Goal: Task Accomplishment & Management: Manage account settings

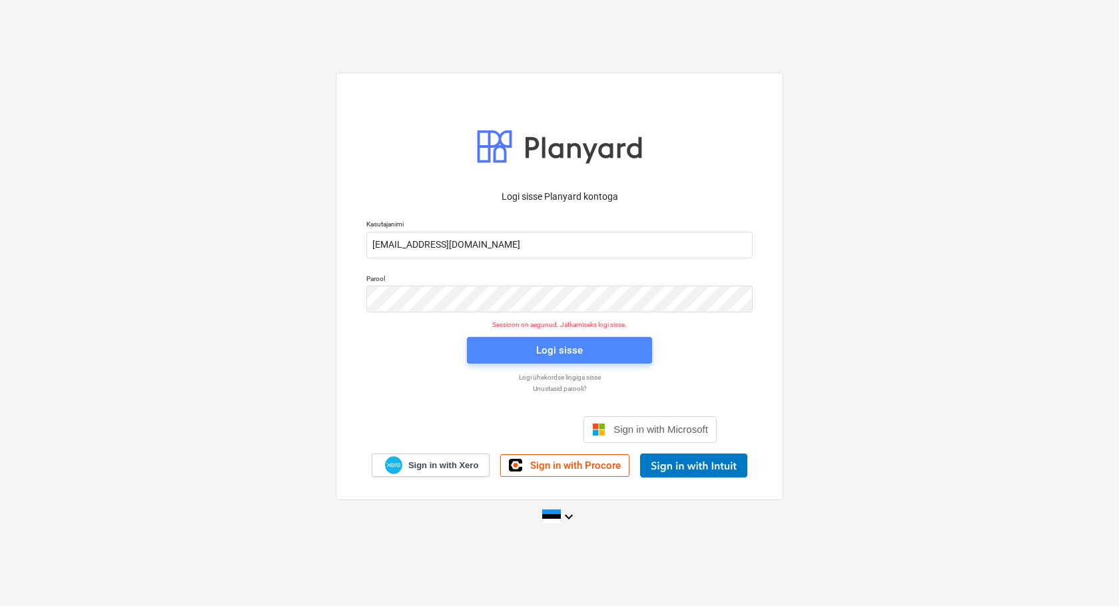
click at [553, 354] on div "Logi sisse" at bounding box center [559, 350] width 47 height 17
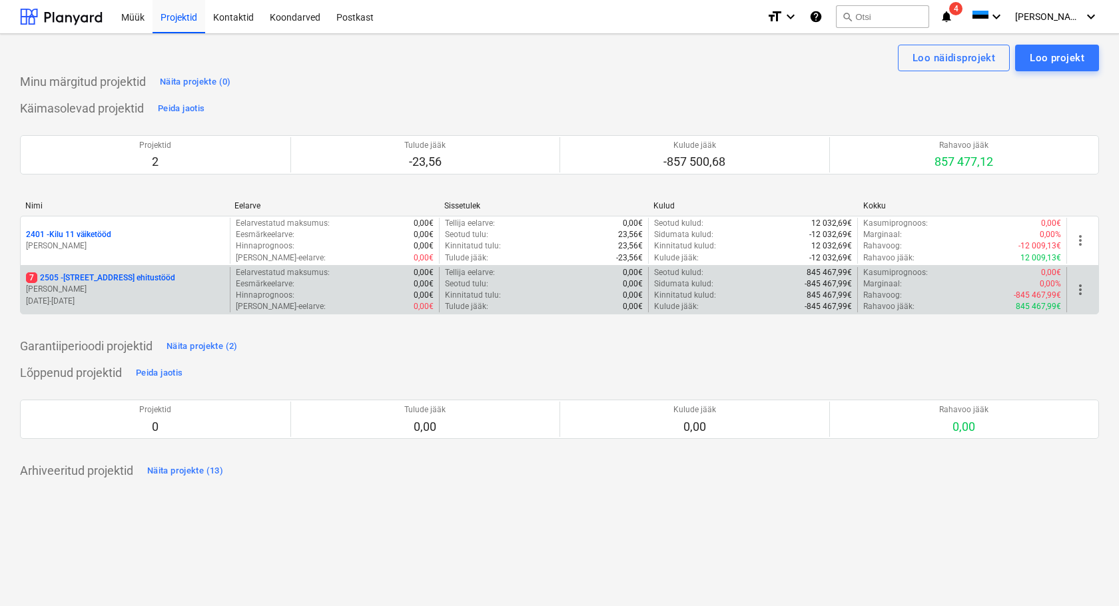
click at [99, 281] on p "[STREET_ADDRESS] ehitustööd" at bounding box center [100, 277] width 149 height 11
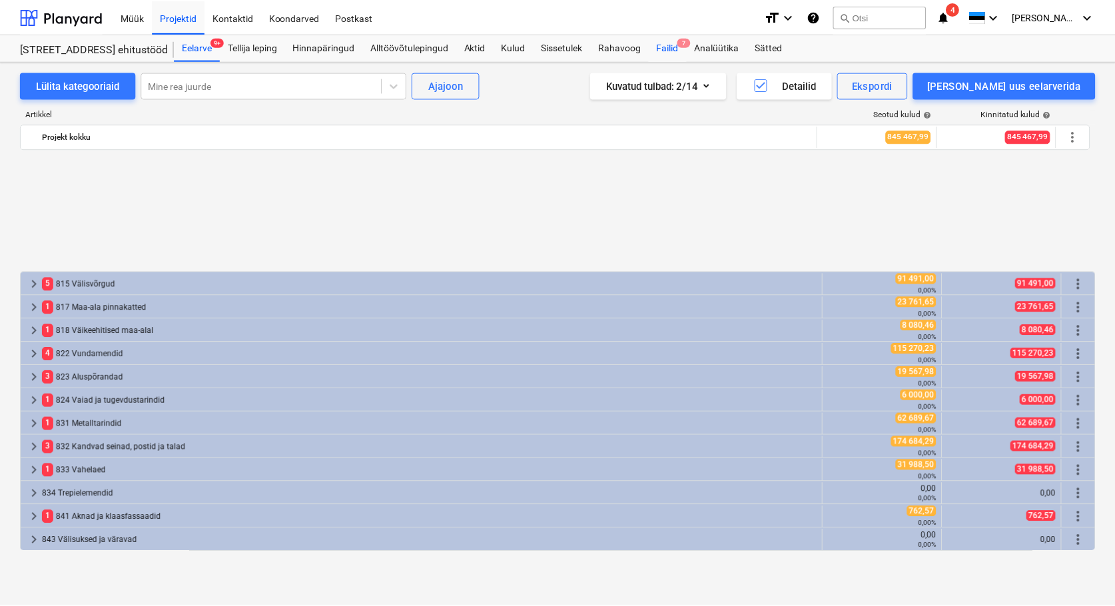
scroll to position [591, 0]
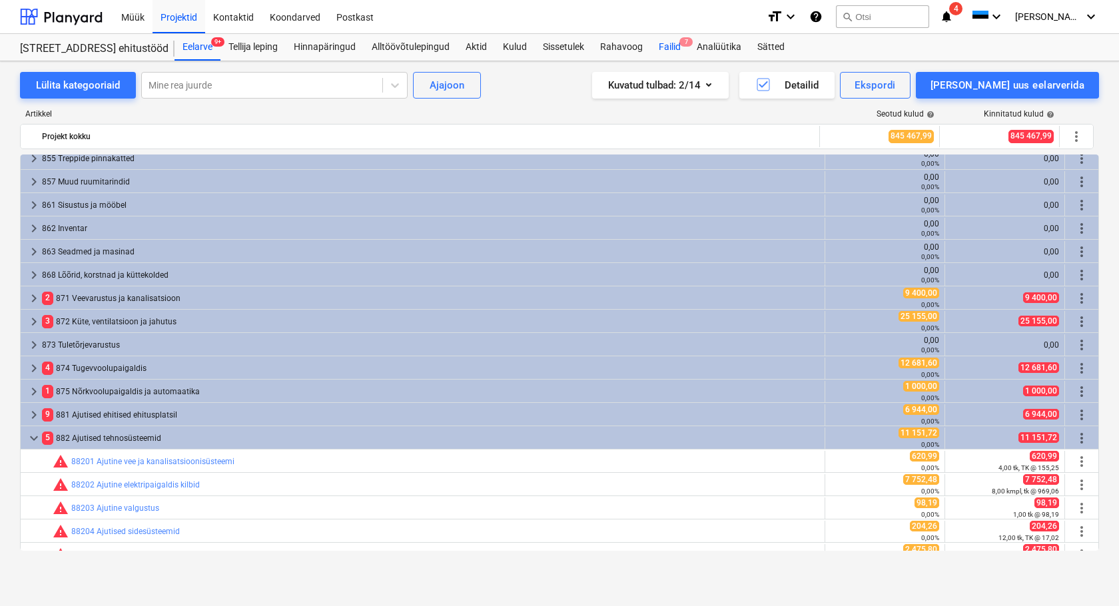
click at [668, 41] on div "Failid 7" at bounding box center [670, 47] width 38 height 27
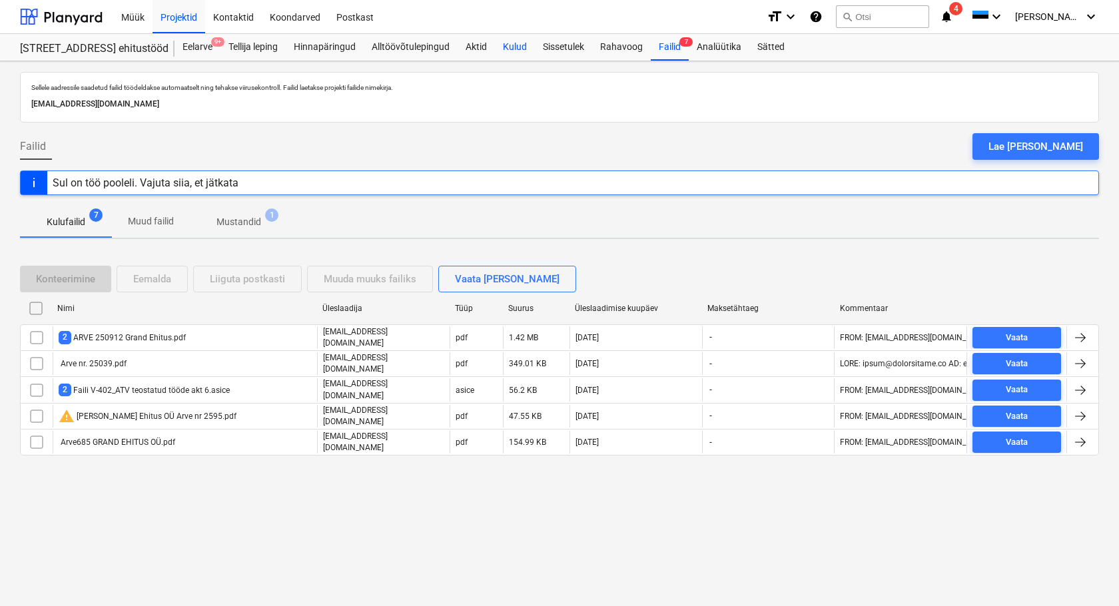
click at [521, 45] on div "Kulud" at bounding box center [515, 47] width 40 height 27
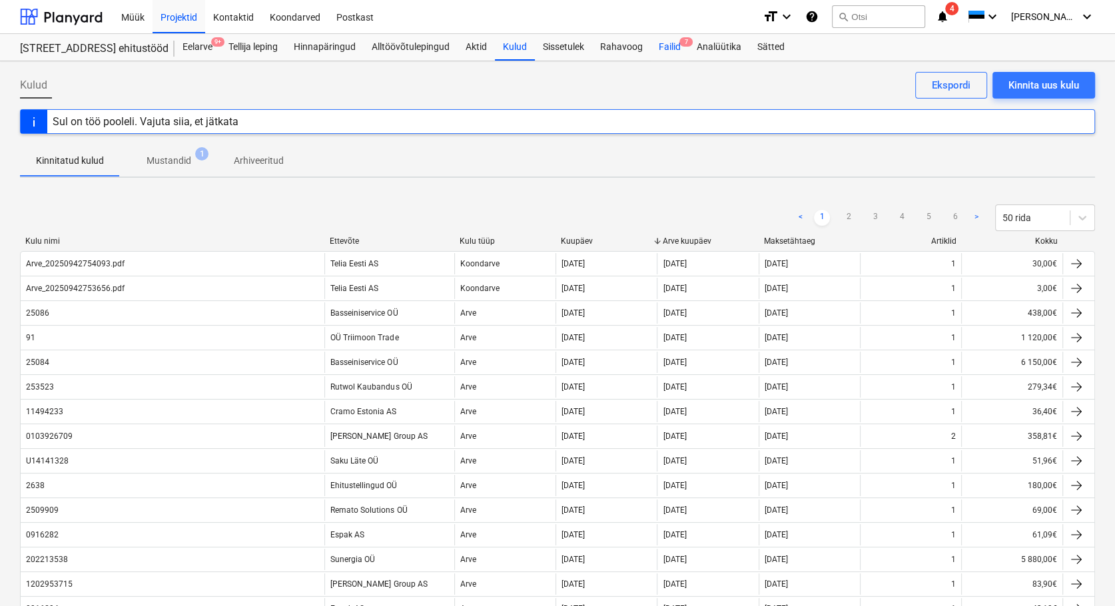
click at [676, 43] on div "Failid 7" at bounding box center [670, 47] width 38 height 27
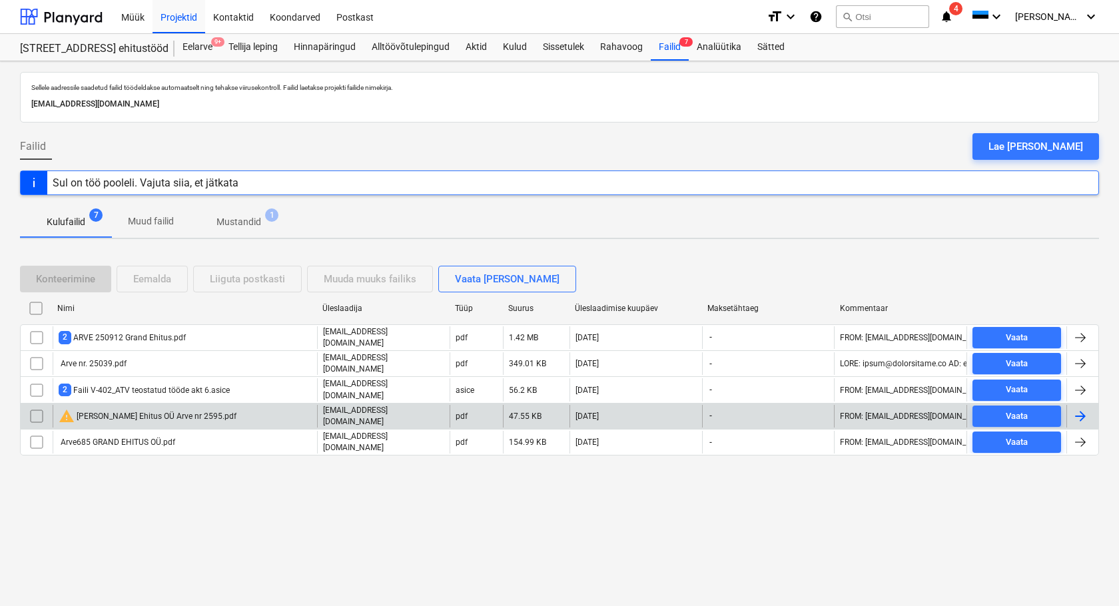
click at [133, 412] on div "warning [PERSON_NAME] Ehitus OÜ Arve nr 2595.pdf" at bounding box center [148, 416] width 178 height 16
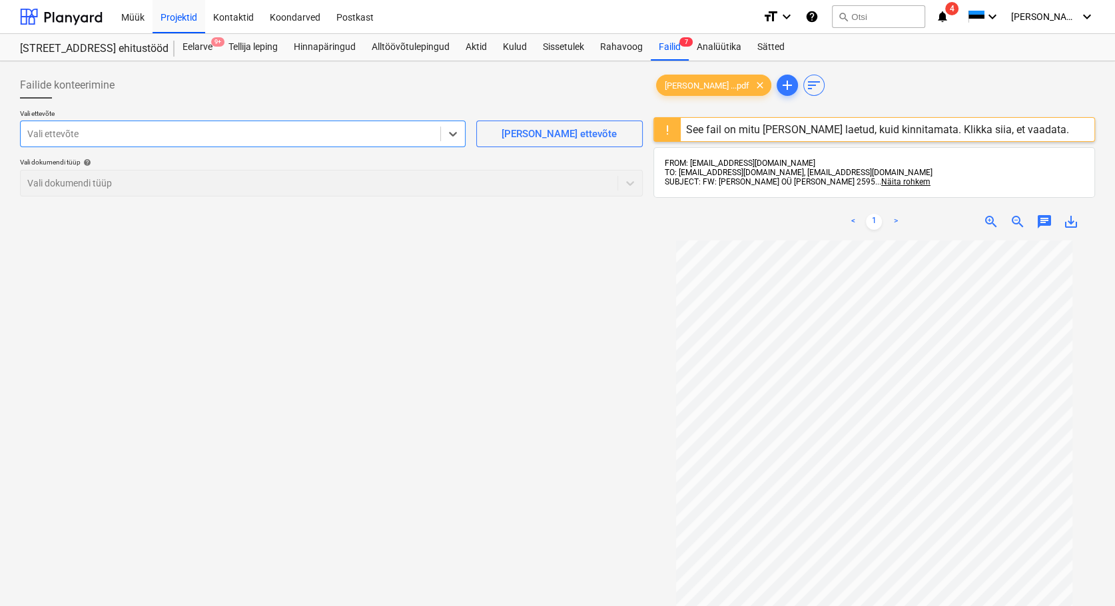
click at [66, 139] on div at bounding box center [230, 133] width 406 height 13
type input "[PERSON_NAME]"
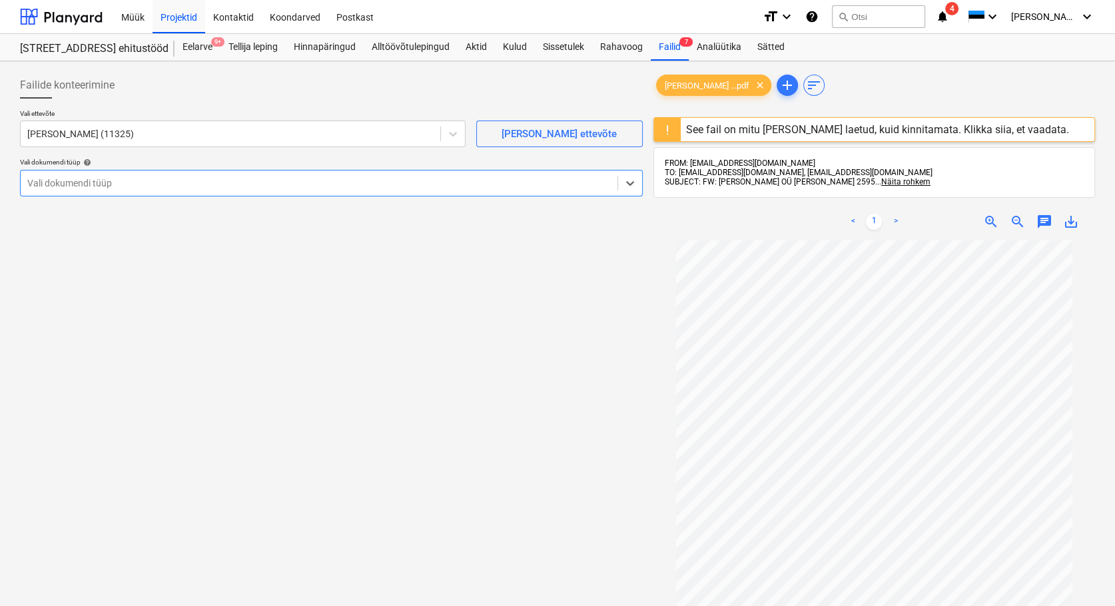
click at [28, 185] on input "text" at bounding box center [28, 183] width 2 height 11
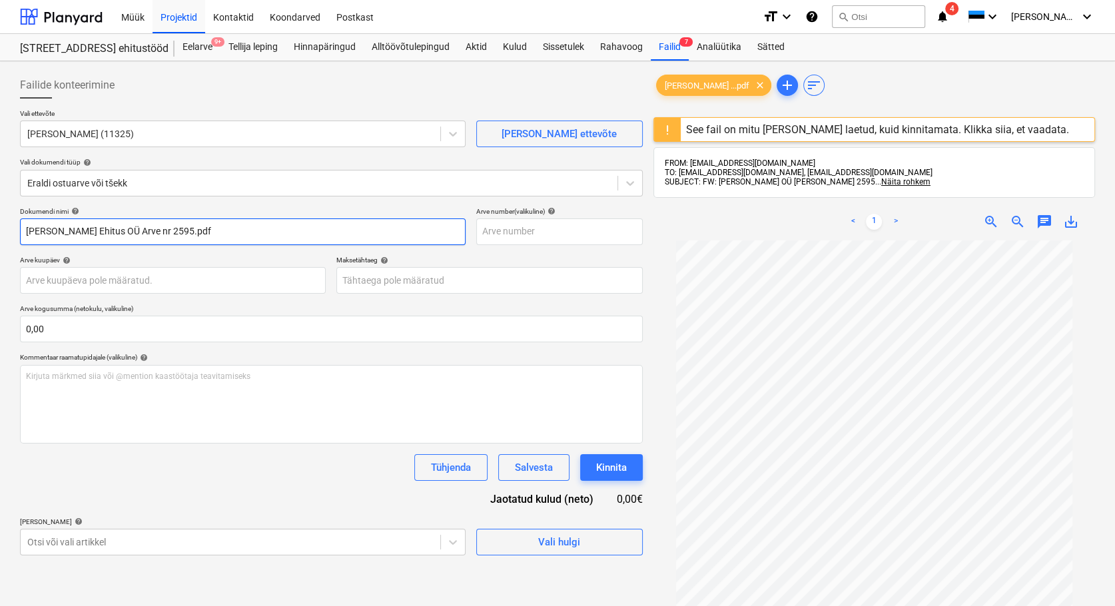
drag, startPoint x: 128, startPoint y: 230, endPoint x: -5, endPoint y: 238, distance: 133.4
click at [0, 238] on html "Müük Projektid Kontaktid Koondarved Postkast format_size keyboard_arrow_down he…" at bounding box center [557, 303] width 1115 height 606
drag, startPoint x: 74, startPoint y: 228, endPoint x: 56, endPoint y: 251, distance: 29.4
click at [49, 235] on input "2595.pdf" at bounding box center [243, 231] width 446 height 27
type input "2595"
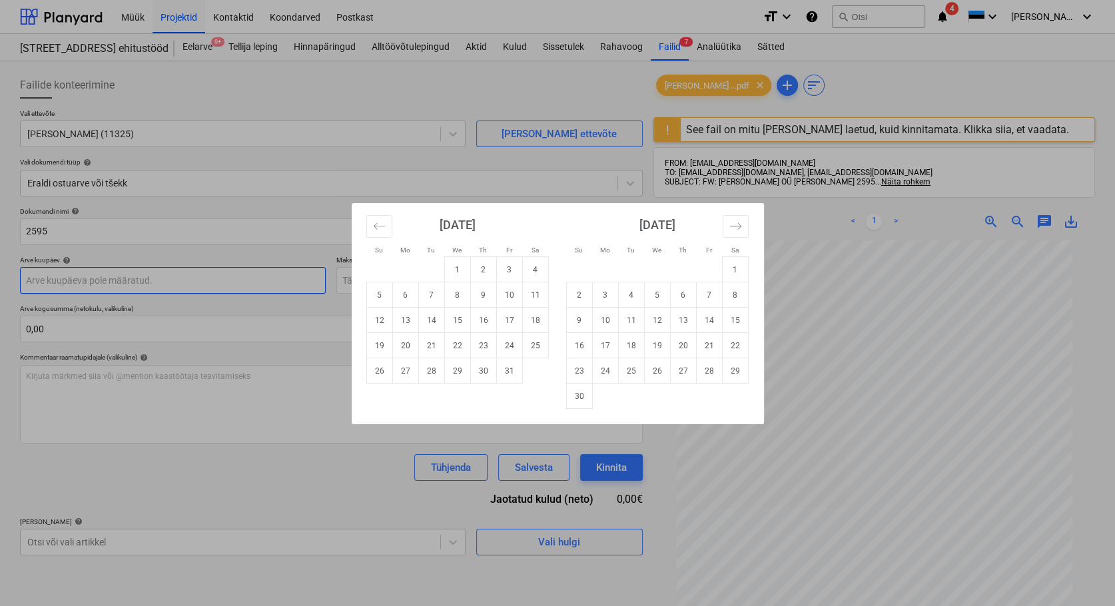
click at [43, 282] on body "Müük Projektid Kontaktid Koondarved Postkast format_size keyboard_arrow_down he…" at bounding box center [557, 303] width 1115 height 606
click at [379, 223] on icon "Move backward to switch to the previous month." at bounding box center [379, 226] width 13 height 13
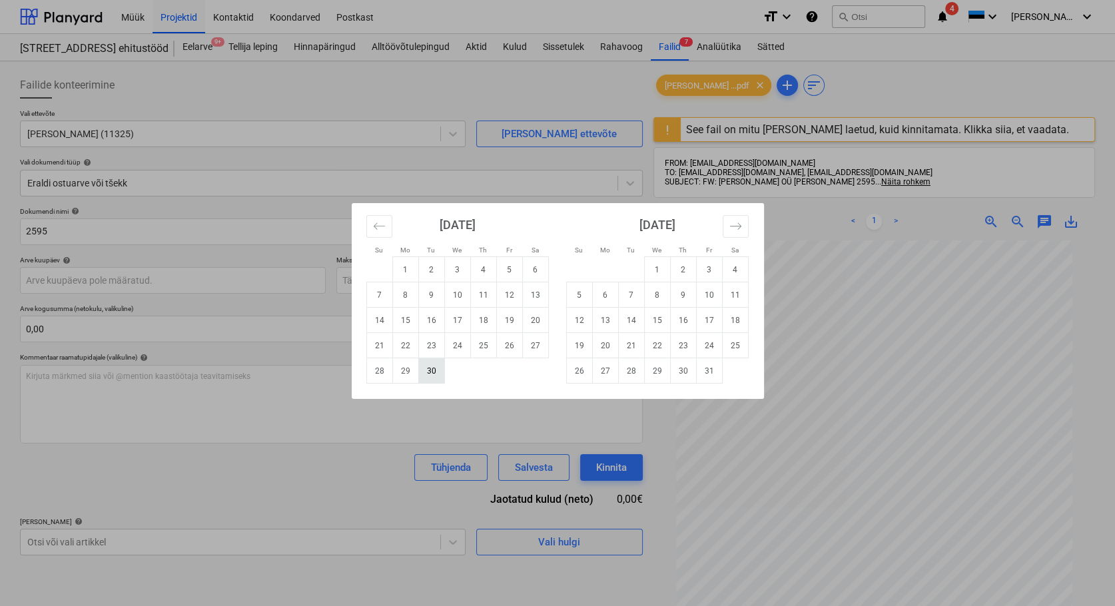
click at [428, 371] on td "30" at bounding box center [431, 370] width 26 height 25
type input "[DATE]"
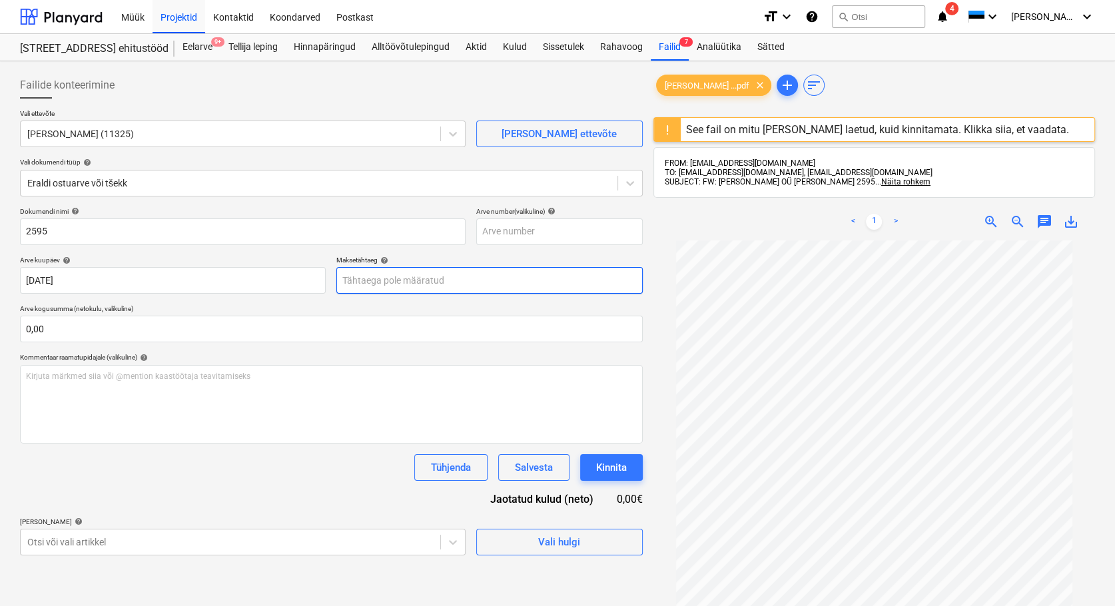
click at [369, 279] on body "Müük Projektid Kontaktid Koondarved Postkast format_size keyboard_arrow_down he…" at bounding box center [557, 303] width 1115 height 606
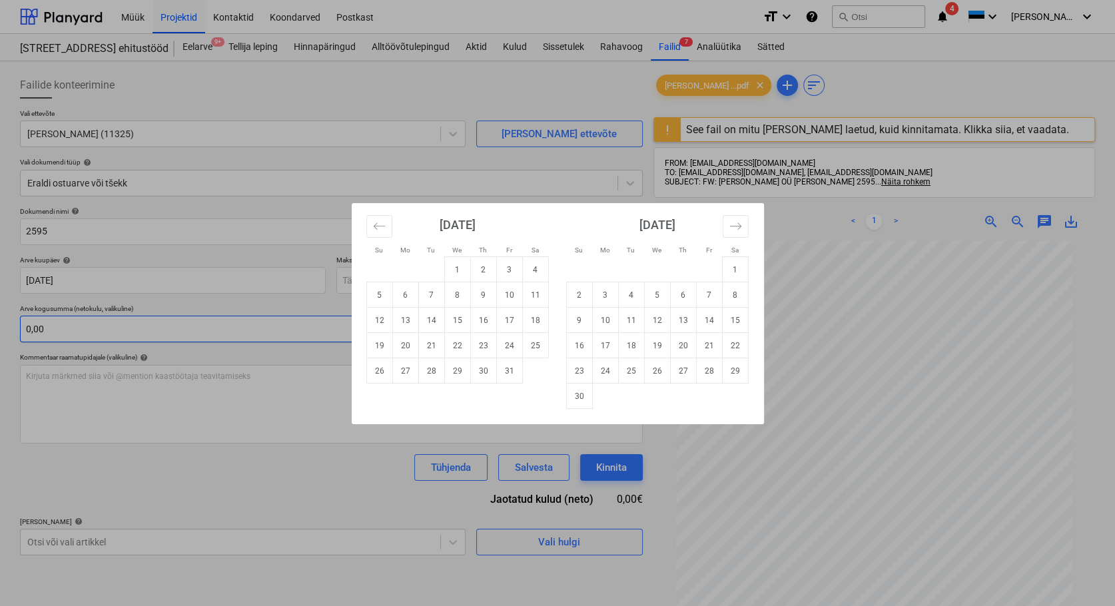
drag, startPoint x: 482, startPoint y: 314, endPoint x: 268, endPoint y: 340, distance: 215.3
click at [479, 315] on td "16" at bounding box center [483, 320] width 26 height 25
type input "[DATE]"
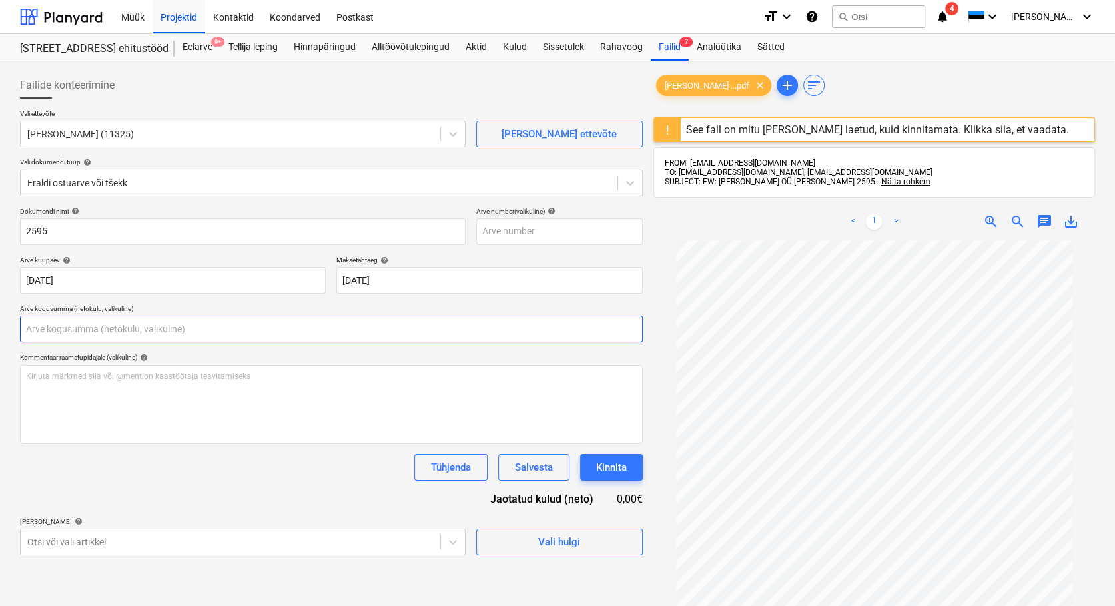
click at [103, 332] on input "text" at bounding box center [331, 329] width 623 height 27
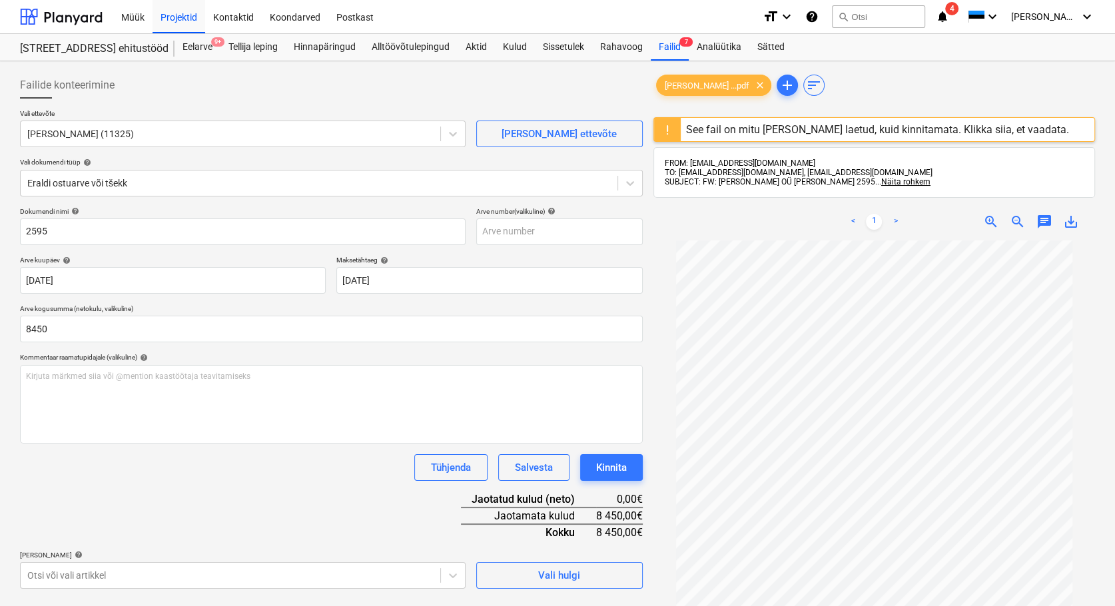
type input "8 450,00"
drag, startPoint x: 177, startPoint y: 475, endPoint x: 184, endPoint y: 470, distance: 8.1
click at [180, 473] on div "Tühjenda Salvesta Kinnita" at bounding box center [331, 467] width 623 height 27
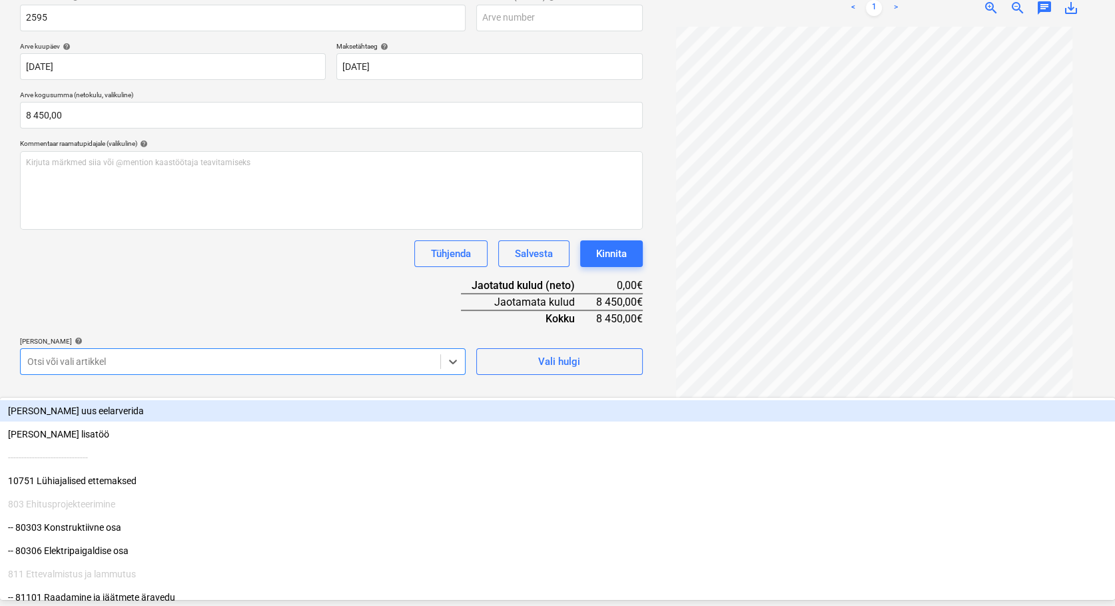
click at [71, 362] on div at bounding box center [230, 361] width 406 height 13
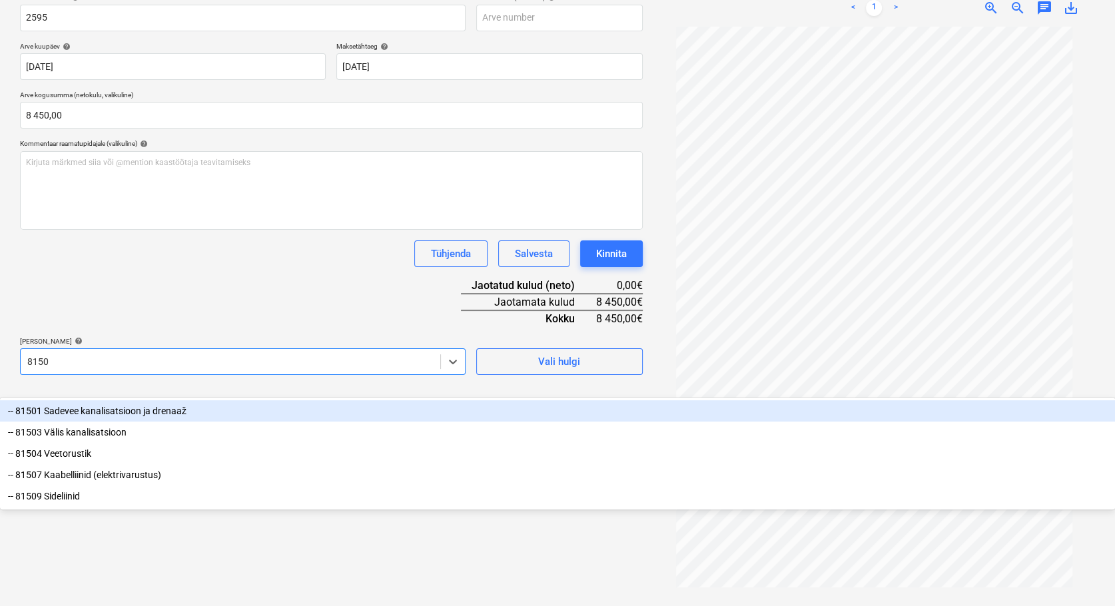
type input "81503"
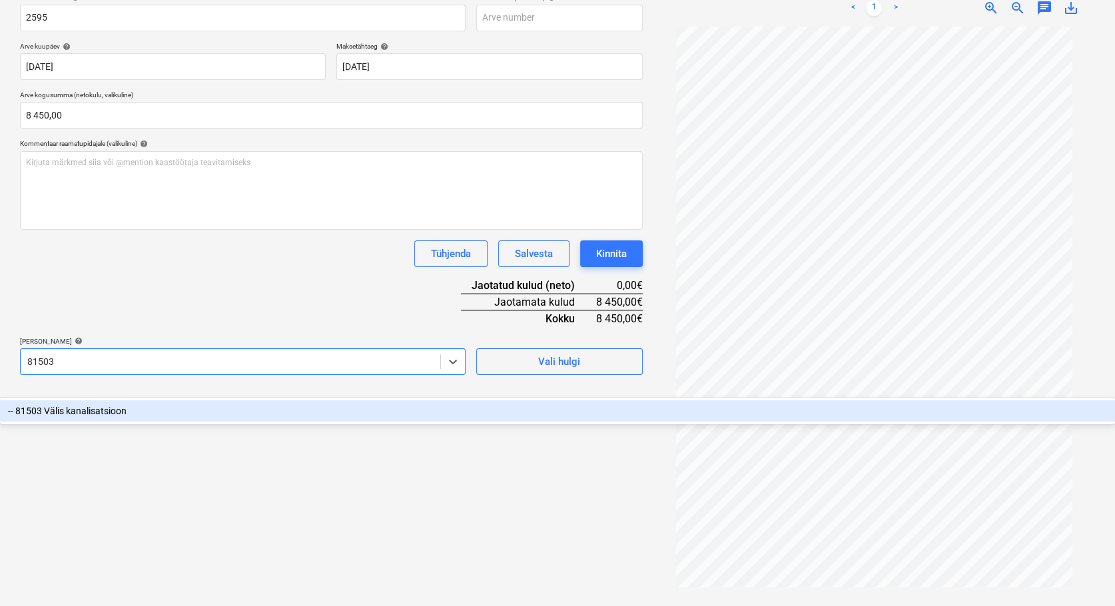
click at [85, 400] on div "-- 81503 Välis kanalisatsioon" at bounding box center [557, 410] width 1115 height 21
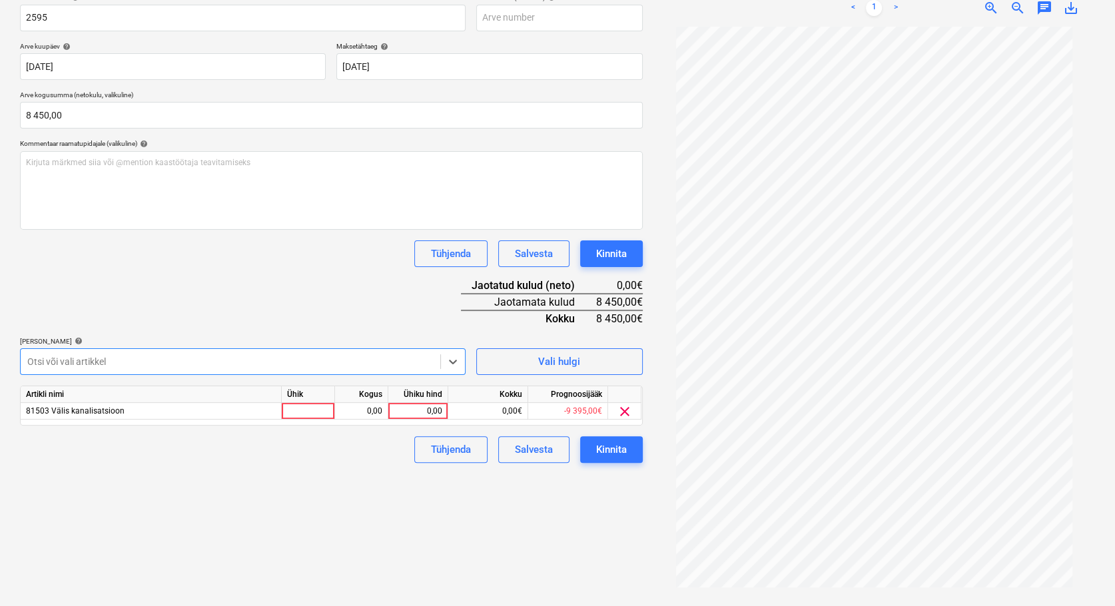
click at [95, 364] on div at bounding box center [230, 361] width 406 height 13
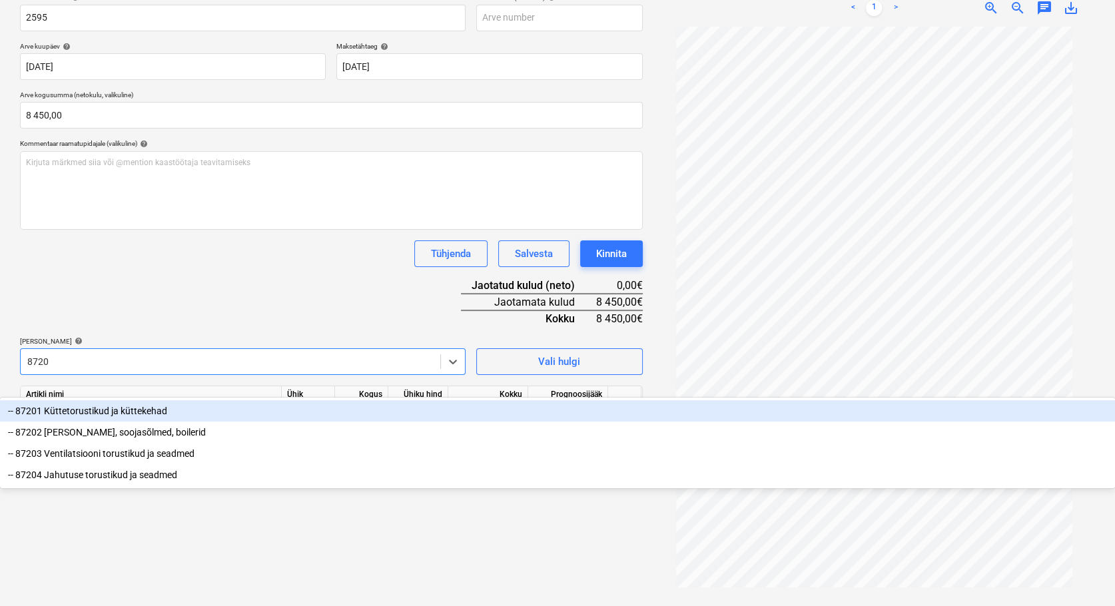
type input "87201"
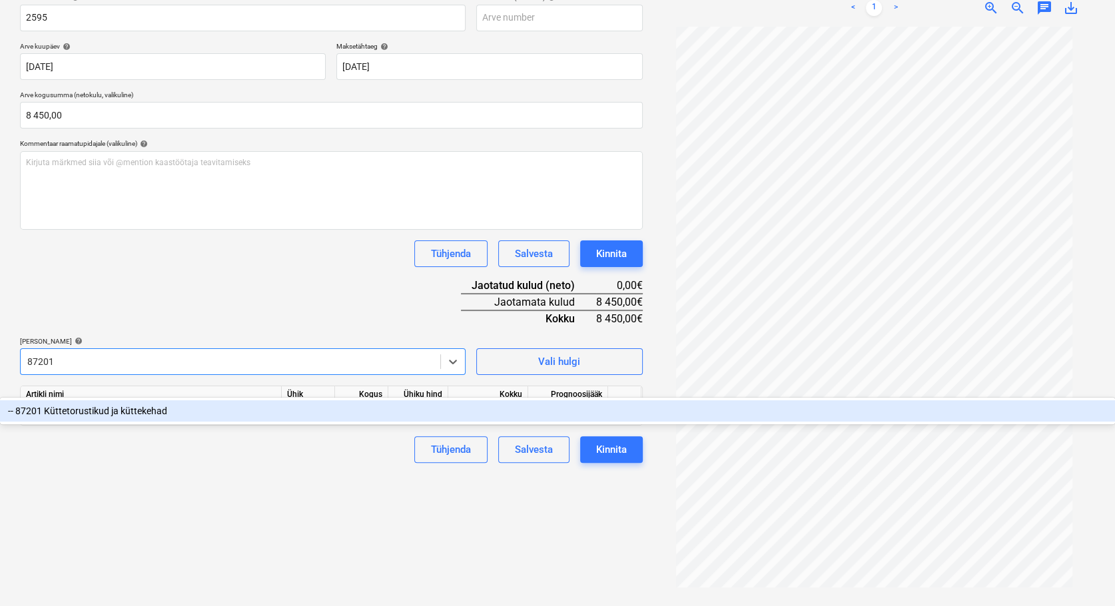
click at [145, 400] on div "-- 87201 Küttetorustikud ja küttekehad" at bounding box center [557, 410] width 1115 height 21
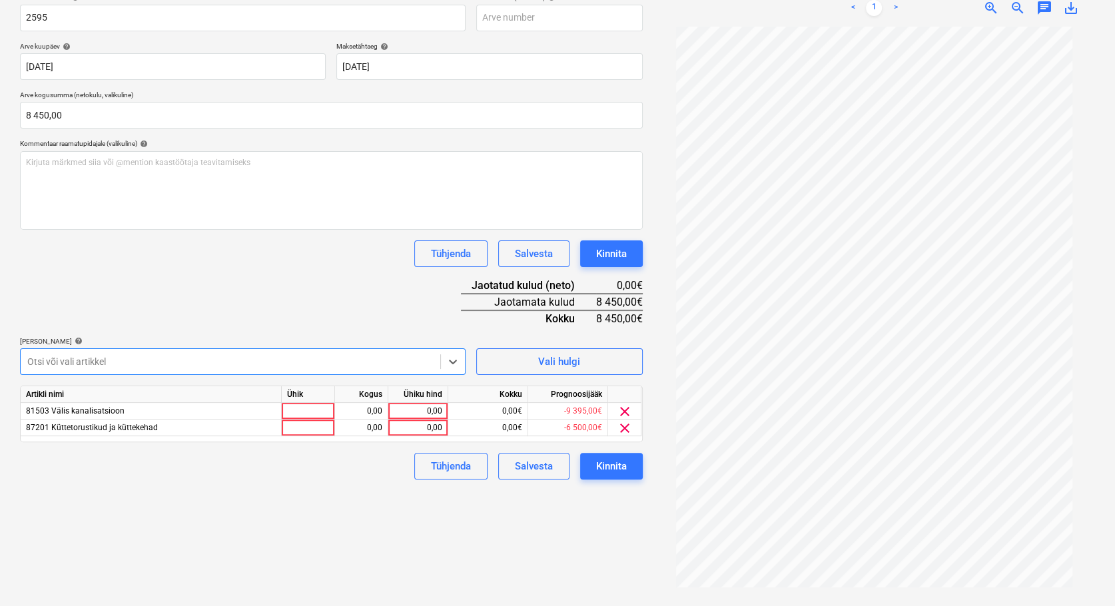
click at [116, 364] on div at bounding box center [230, 361] width 406 height 13
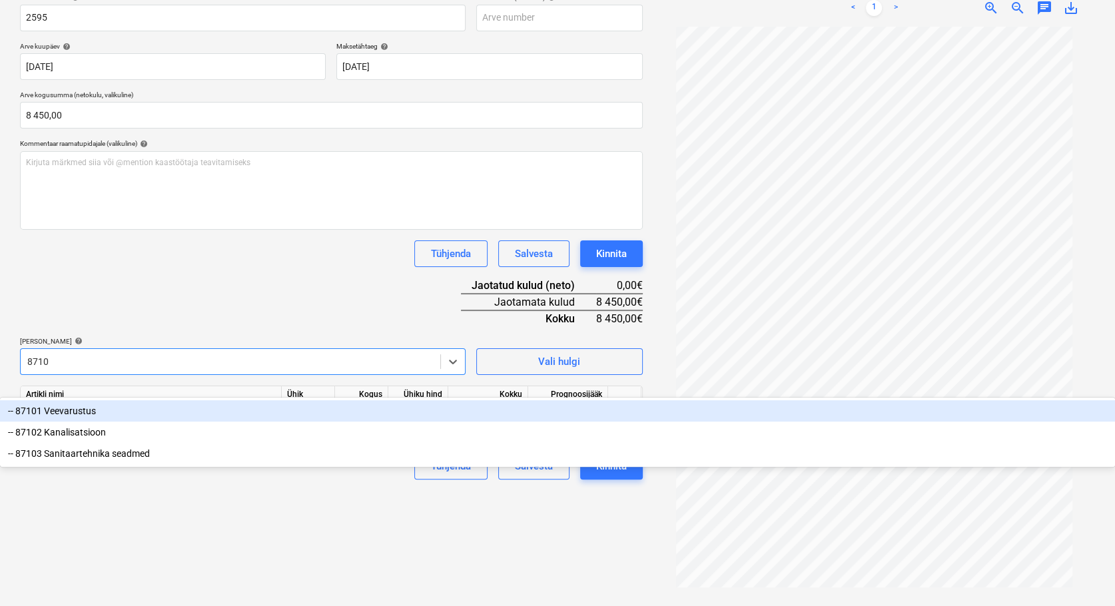
type input "87101"
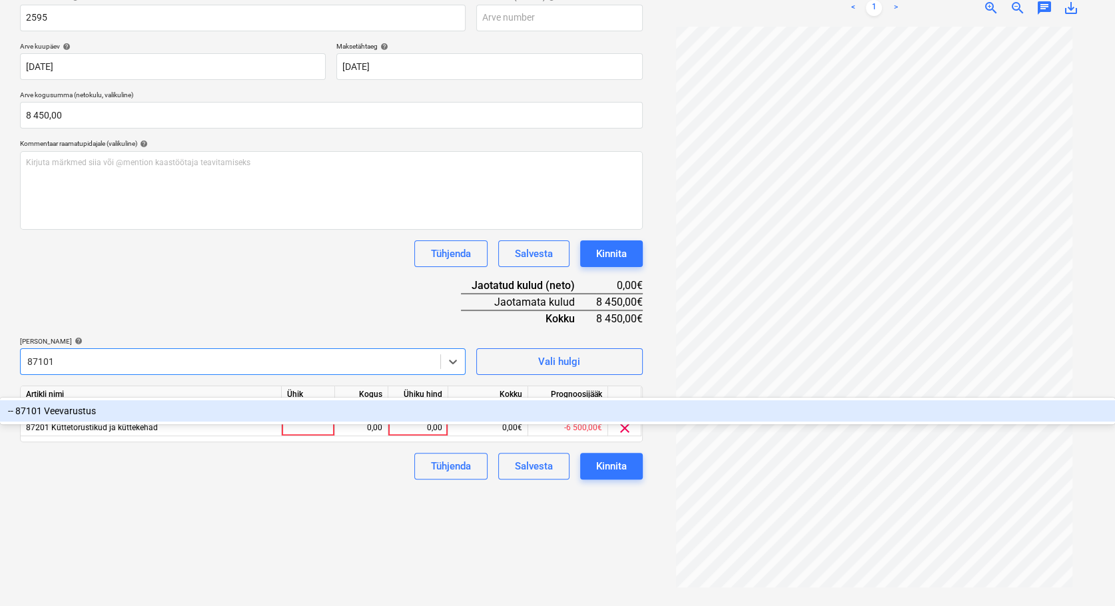
click at [96, 400] on div "-- 87101 Veevarustus" at bounding box center [557, 410] width 1115 height 21
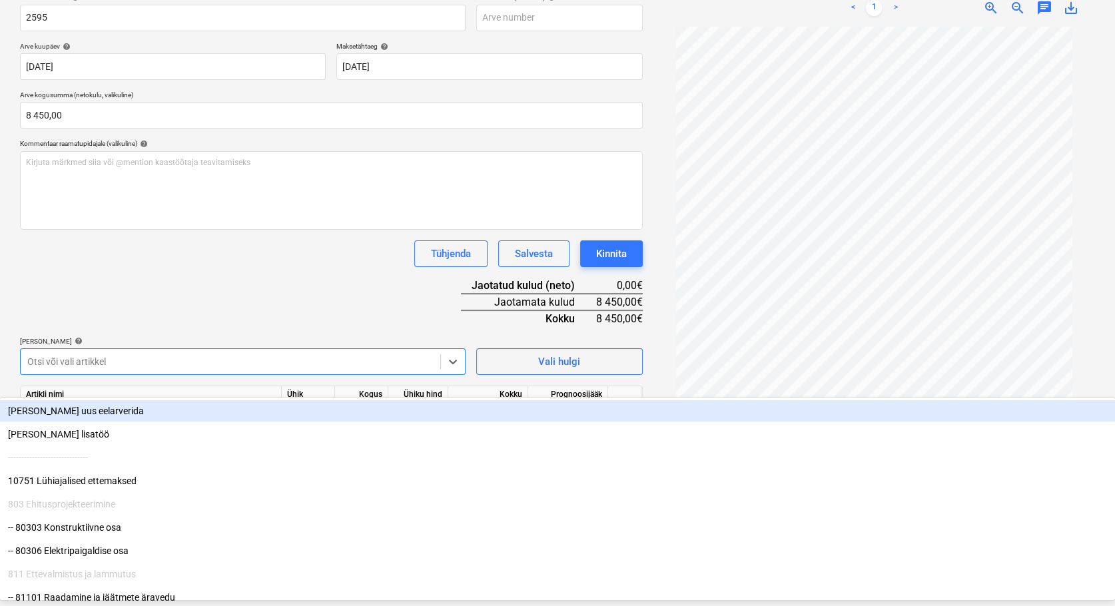
click at [69, 360] on div at bounding box center [230, 361] width 406 height 13
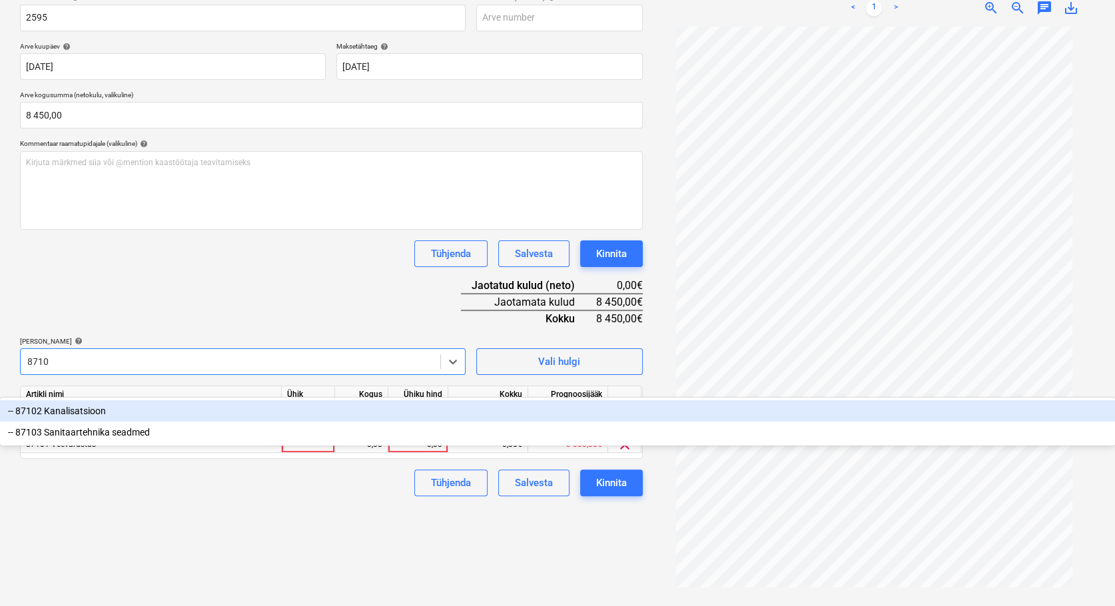
type input "87102"
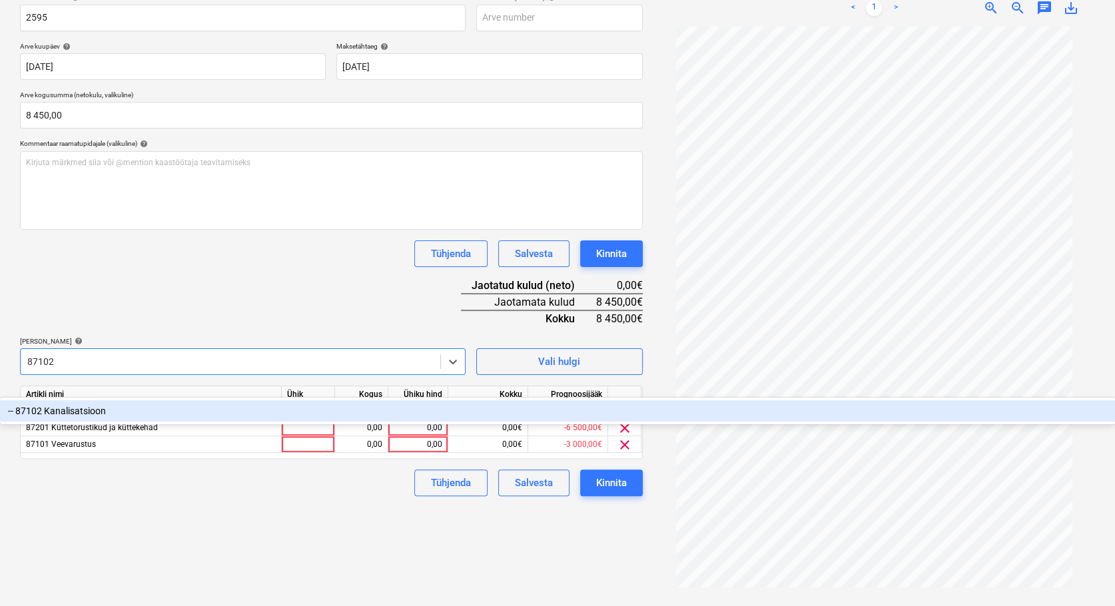
click at [111, 400] on div "-- 87102 Kanalisatsioon" at bounding box center [557, 410] width 1115 height 21
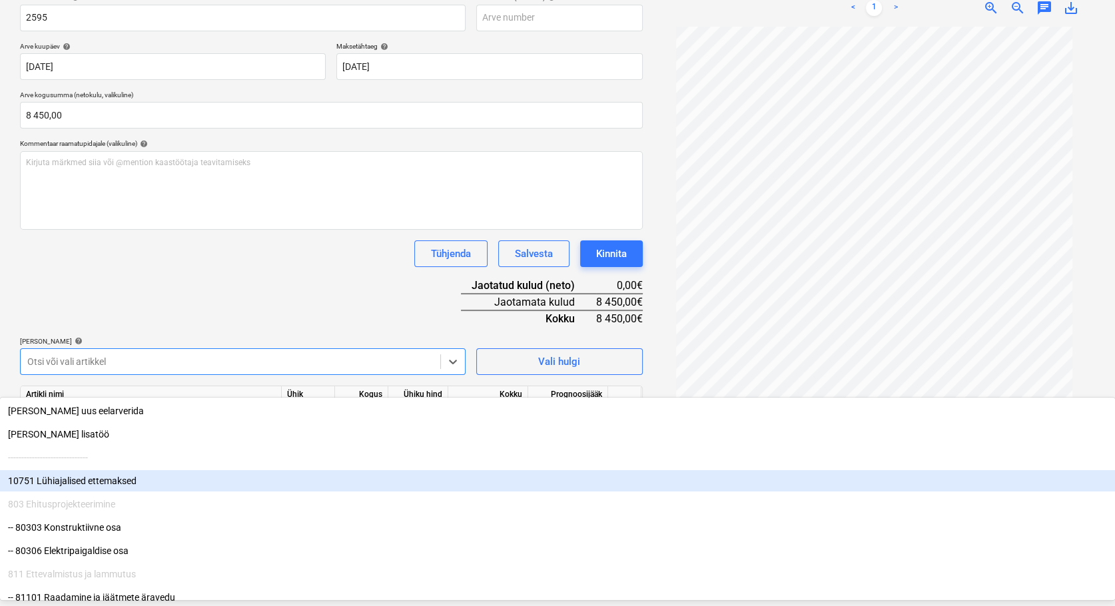
click at [204, 314] on div "Dokumendi nimi help 2595 Arve number (valikuline) help Arve kuupäev help [DATE]…" at bounding box center [331, 252] width 623 height 519
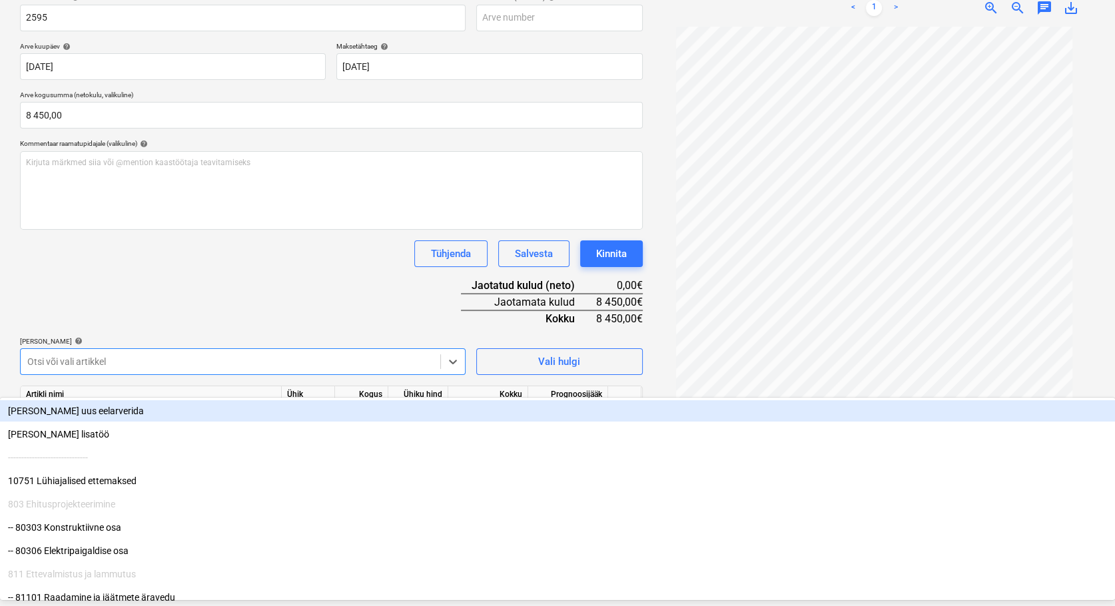
click at [129, 361] on div at bounding box center [230, 361] width 406 height 13
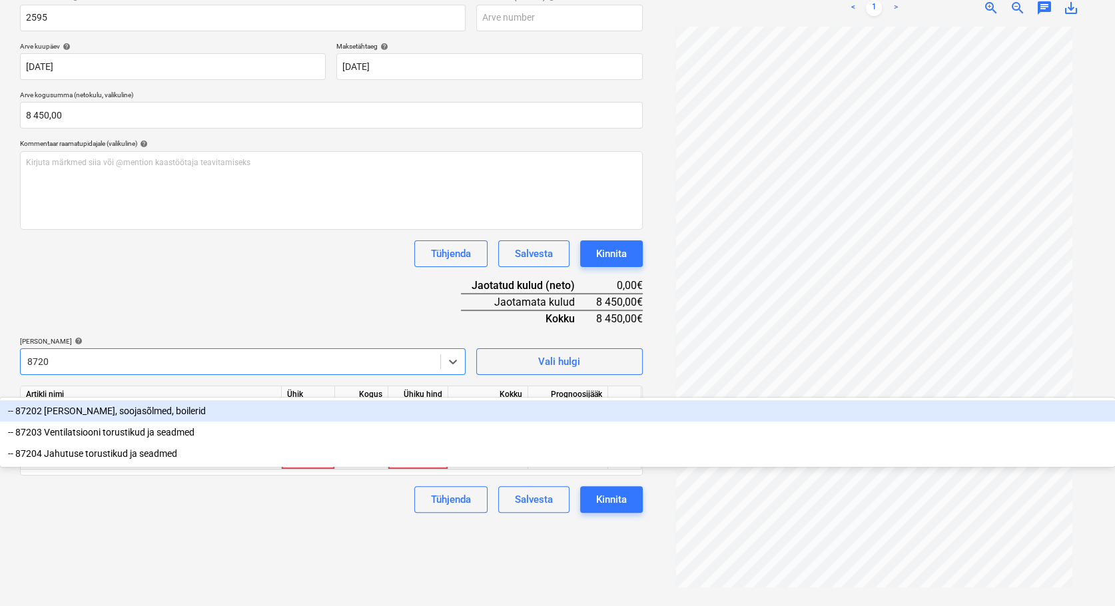
type input "87204"
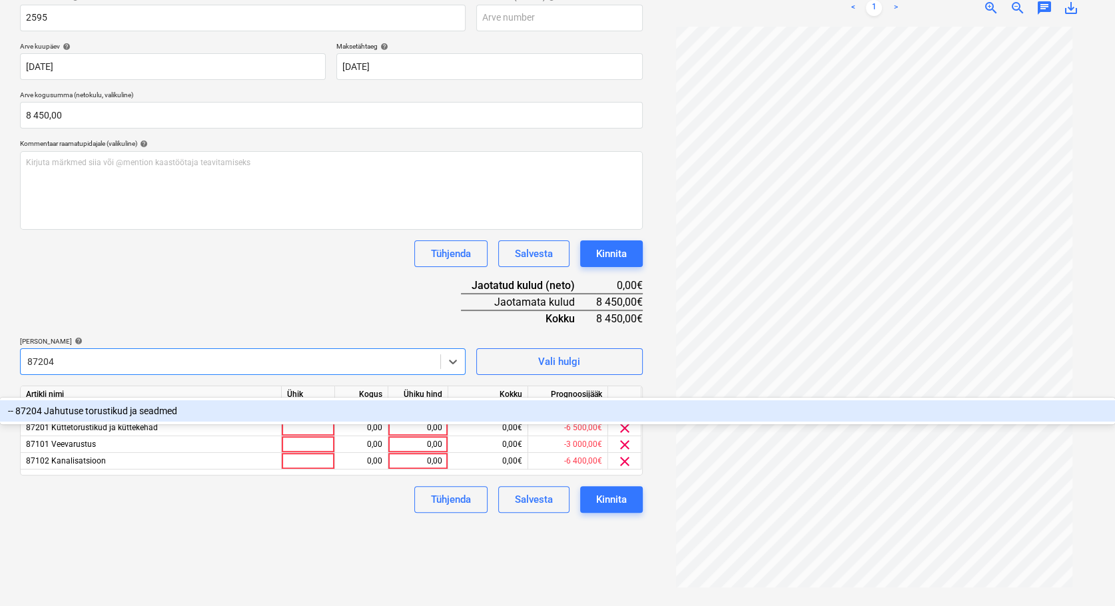
click at [144, 400] on div "-- 87204 Jahutuse torustikud ja seadmed" at bounding box center [557, 410] width 1115 height 21
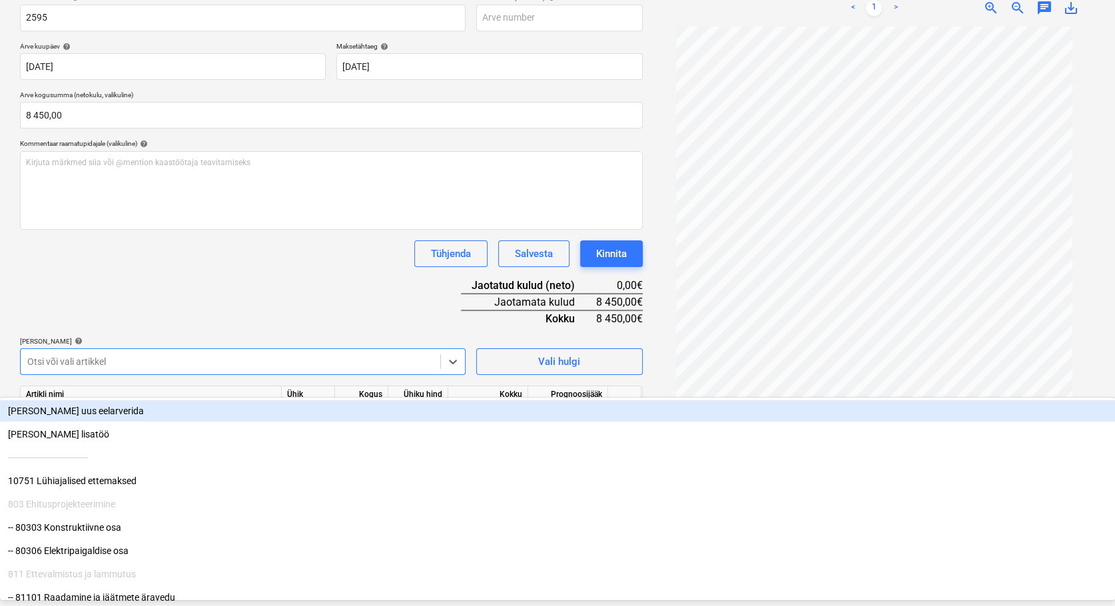
click at [256, 293] on div "Dokumendi nimi help 2595 Arve number (valikuline) help Arve kuupäev help [DATE]…" at bounding box center [331, 261] width 623 height 536
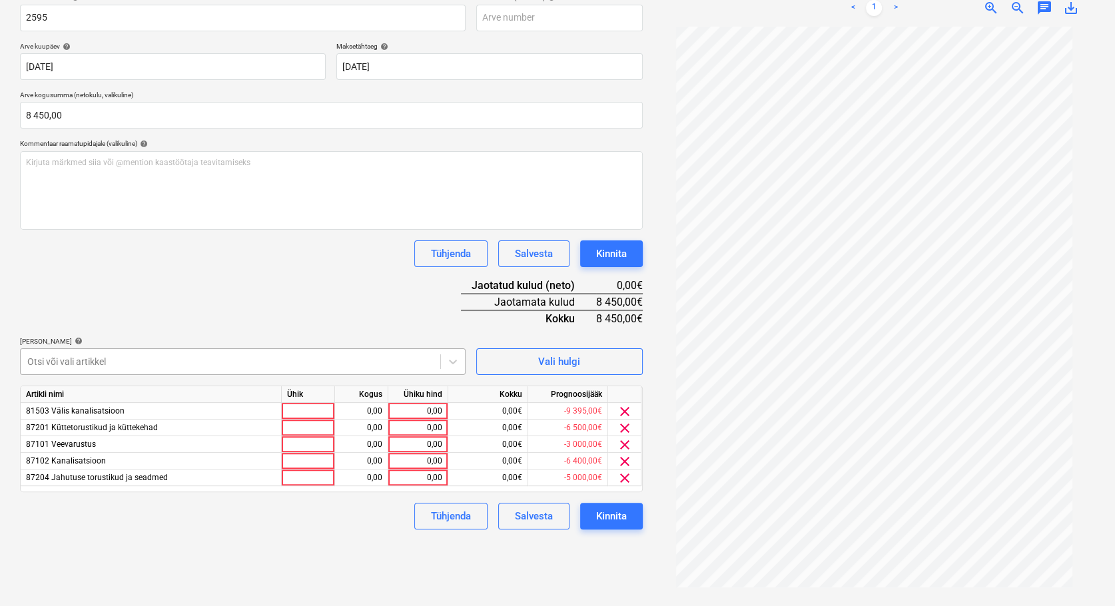
click at [81, 368] on div at bounding box center [230, 361] width 406 height 13
click at [81, 365] on div at bounding box center [230, 361] width 406 height 13
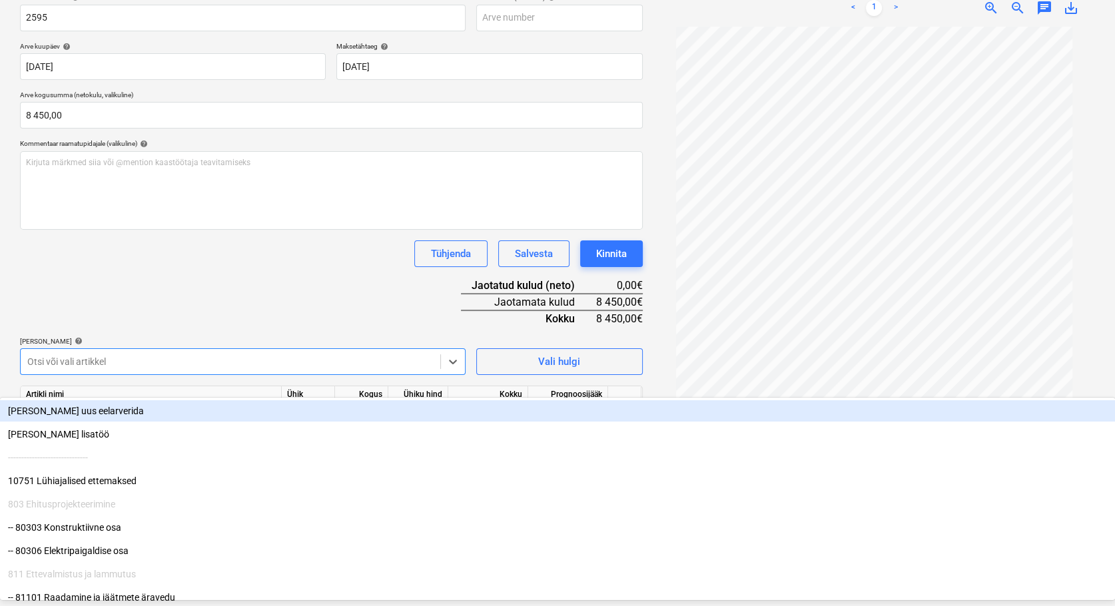
click at [80, 364] on div at bounding box center [230, 361] width 406 height 13
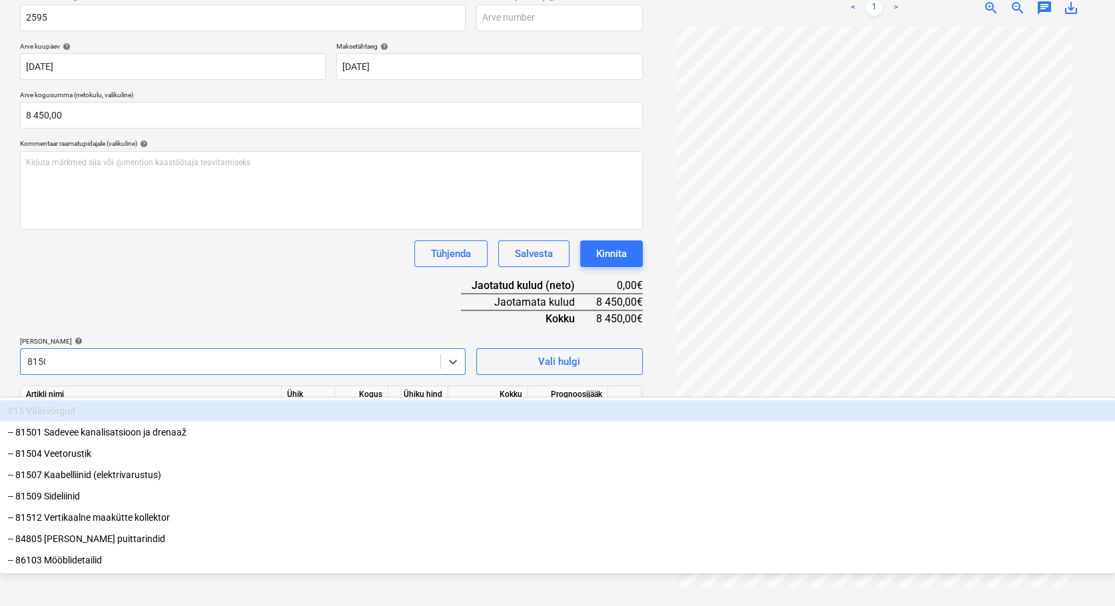
type input "81501"
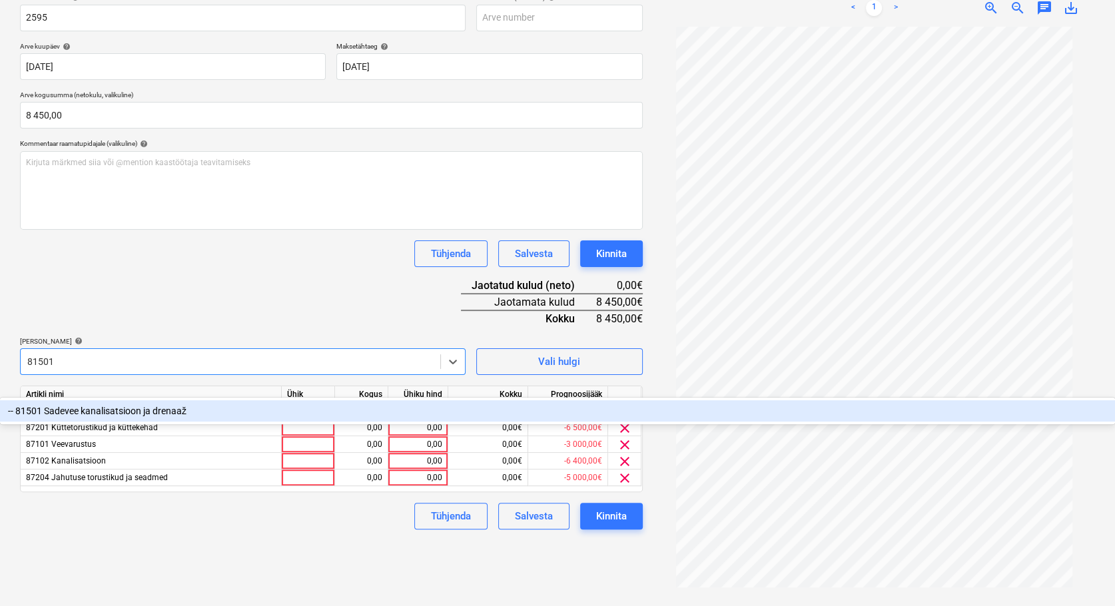
click at [135, 400] on div "-- 81501 Sadevee kanalisatsioon ja drenaaž" at bounding box center [557, 410] width 1115 height 21
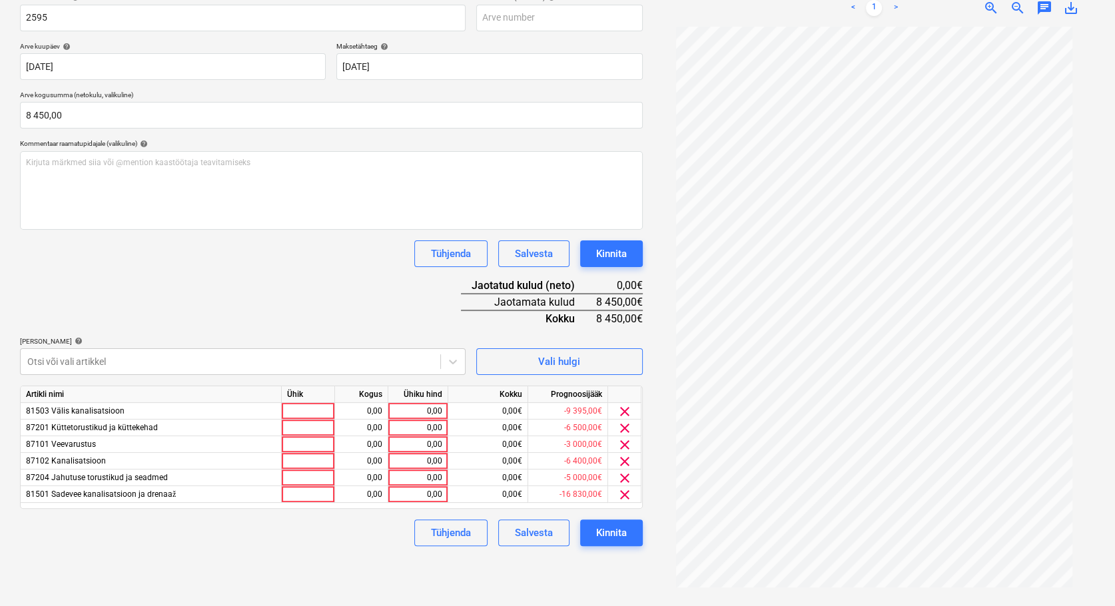
click at [341, 308] on div "Dokumendi nimi help 2595 Arve number (valikuline) help Arve kuupäev help [DATE]…" at bounding box center [331, 269] width 623 height 553
click at [299, 417] on div at bounding box center [308, 411] width 53 height 17
type input "TK"
click at [308, 428] on div at bounding box center [308, 428] width 53 height 17
type input "TK"
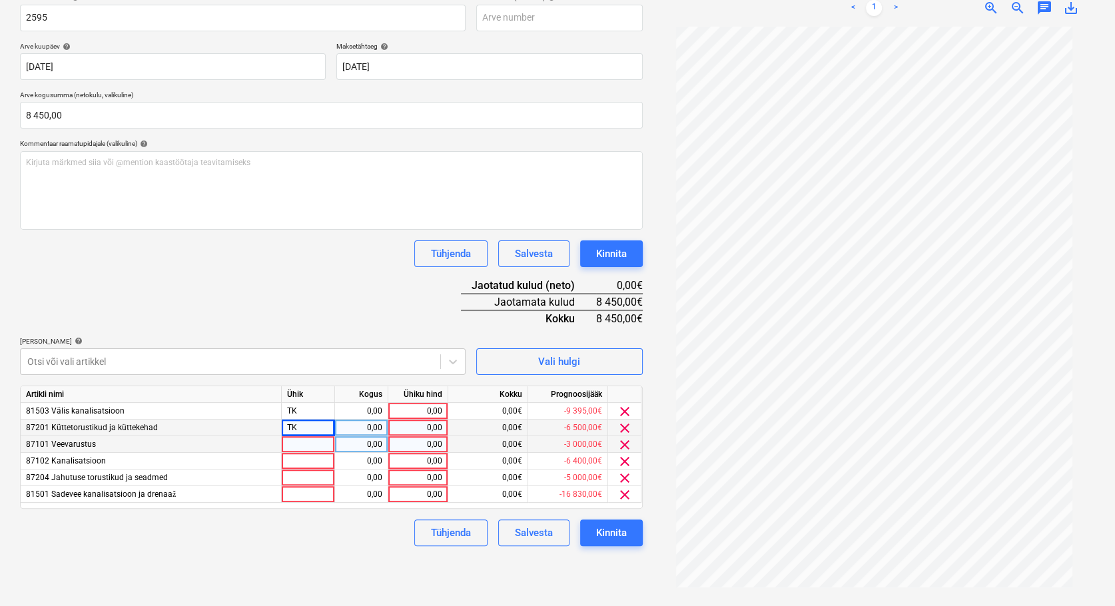
click at [300, 444] on div at bounding box center [308, 444] width 53 height 17
type input "TK"
click at [304, 460] on div at bounding box center [308, 461] width 53 height 17
type input "TK"
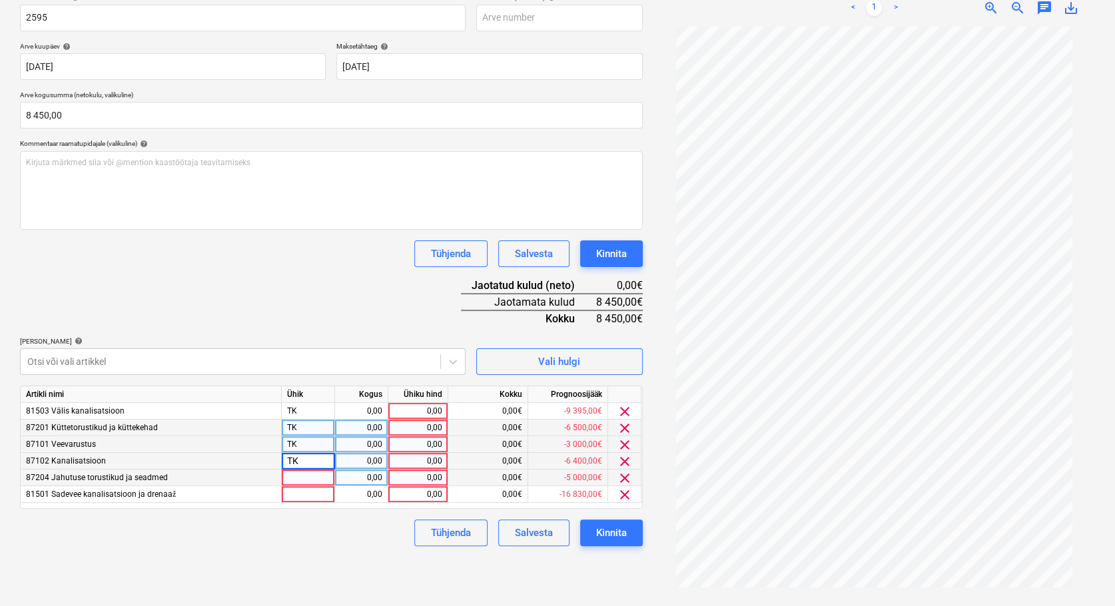
click at [303, 482] on div at bounding box center [308, 477] width 53 height 17
type input "TK"
click at [293, 495] on div at bounding box center [308, 494] width 53 height 17
type input "TK"
click at [372, 412] on div "0,00" at bounding box center [361, 411] width 42 height 17
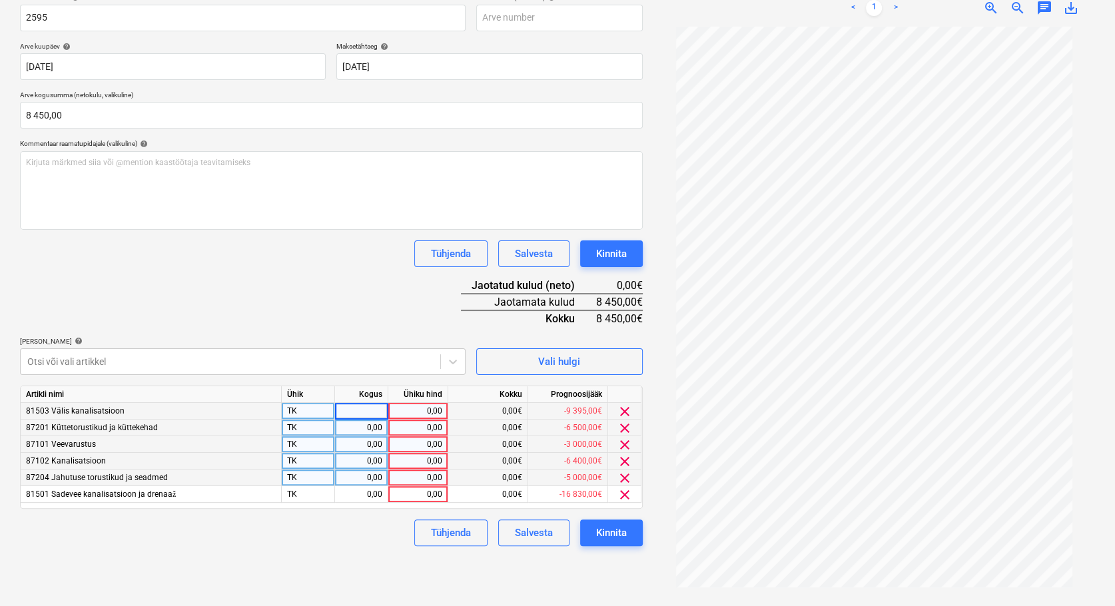
type input "1"
click at [375, 425] on div "0,00" at bounding box center [361, 428] width 42 height 17
type input "1"
click at [372, 444] on div "0,00" at bounding box center [361, 444] width 42 height 17
click at [373, 462] on div "0,00" at bounding box center [361, 461] width 42 height 17
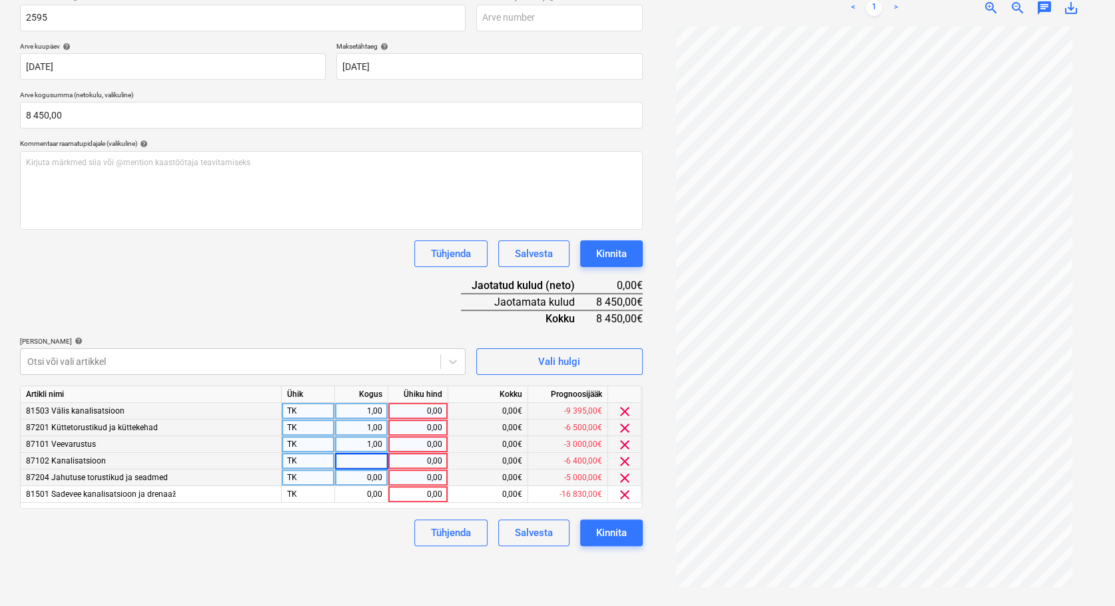
type input "1"
click at [373, 480] on div "0,00" at bounding box center [361, 477] width 42 height 17
click at [372, 494] on div "0,00" at bounding box center [361, 494] width 42 height 17
click at [420, 489] on div "0,00" at bounding box center [418, 494] width 49 height 17
type input "2000"
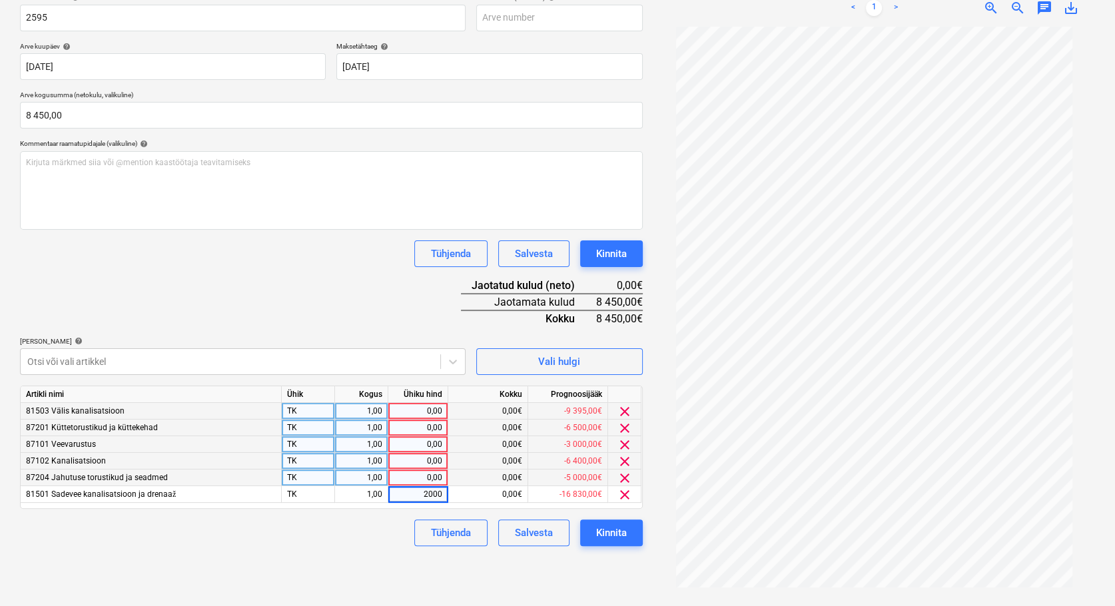
click at [392, 527] on div "Tühjenda Salvesta Kinnita" at bounding box center [331, 532] width 623 height 27
click at [431, 406] on div "0,00" at bounding box center [418, 411] width 49 height 17
type input "500"
click at [431, 426] on div "0,00" at bounding box center [418, 428] width 49 height 17
type input "2000"
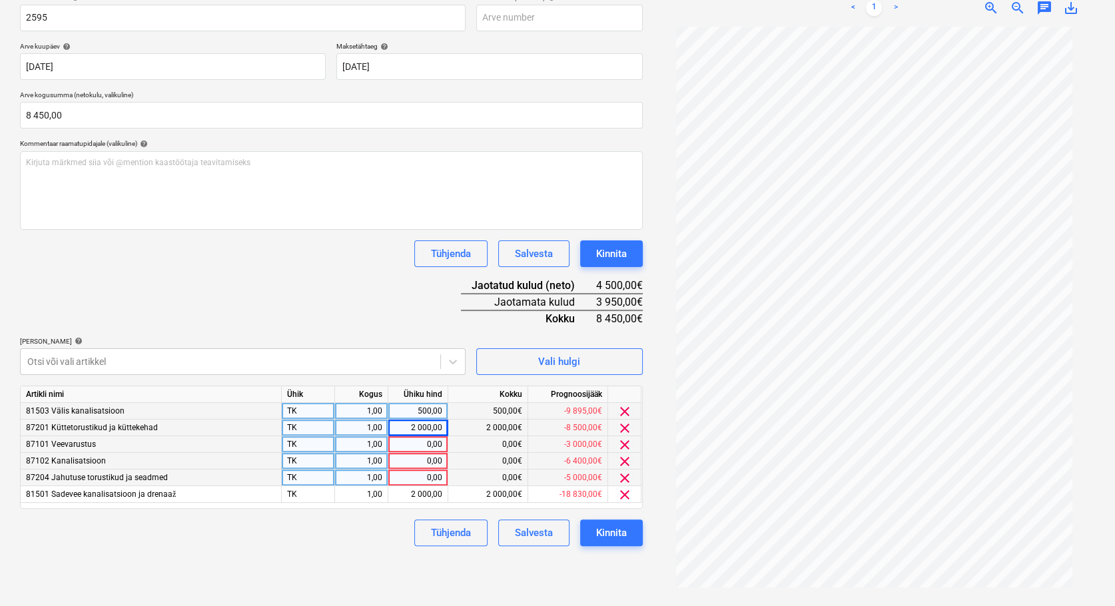
click at [435, 445] on div "0,00" at bounding box center [418, 444] width 49 height 17
type input "2000"
click at [426, 458] on div "0,00" at bounding box center [418, 461] width 49 height 17
type input "500"
click at [426, 478] on div "0,00" at bounding box center [418, 477] width 49 height 17
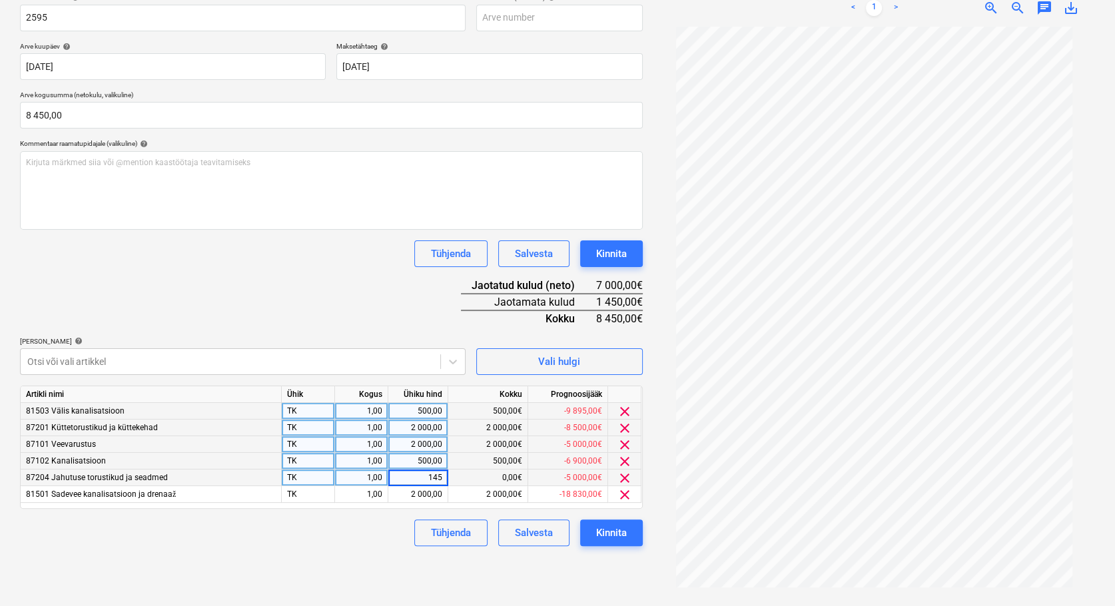
type input "1450"
click at [348, 571] on div "Failide konteerimine Vali ettevõte [PERSON_NAME] Ehitus OÜ (11325) [PERSON_NAME…" at bounding box center [331, 227] width 633 height 748
click at [607, 535] on div "Kinnita" at bounding box center [611, 532] width 31 height 17
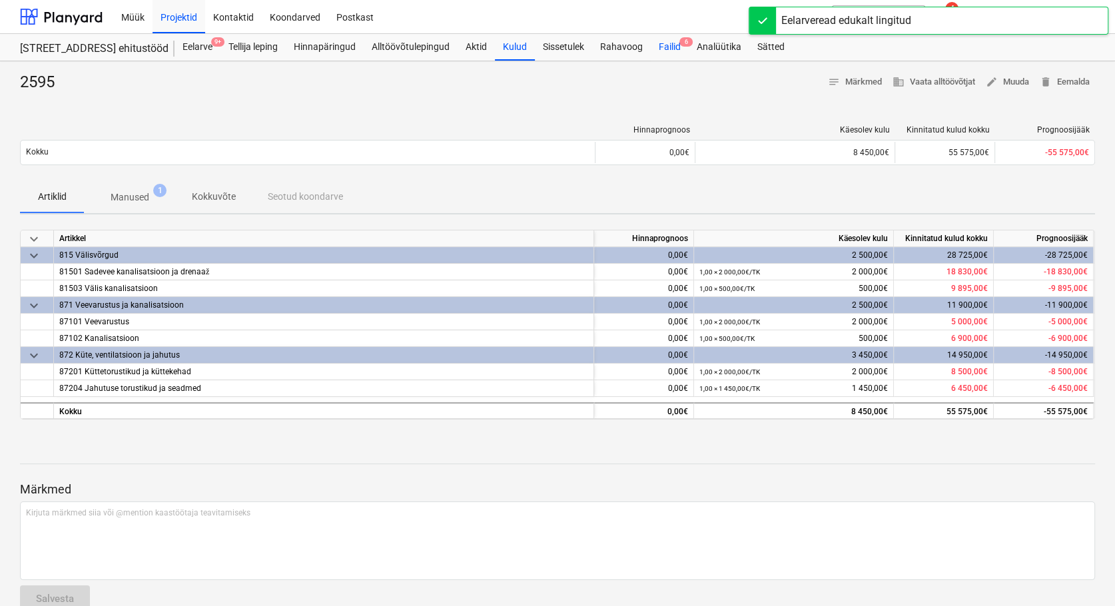
click at [670, 49] on div "Failid 6" at bounding box center [670, 47] width 38 height 27
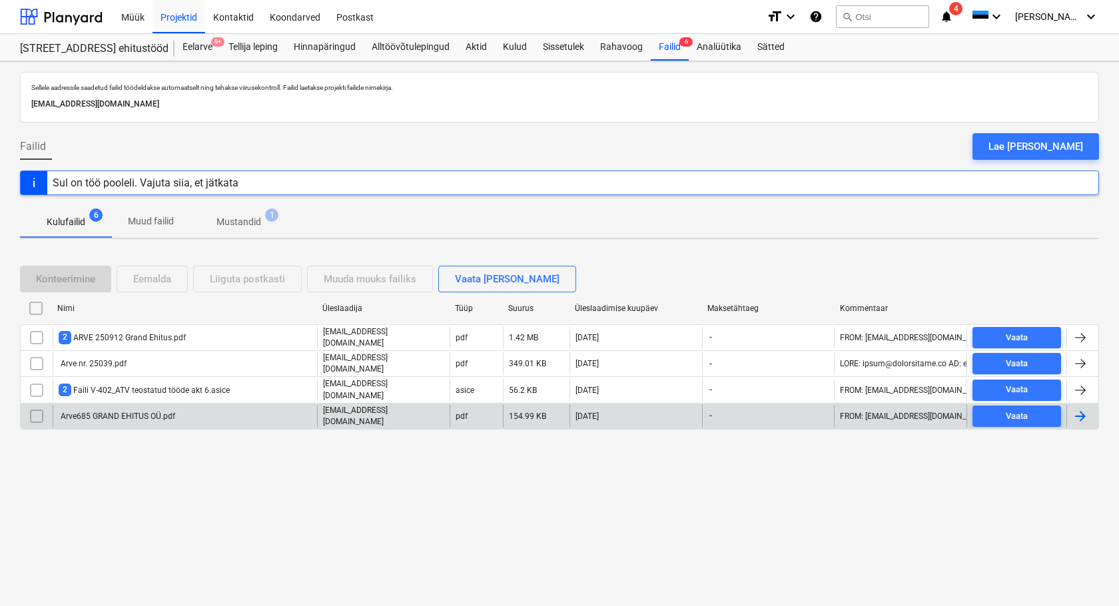
click at [97, 412] on div "Arve685 GRAND EHITUS OÜ.pdf" at bounding box center [117, 416] width 117 height 9
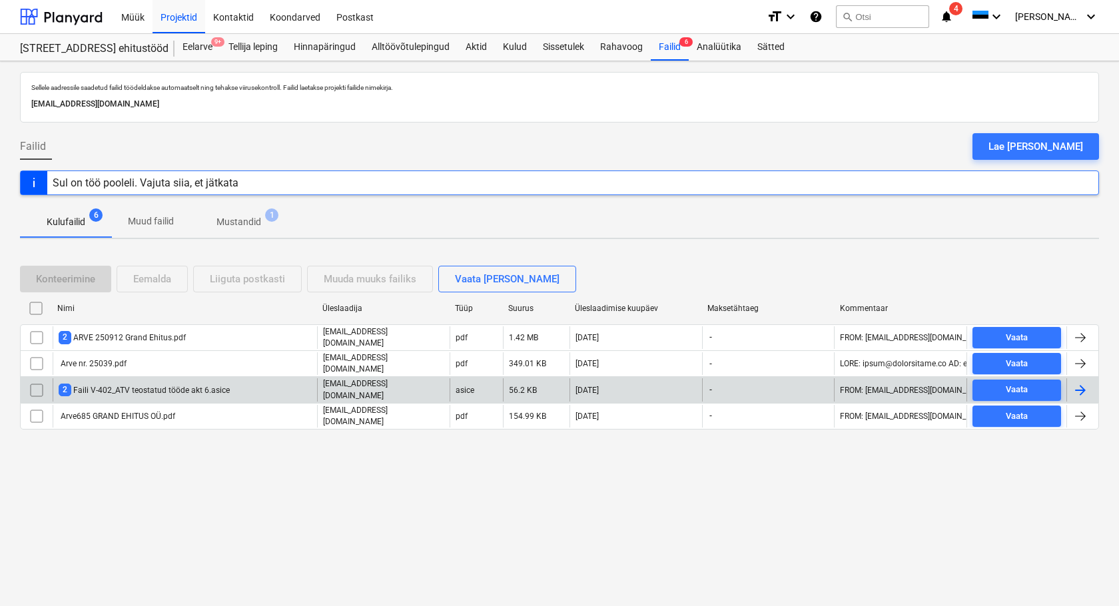
click at [136, 386] on div "2 Faili V-402_ATV teostatud tööde akt 6.asice" at bounding box center [144, 390] width 171 height 13
click at [33, 384] on input "checkbox" at bounding box center [36, 390] width 21 height 21
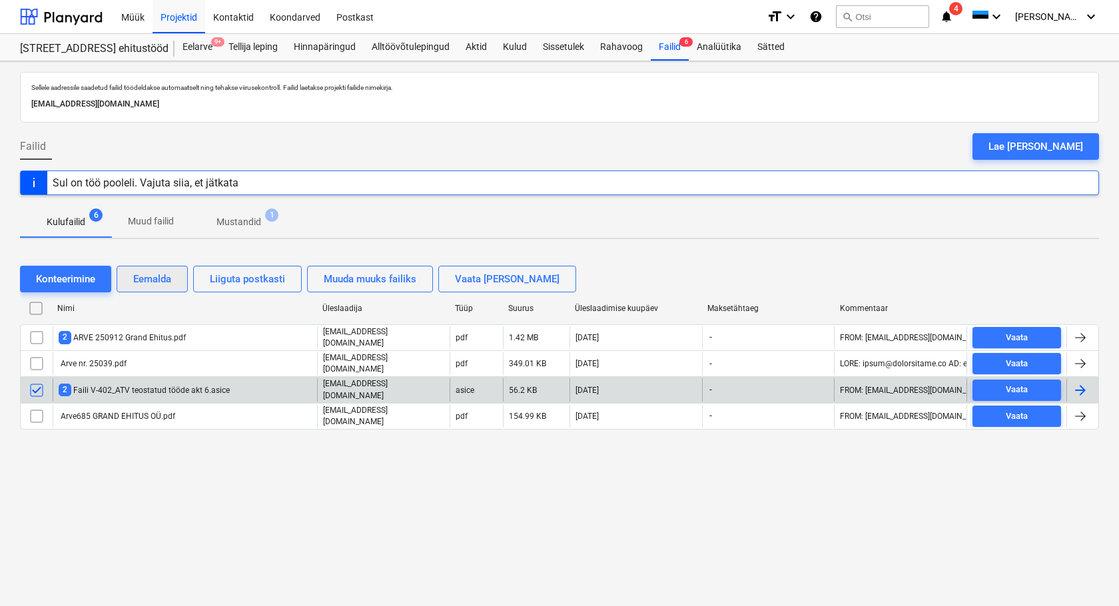
click at [162, 281] on div "Eemalda" at bounding box center [152, 278] width 38 height 17
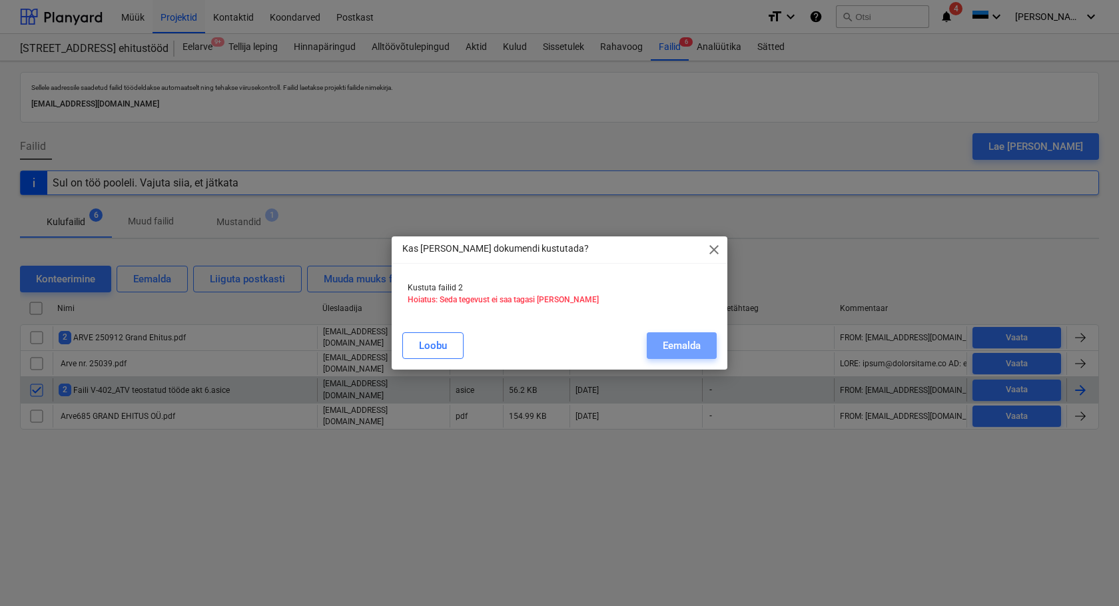
drag, startPoint x: 691, startPoint y: 350, endPoint x: 539, endPoint y: 419, distance: 167.5
click at [689, 350] on div "Eemalda" at bounding box center [682, 345] width 38 height 17
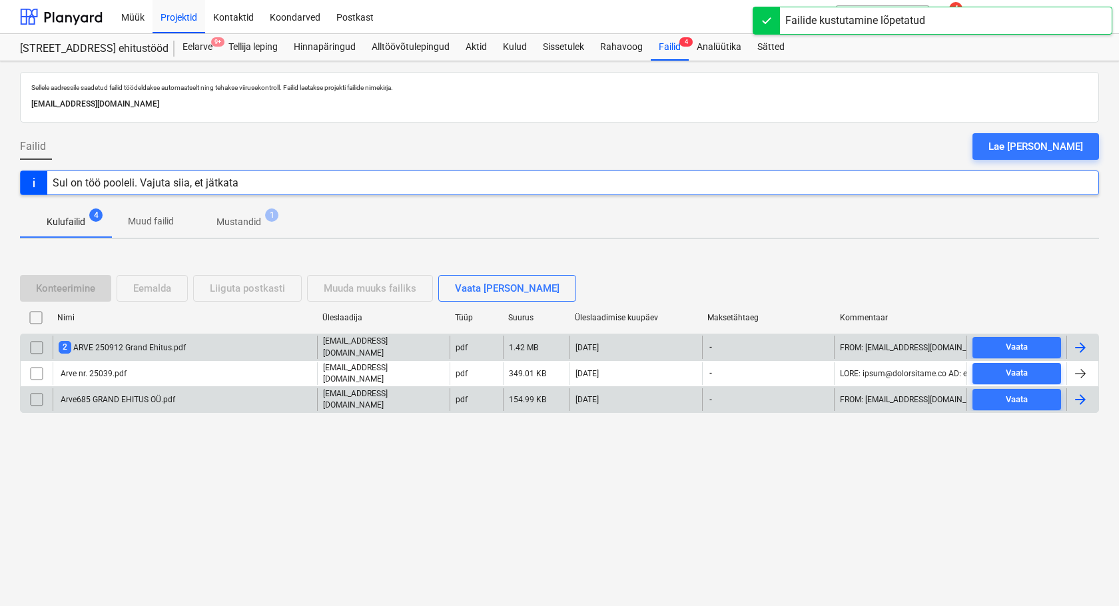
click at [87, 343] on div "2 ARVE 250912 Grand Ehitus.pdf" at bounding box center [122, 347] width 127 height 13
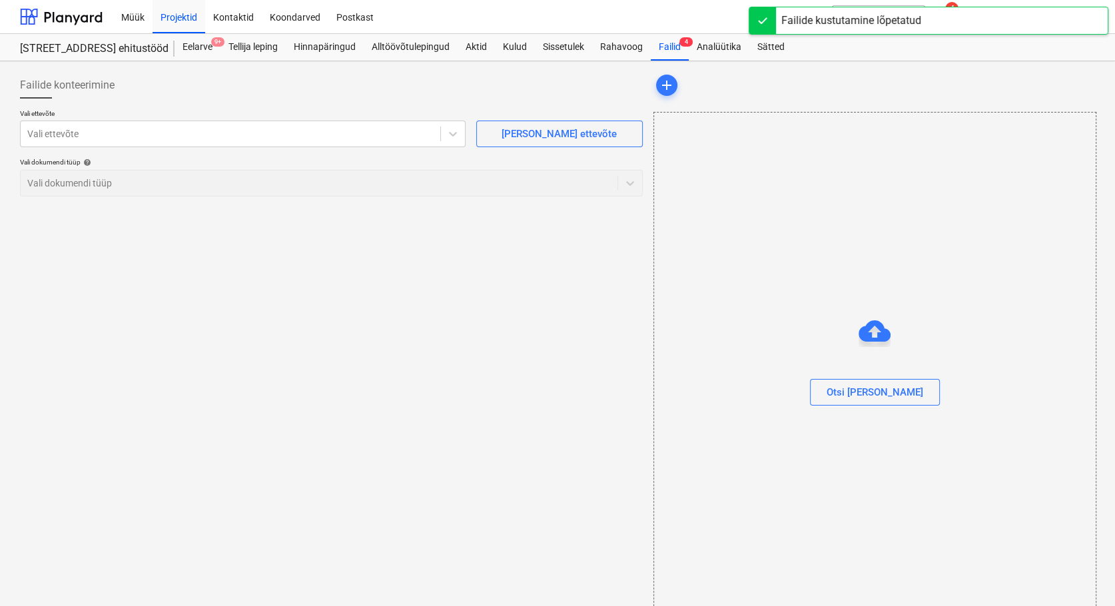
click at [87, 343] on div "Failide konteerimine Vali ettevõte Vali ettevõte [PERSON_NAME] uus ettevõte Val…" at bounding box center [331, 346] width 633 height 558
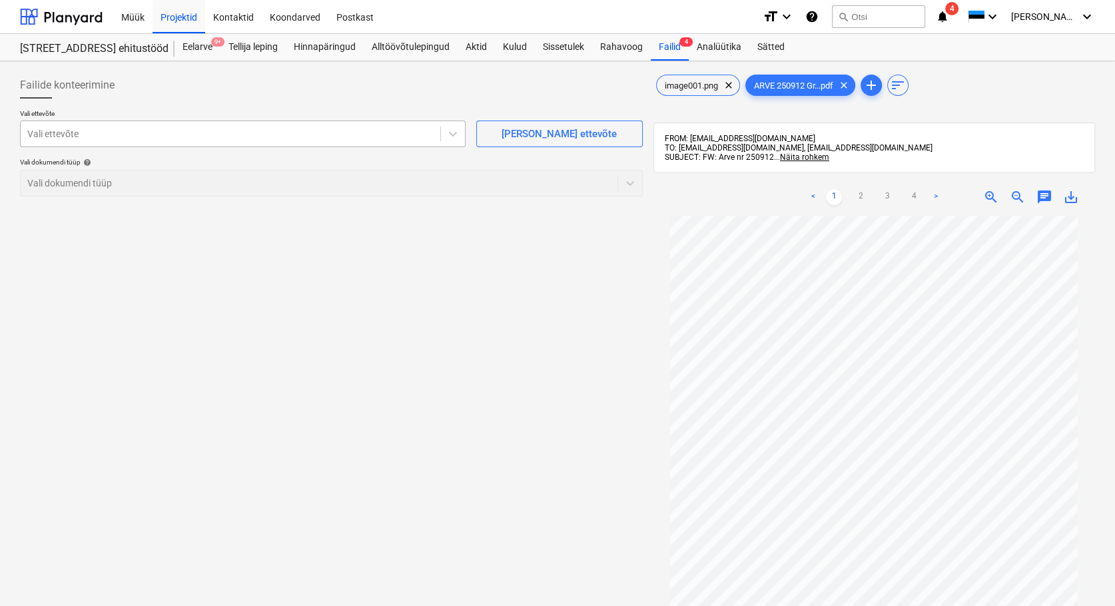
click at [89, 135] on div at bounding box center [230, 133] width 406 height 13
type input "EMET"
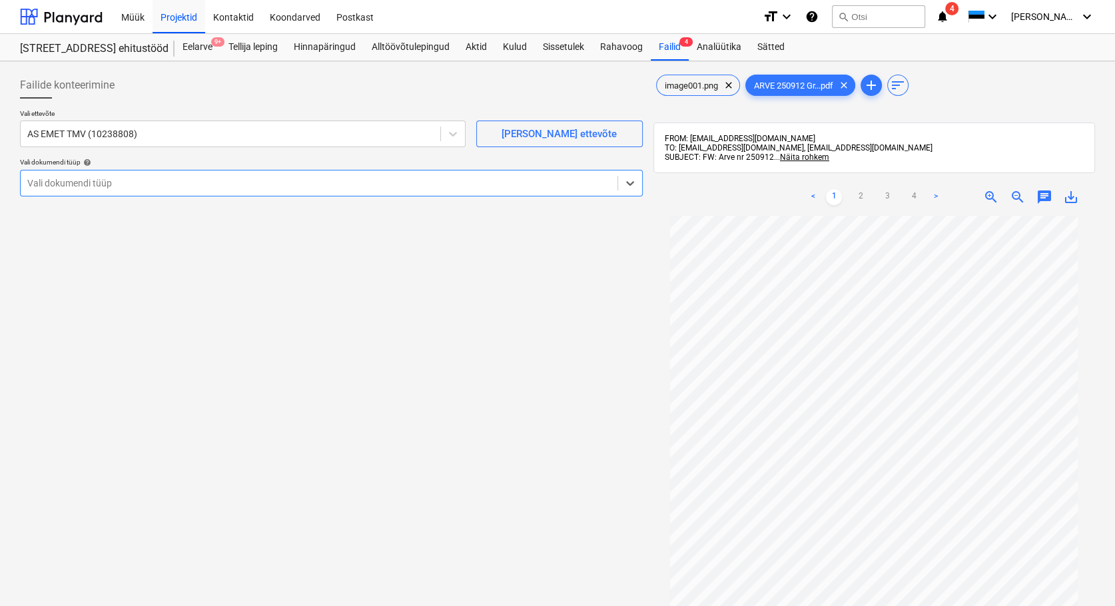
click at [69, 192] on div "Vali dokumendi tüüp" at bounding box center [319, 183] width 597 height 19
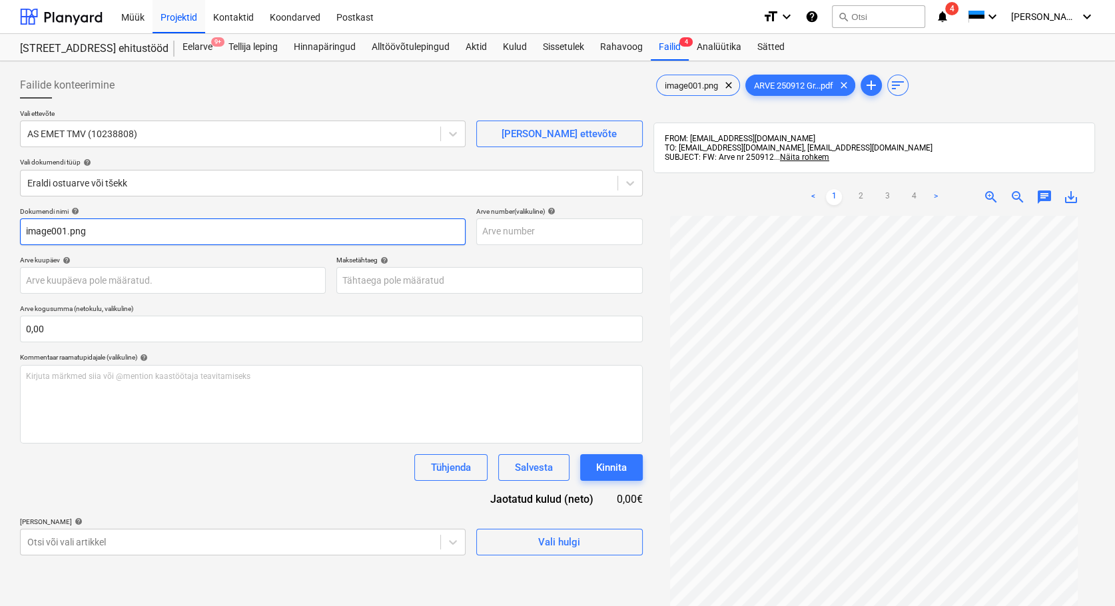
drag, startPoint x: 107, startPoint y: 226, endPoint x: 19, endPoint y: 230, distance: 88.7
click at [19, 230] on div "Failide konteerimine Vali ettevõte AS EMET TMV (10238808) [PERSON_NAME] uus ett…" at bounding box center [331, 428] width 633 height 723
type input "250912"
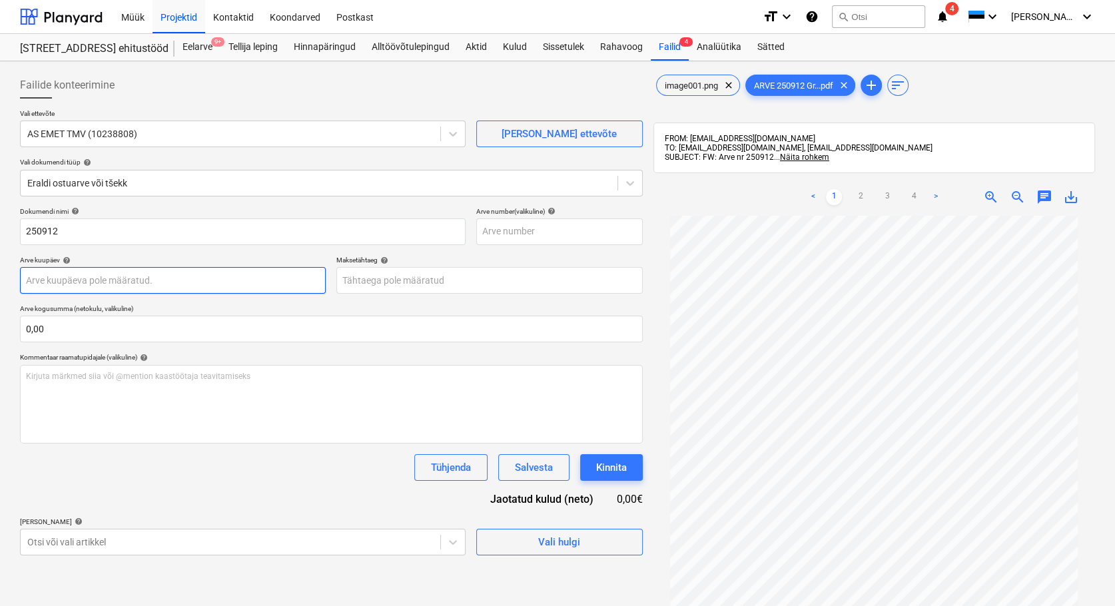
click at [49, 278] on body "Müük Projektid Kontaktid Koondarved Postkast format_size keyboard_arrow_down he…" at bounding box center [557, 303] width 1115 height 606
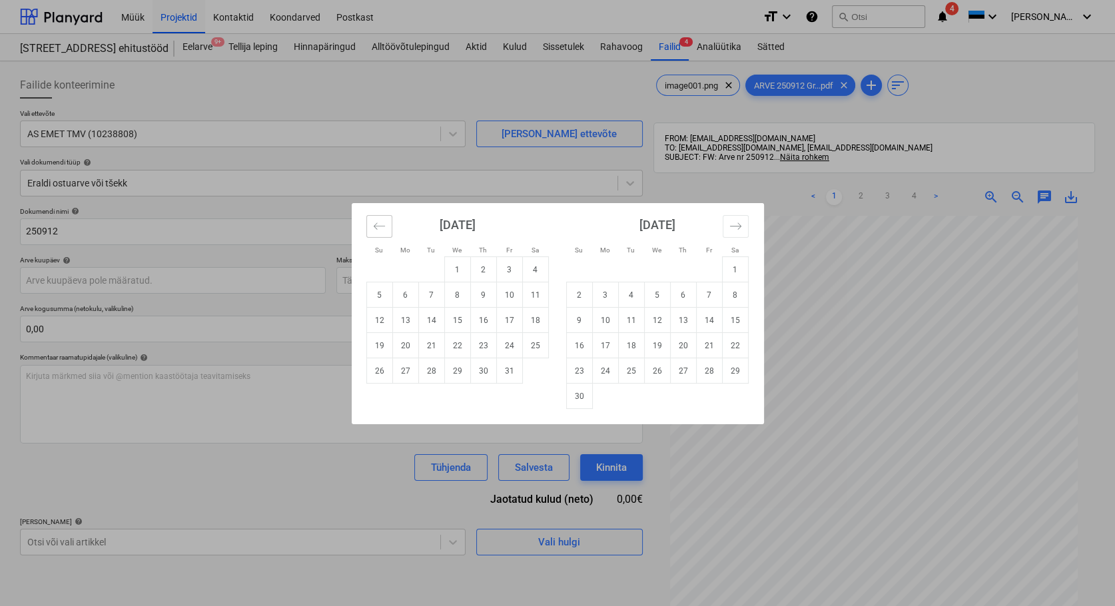
click at [381, 224] on icon "Move backward to switch to the previous month." at bounding box center [379, 226] width 13 height 13
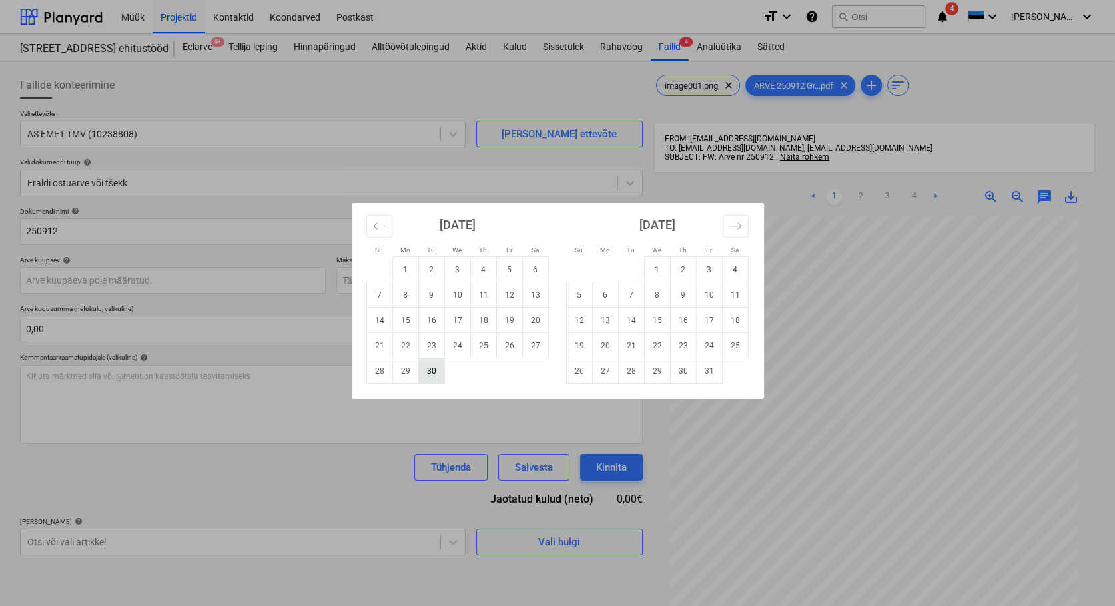
click at [430, 374] on td "30" at bounding box center [431, 370] width 26 height 25
type input "[DATE]"
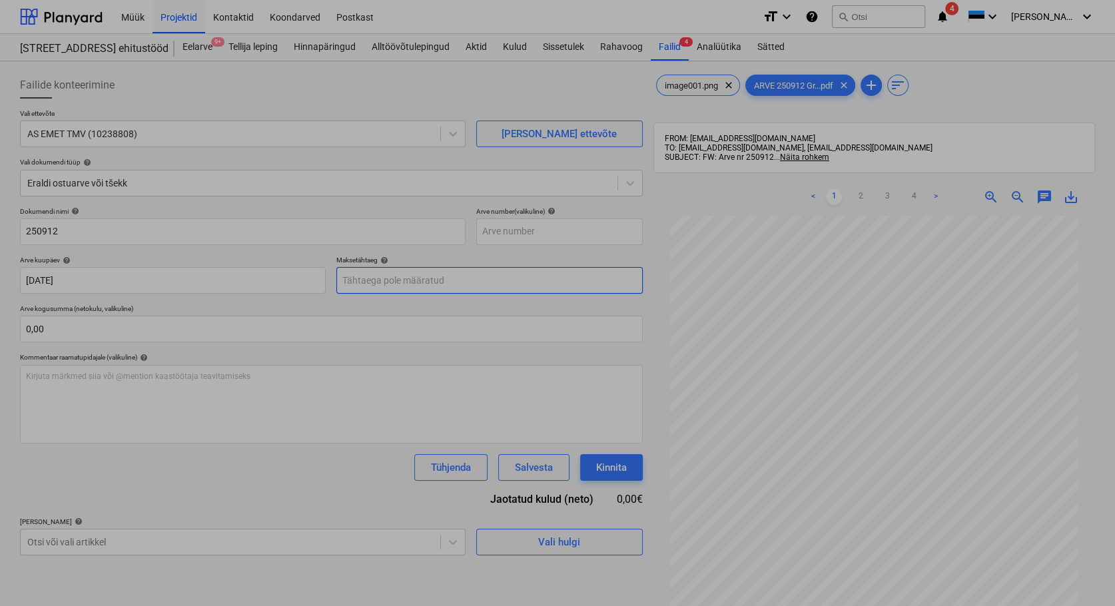
click at [415, 284] on body "Müük Projektid Kontaktid Koondarved Postkast format_size keyboard_arrow_down he…" at bounding box center [557, 303] width 1115 height 606
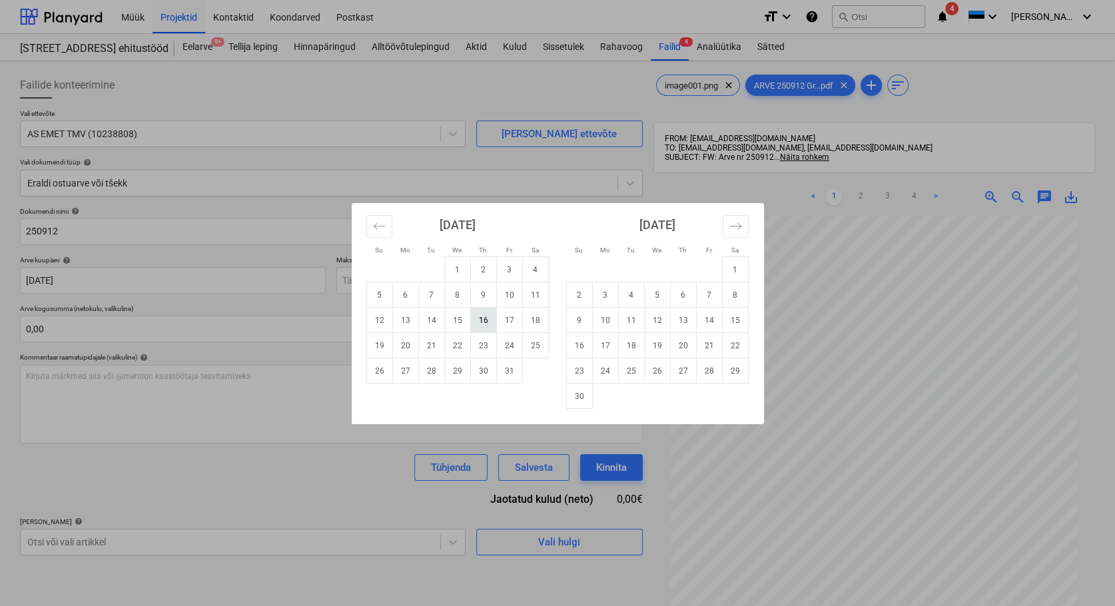
click at [483, 316] on td "16" at bounding box center [483, 320] width 26 height 25
type input "[DATE]"
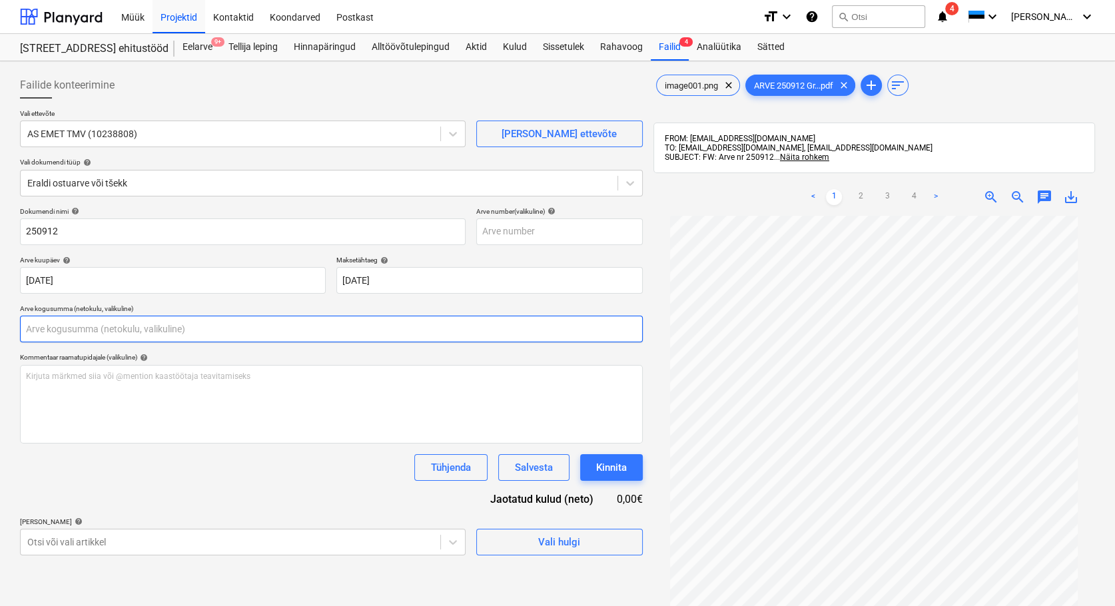
click at [109, 323] on input "text" at bounding box center [331, 329] width 623 height 27
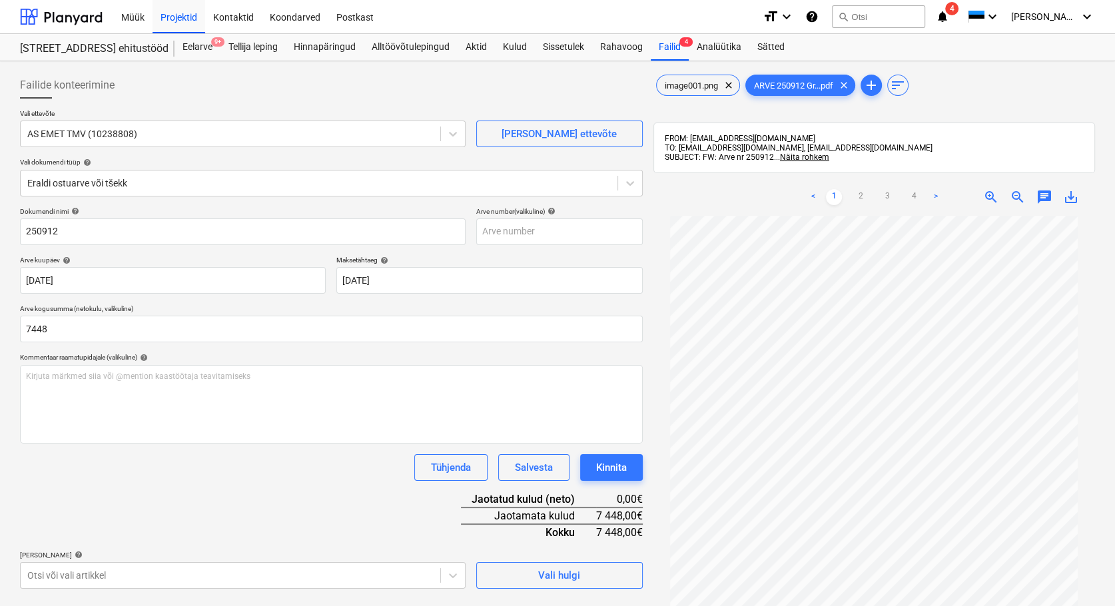
type input "7 448,00"
click at [222, 473] on div "Tühjenda Salvesta Kinnita" at bounding box center [331, 467] width 623 height 27
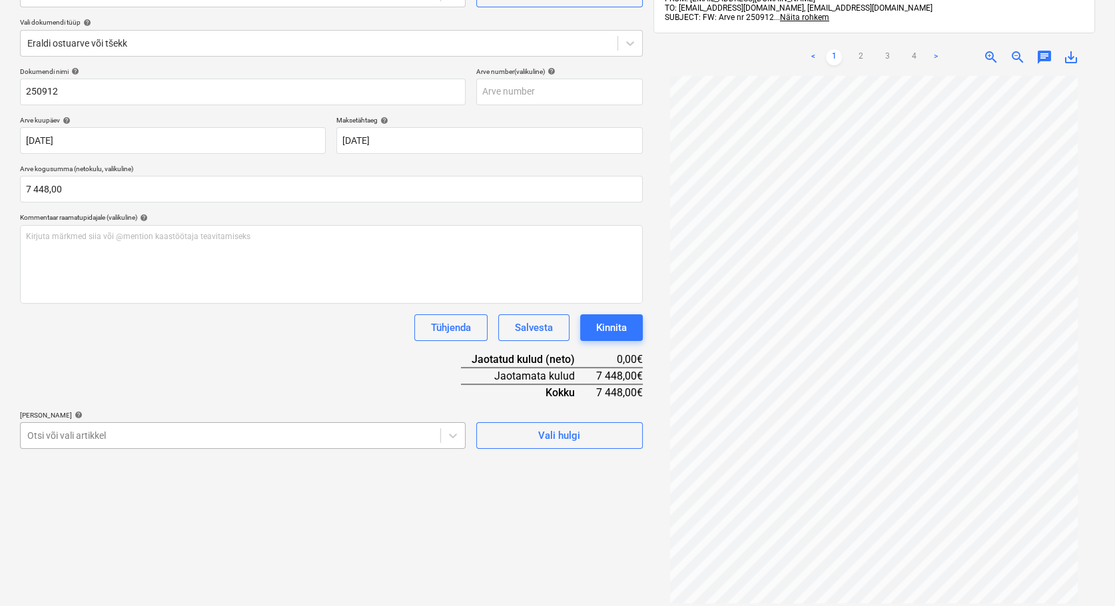
scroll to position [189, 0]
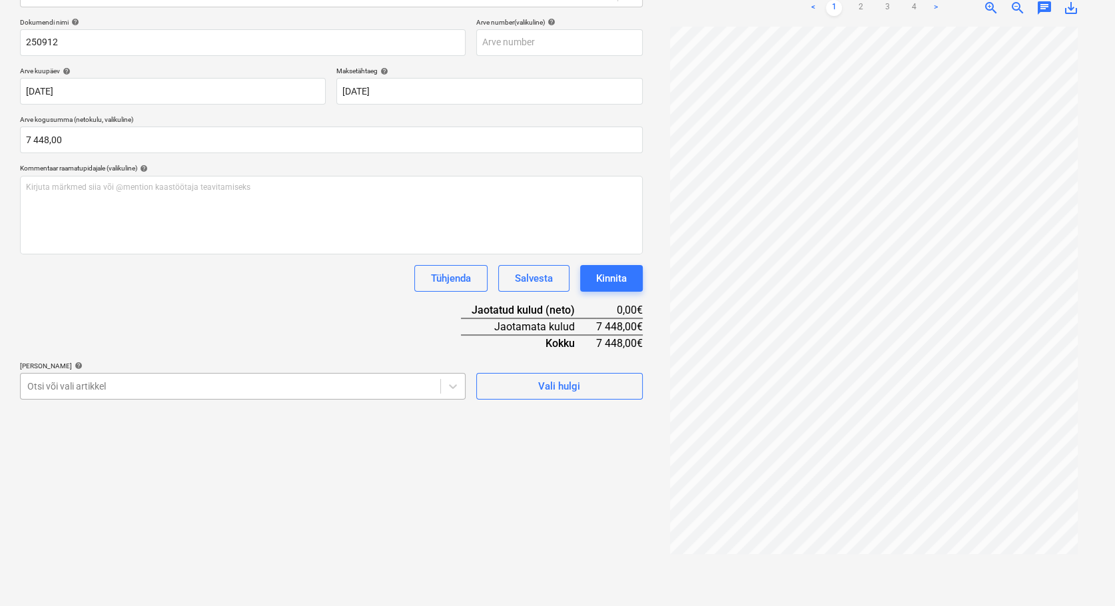
click at [169, 388] on div at bounding box center [230, 386] width 406 height 13
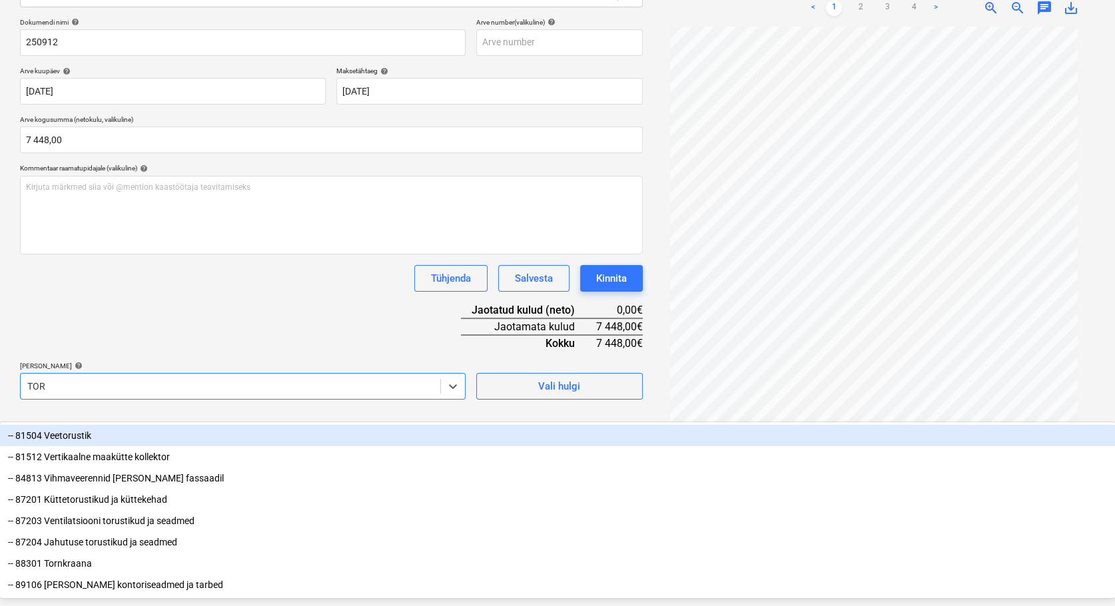
type input "TORN"
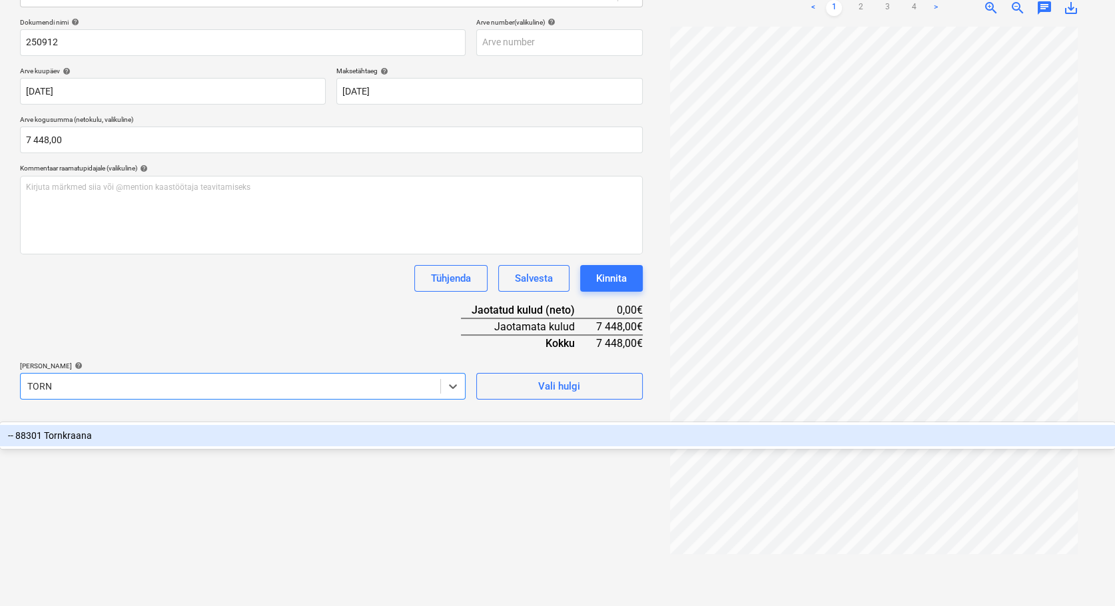
click at [68, 425] on div "-- 88301 Tornkraana" at bounding box center [557, 435] width 1115 height 21
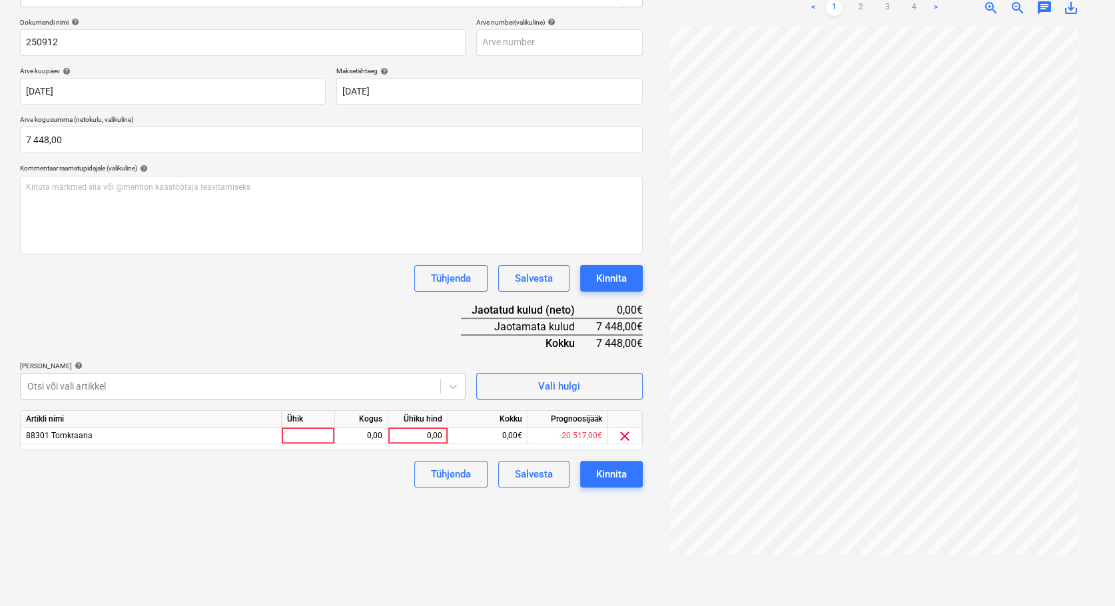
click at [545, 529] on div "Failide konteerimine Vali ettevõte AS EMET TMV (10238808) [PERSON_NAME] ettevõt…" at bounding box center [331, 239] width 633 height 724
click at [298, 436] on div at bounding box center [308, 436] width 53 height 17
type input "TK"
click at [356, 434] on div "0,00" at bounding box center [361, 436] width 42 height 17
type input "1"
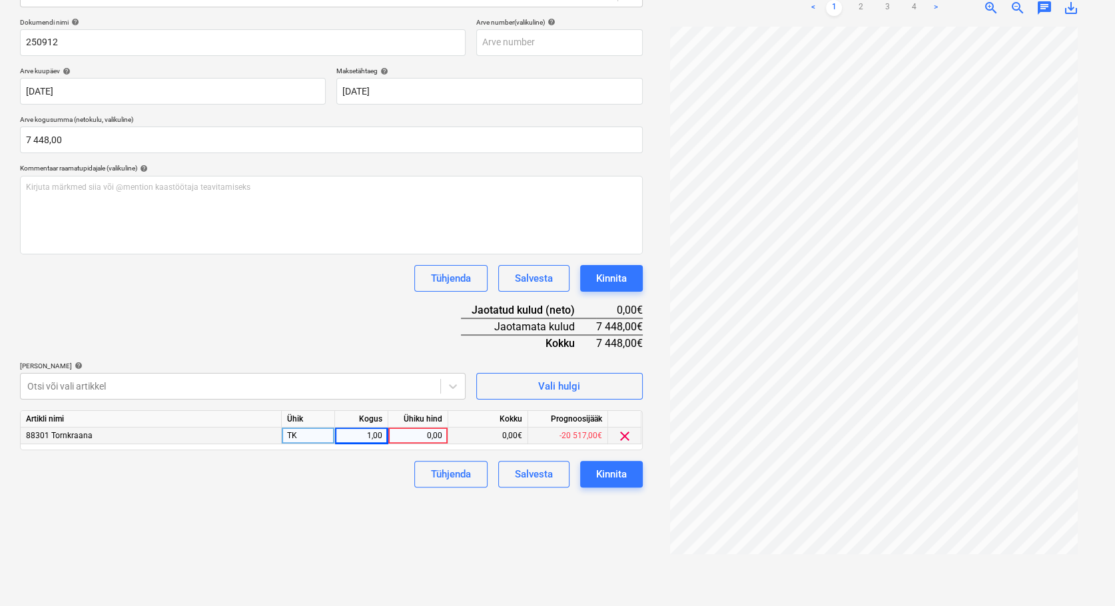
click at [424, 434] on div "0,00" at bounding box center [418, 436] width 49 height 17
type input "7448"
click at [340, 510] on div "Failide konteerimine Vali ettevõte AS EMET TMV (10238808) [PERSON_NAME] ettevõt…" at bounding box center [331, 239] width 633 height 724
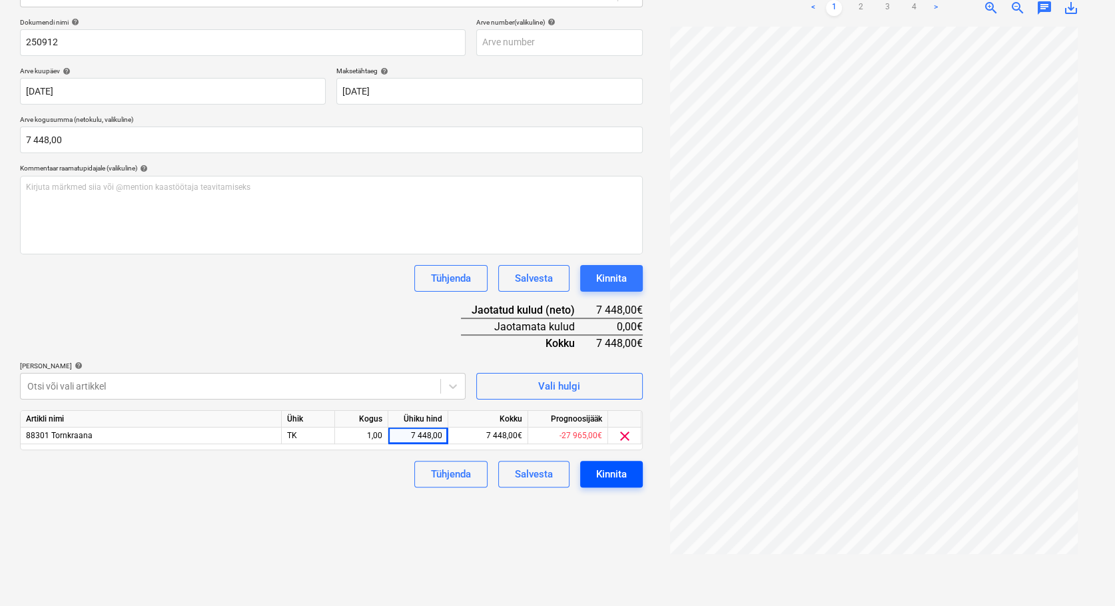
click at [607, 473] on div "Kinnita" at bounding box center [611, 473] width 31 height 17
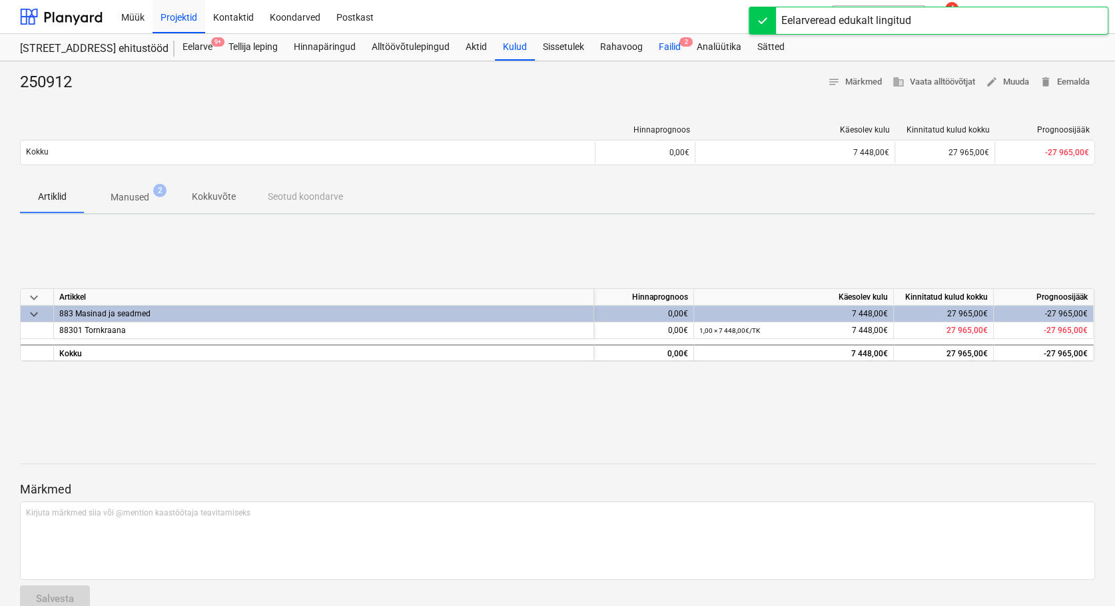
click at [673, 47] on div "Failid 2" at bounding box center [670, 47] width 38 height 27
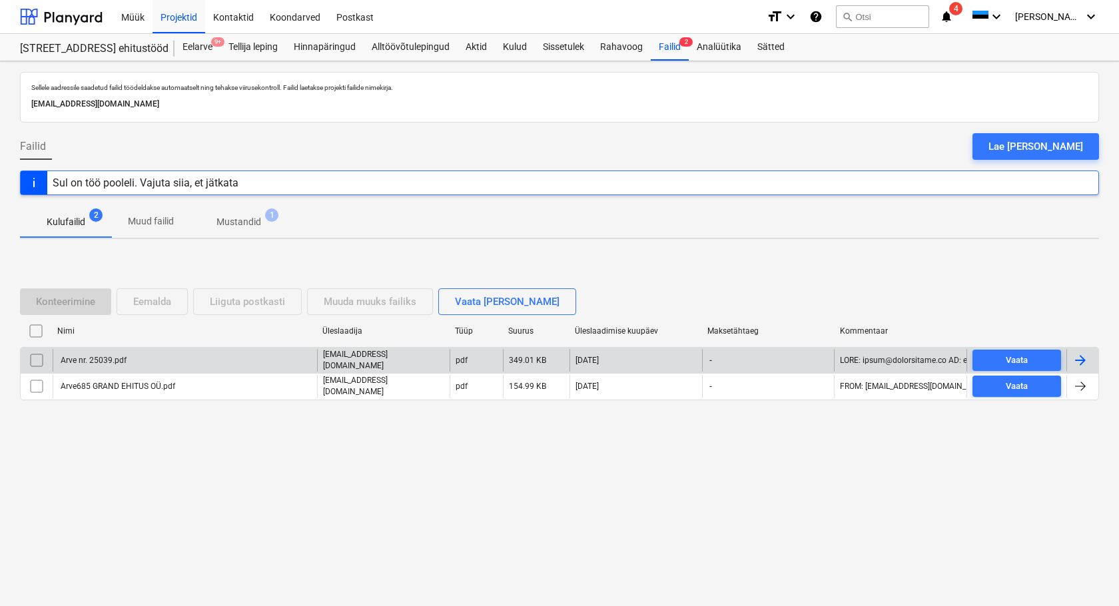
click at [93, 362] on div "Arve nr. 25039.pdf" at bounding box center [93, 360] width 68 height 9
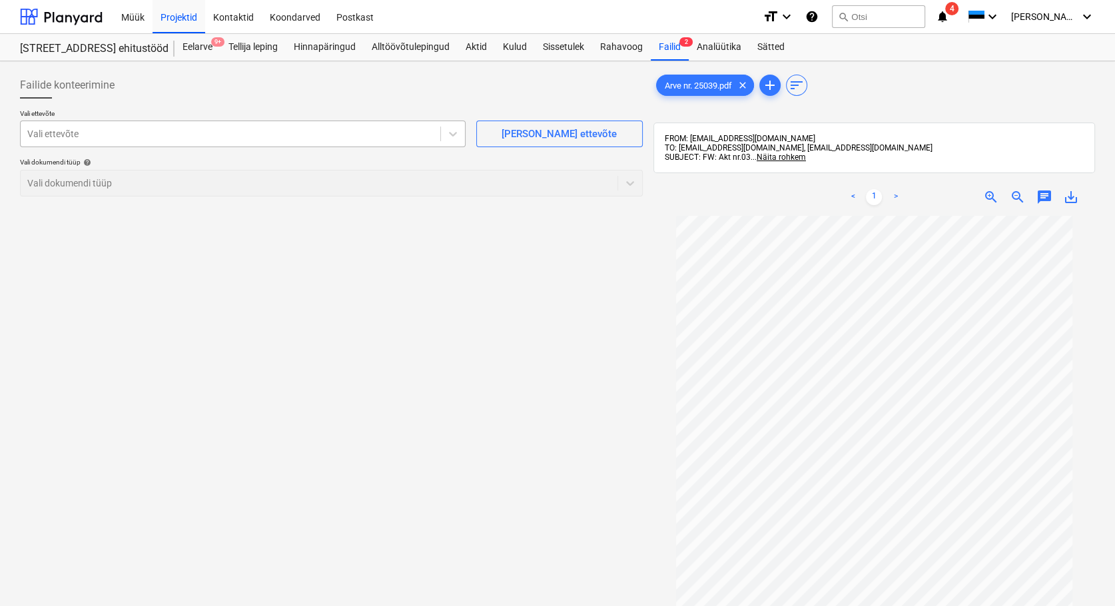
click at [53, 137] on div at bounding box center [230, 133] width 406 height 13
type input "OMEGA"
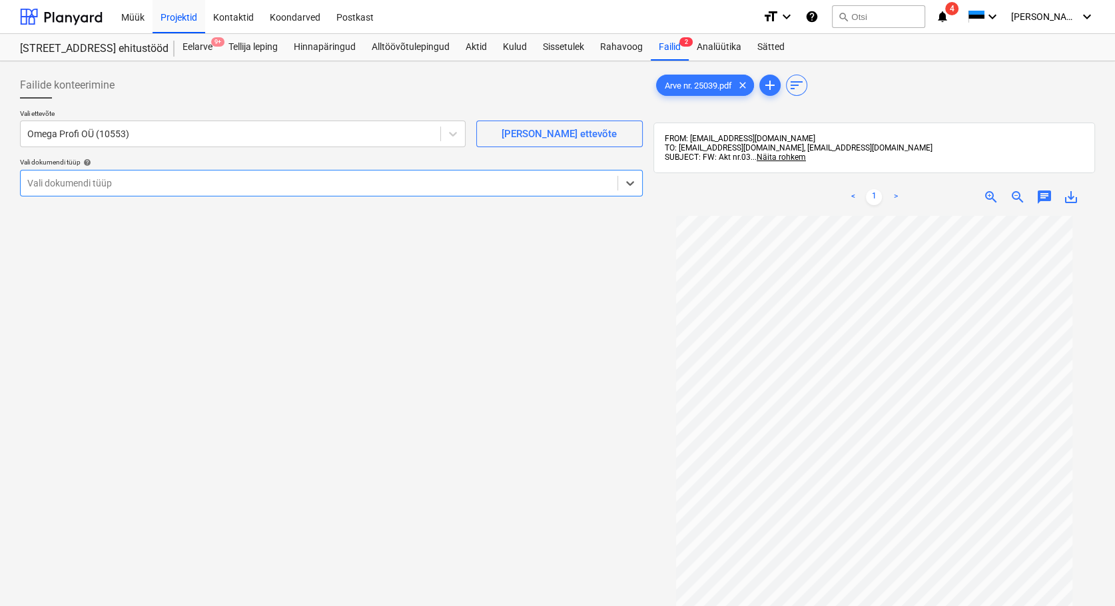
click at [53, 180] on div at bounding box center [318, 182] width 583 height 13
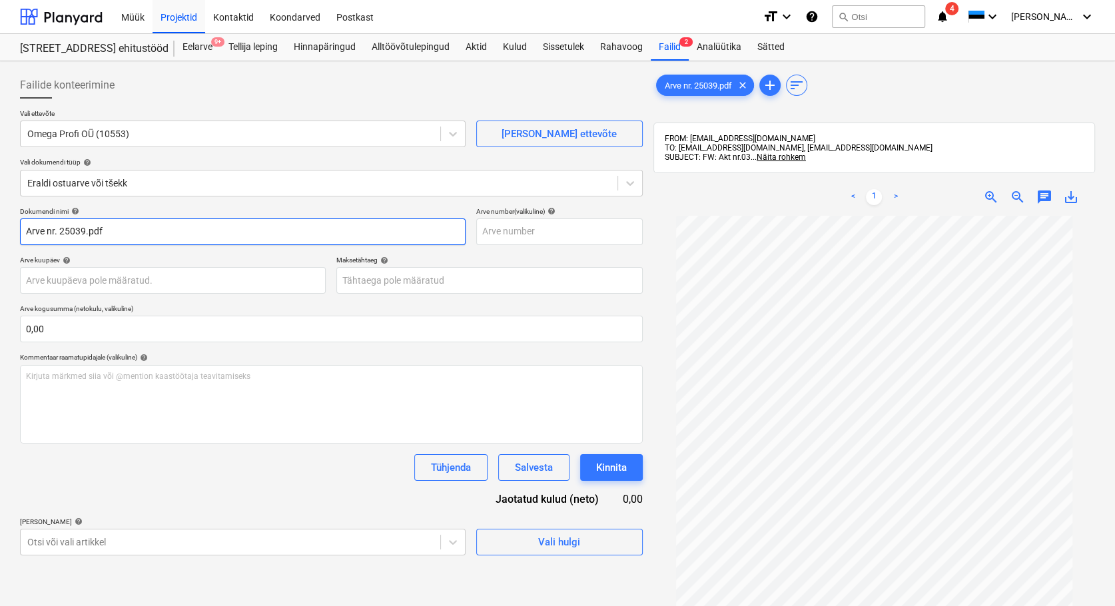
drag, startPoint x: 59, startPoint y: 231, endPoint x: -9, endPoint y: 236, distance: 68.1
click at [0, 236] on html "Müük Projektid Kontaktid Koondarved Postkast format_size keyboard_arrow_down he…" at bounding box center [557, 303] width 1115 height 606
drag, startPoint x: 89, startPoint y: 228, endPoint x: 51, endPoint y: 234, distance: 38.4
click at [51, 234] on input "25039.pdf" at bounding box center [243, 231] width 446 height 27
type input "25039"
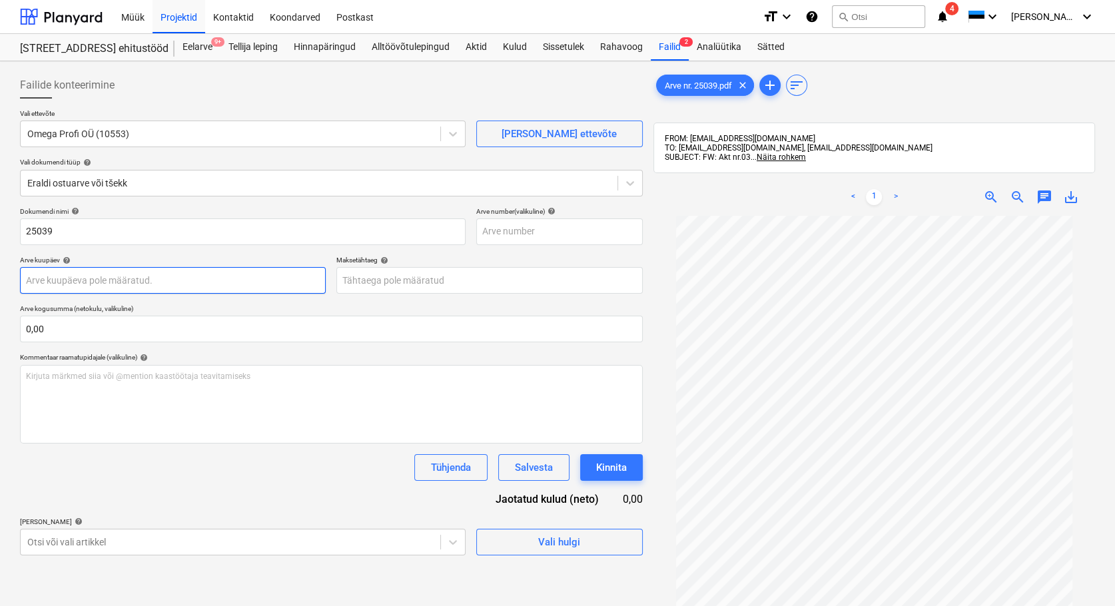
click at [43, 284] on body "Müük Projektid Kontaktid Koondarved Postkast format_size keyboard_arrow_down he…" at bounding box center [557, 303] width 1115 height 606
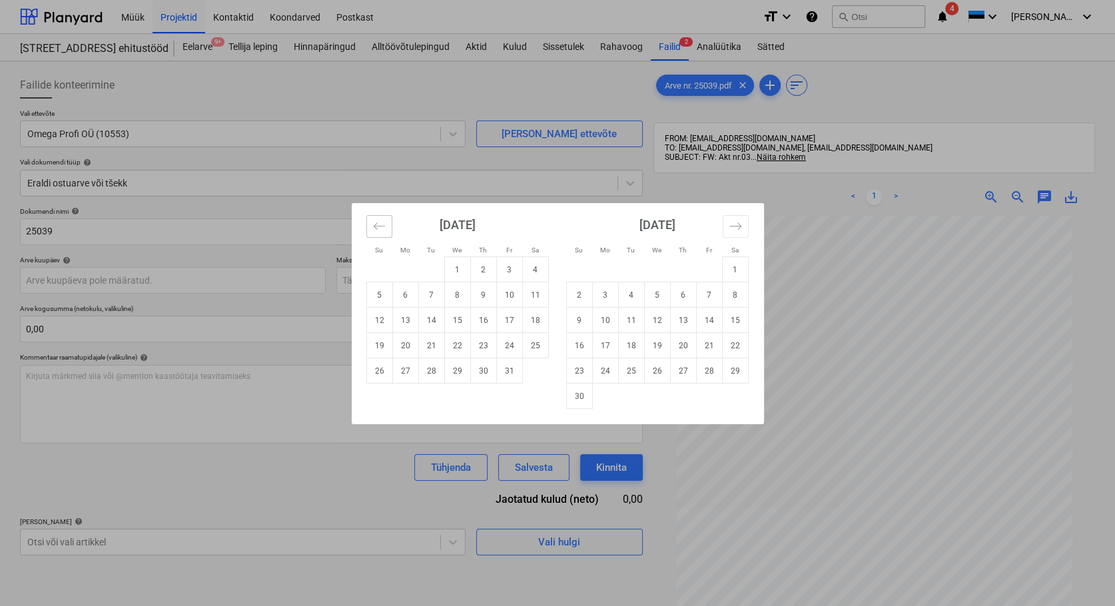
drag, startPoint x: 378, startPoint y: 224, endPoint x: 384, endPoint y: 235, distance: 12.5
click at [379, 224] on icon "Move backward to switch to the previous month." at bounding box center [379, 226] width 13 height 13
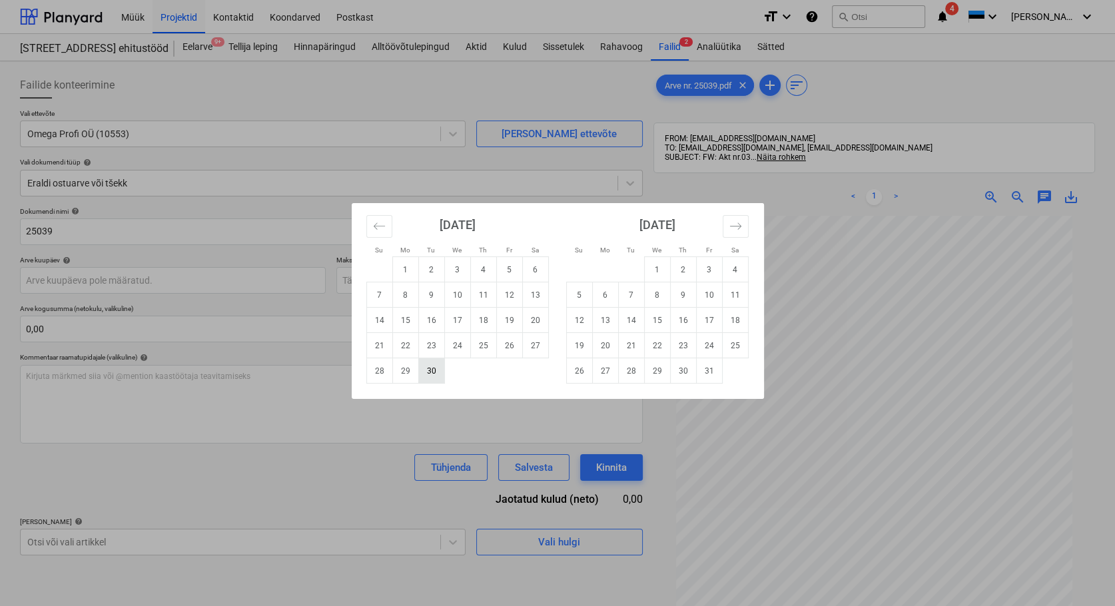
click at [436, 366] on td "30" at bounding box center [431, 370] width 26 height 25
type input "[DATE]"
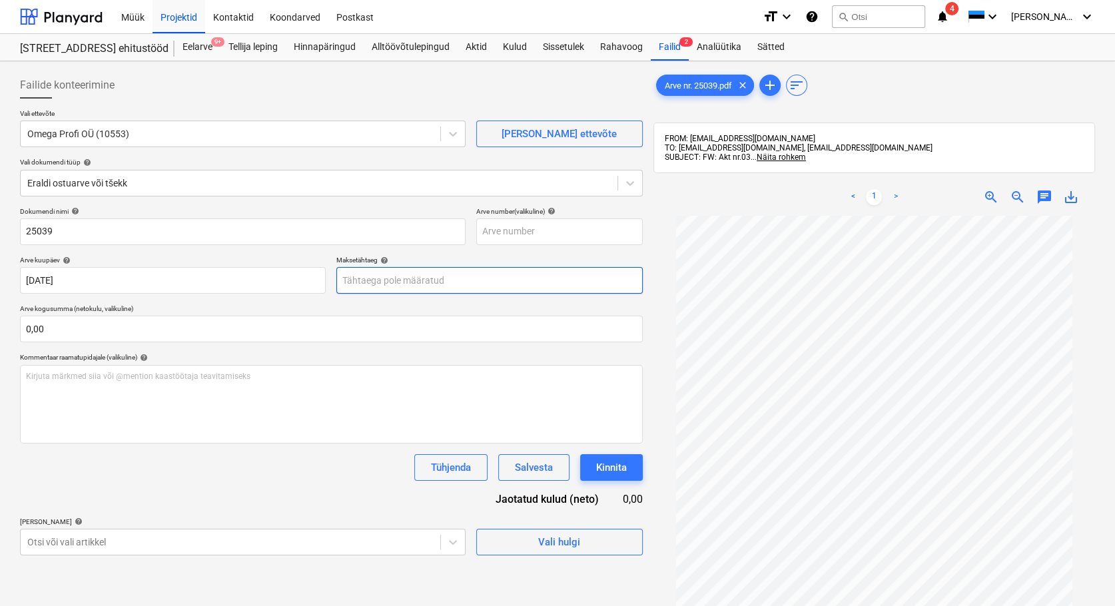
click at [374, 277] on body "Müük Projektid Kontaktid Koondarved Postkast format_size keyboard_arrow_down he…" at bounding box center [557, 303] width 1115 height 606
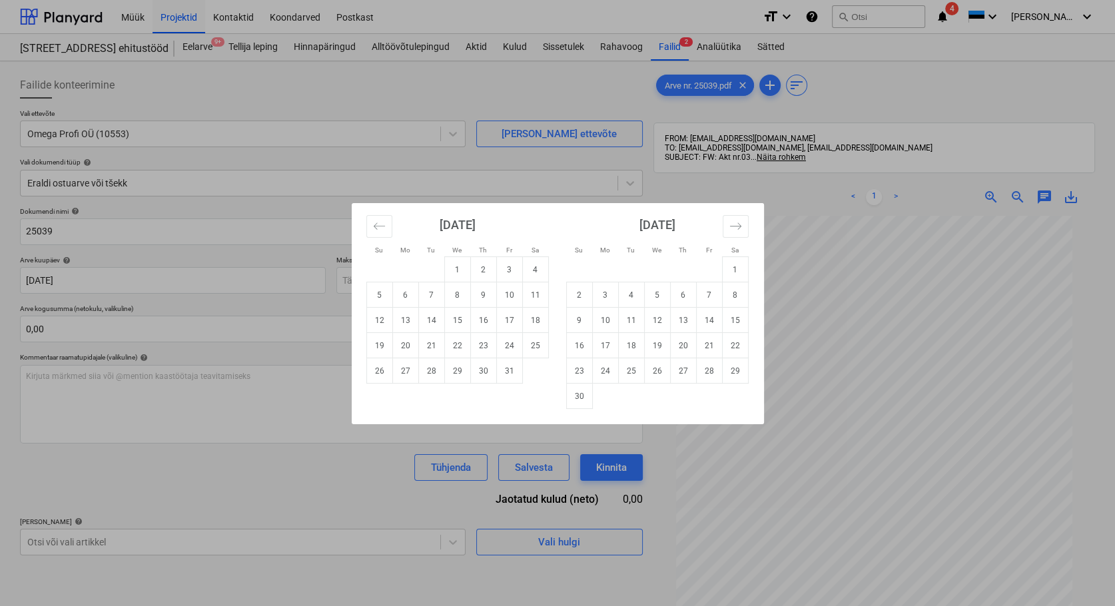
click at [430, 347] on td "21" at bounding box center [431, 345] width 26 height 25
type input "[DATE]"
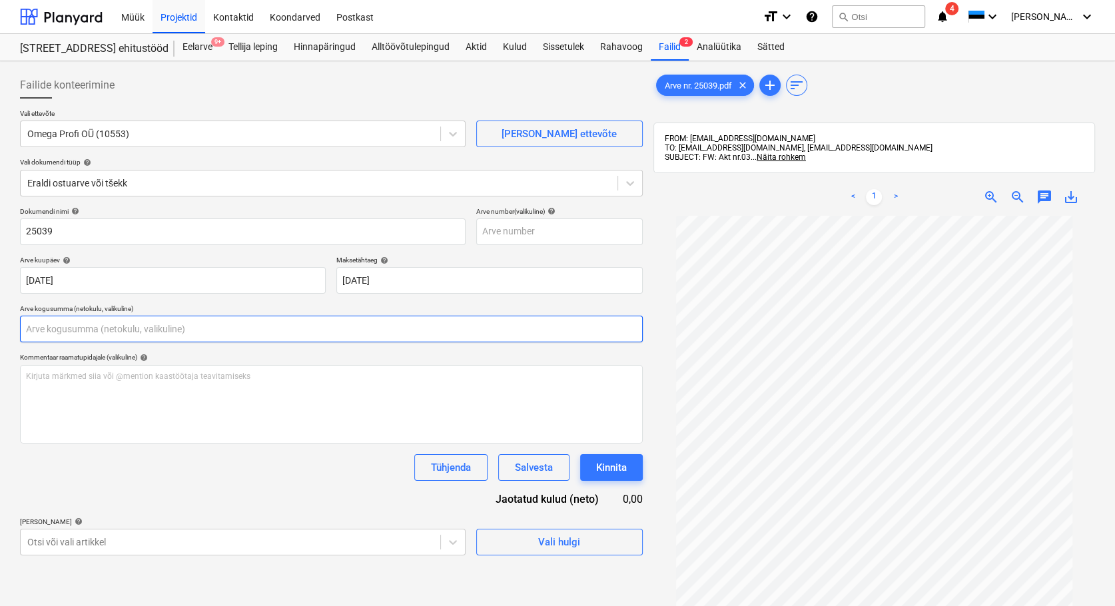
click at [89, 324] on input "text" at bounding box center [331, 329] width 623 height 27
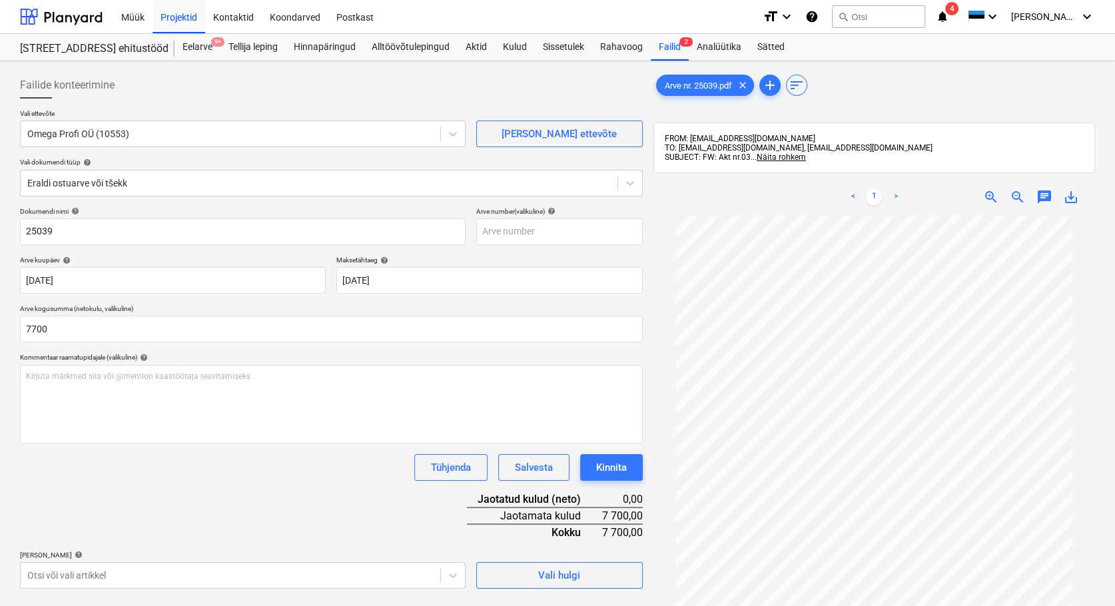
type input "7 700,00"
click at [224, 492] on div "Dokumendi nimi help 25039 Arve number (valikuline) help Arve kuupäev help [DATE…" at bounding box center [331, 398] width 623 height 382
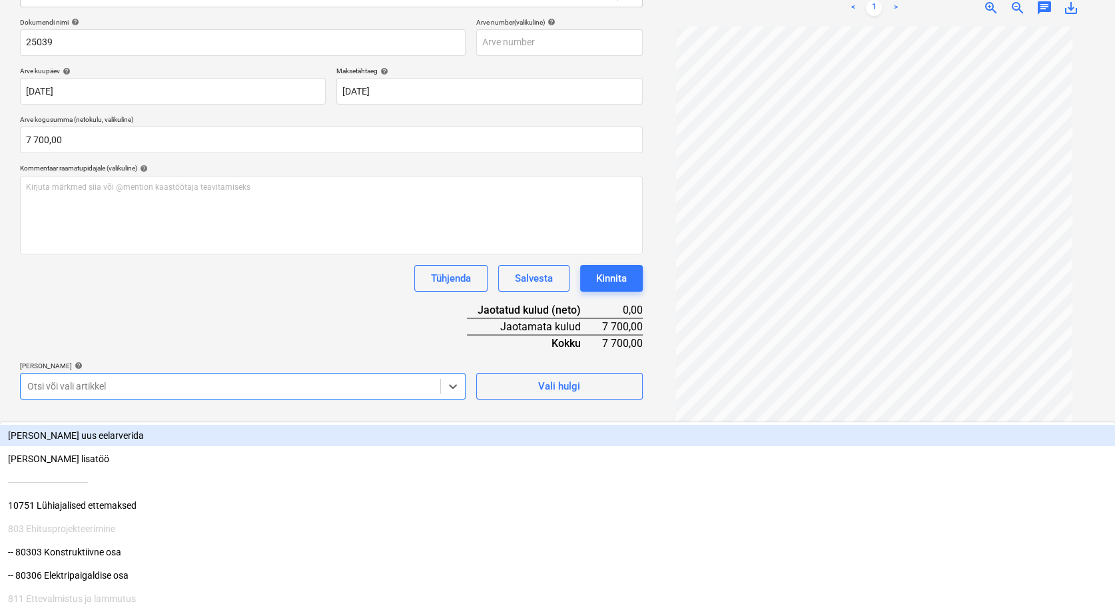
scroll to position [190, 0]
click at [71, 386] on div at bounding box center [230, 384] width 406 height 13
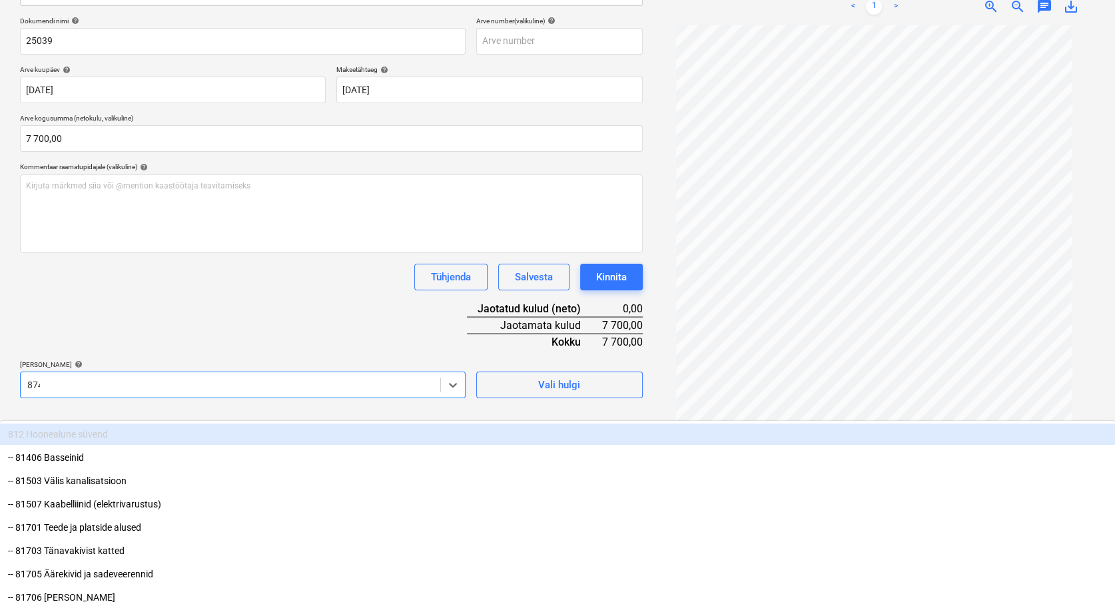
scroll to position [189, 0]
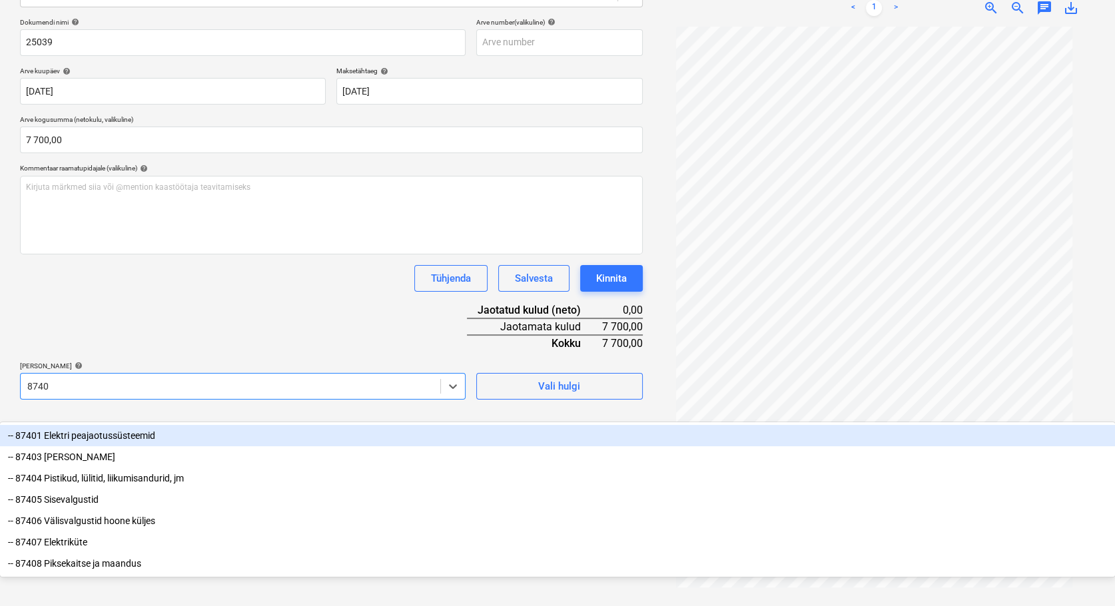
type input "87403"
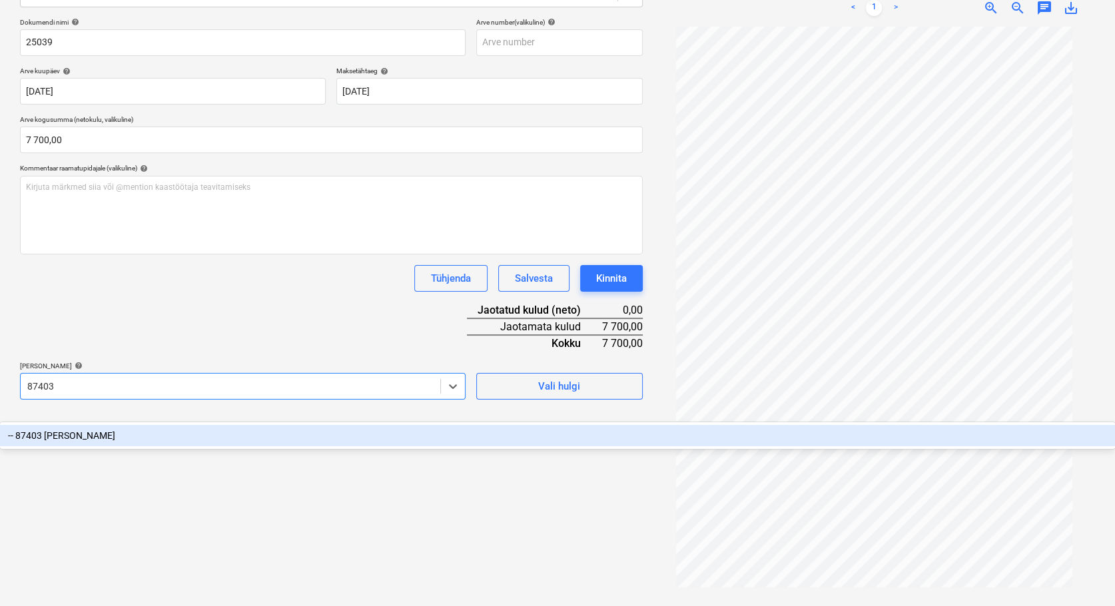
click at [83, 425] on div "-- 87403 [PERSON_NAME]" at bounding box center [557, 435] width 1115 height 21
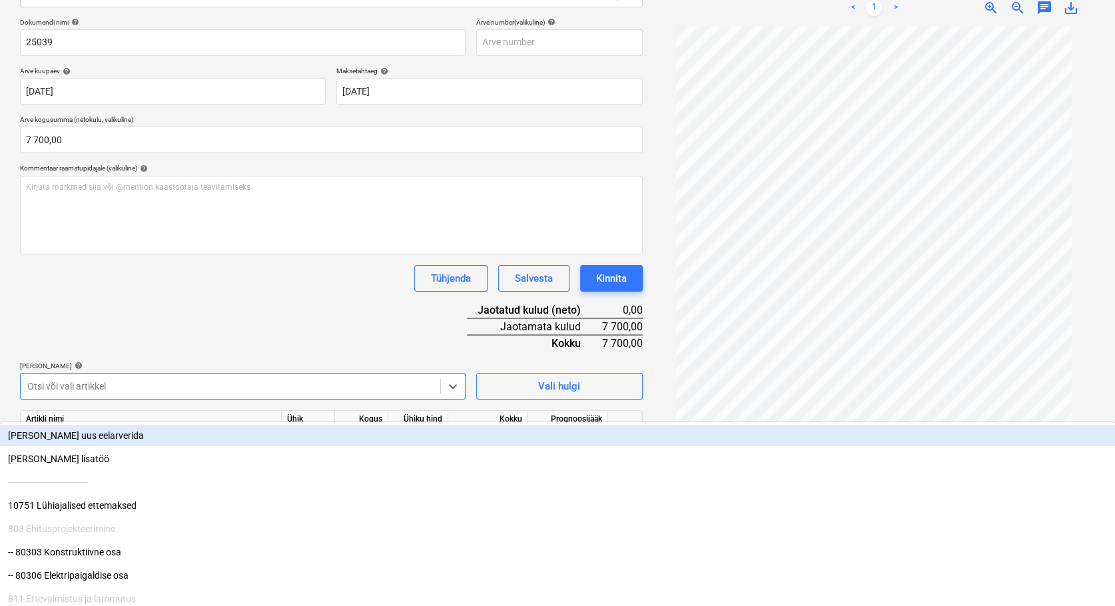
click at [97, 381] on div at bounding box center [230, 386] width 406 height 13
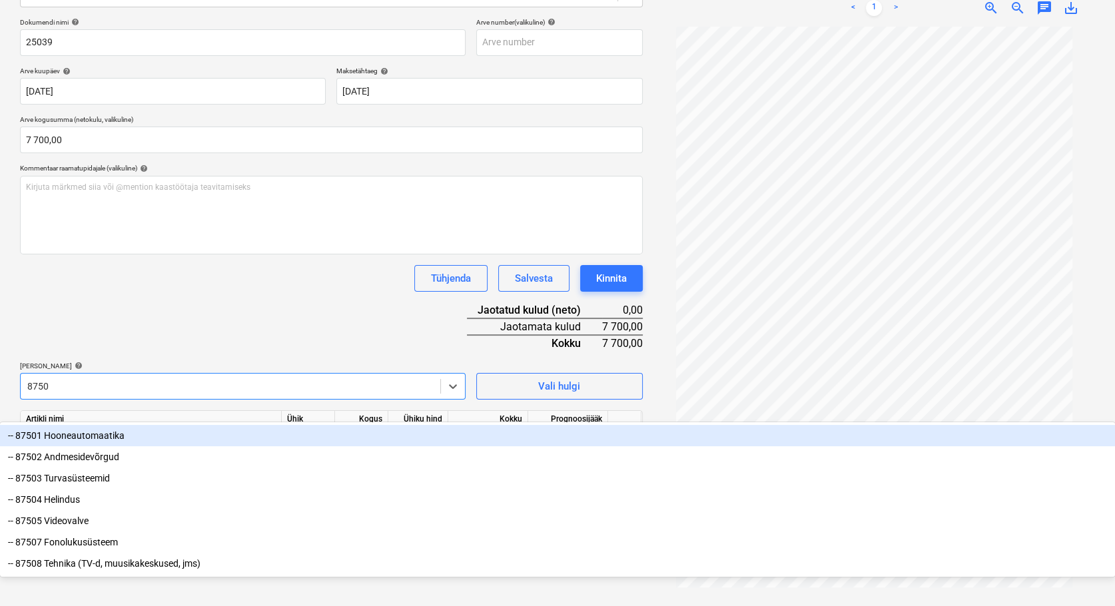
type input "87502"
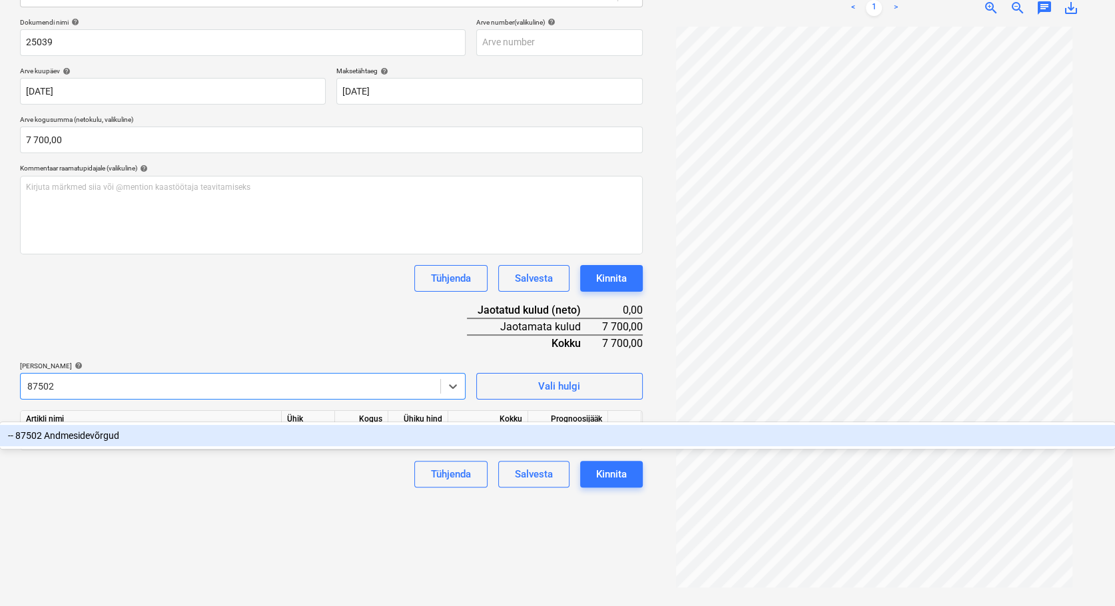
drag, startPoint x: 113, startPoint y: 424, endPoint x: 129, endPoint y: 401, distance: 27.7
click at [113, 425] on div "-- 87502 Andmesidevõrgud" at bounding box center [557, 435] width 1115 height 21
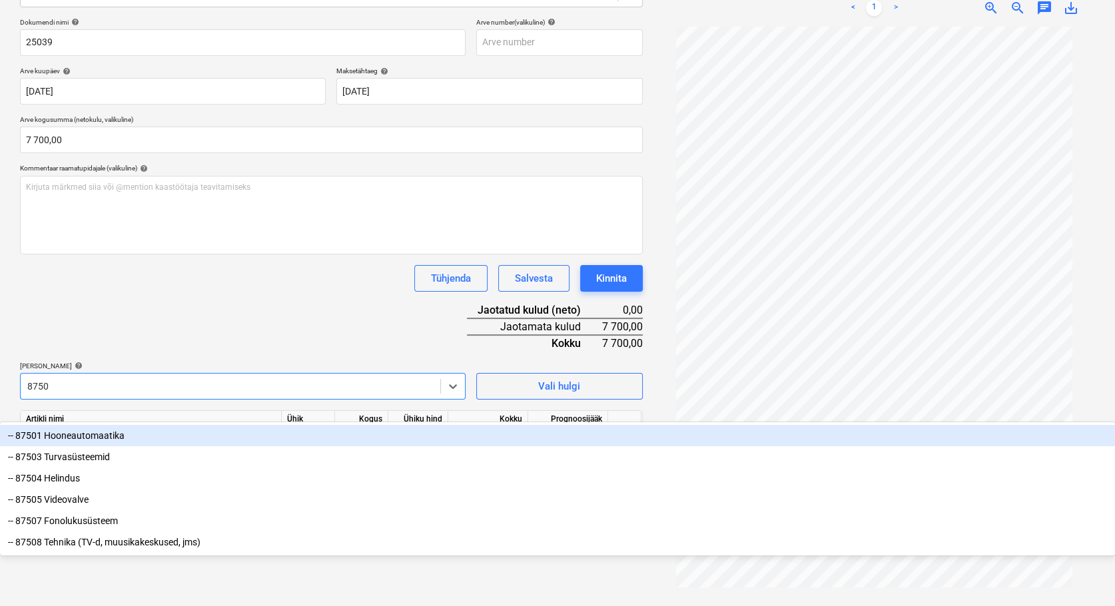
type input "87504"
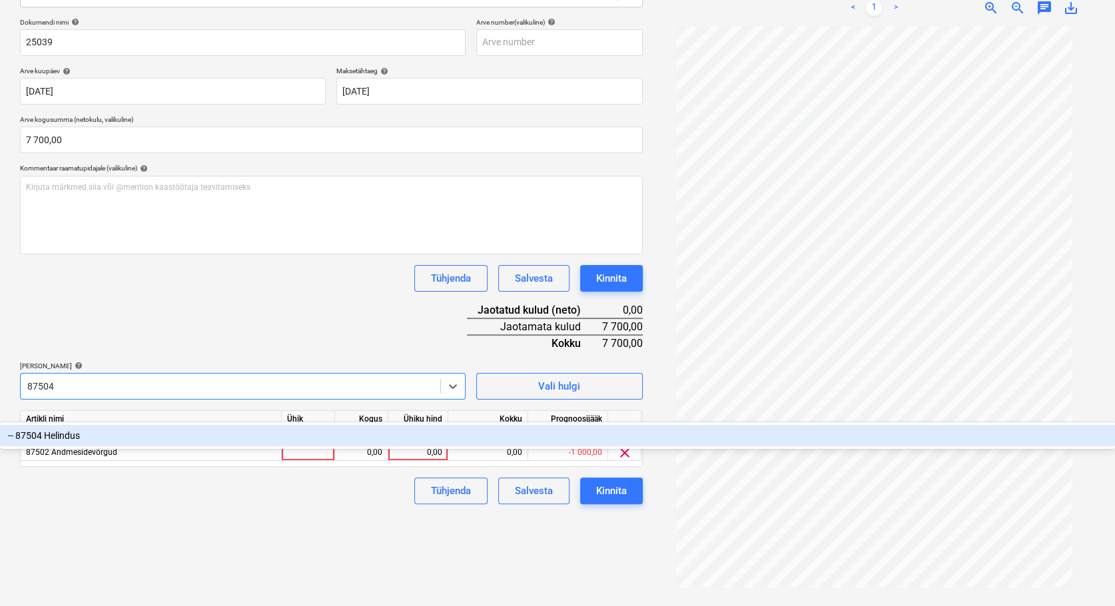
click at [85, 425] on div "-- 87504 Helindus" at bounding box center [557, 435] width 1115 height 21
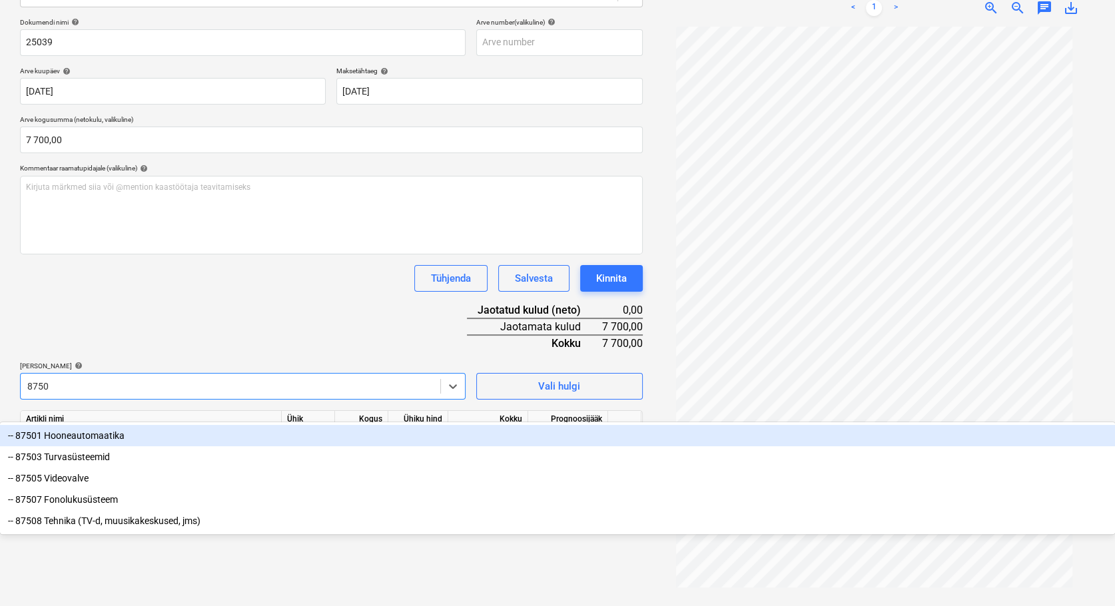
type input "87501"
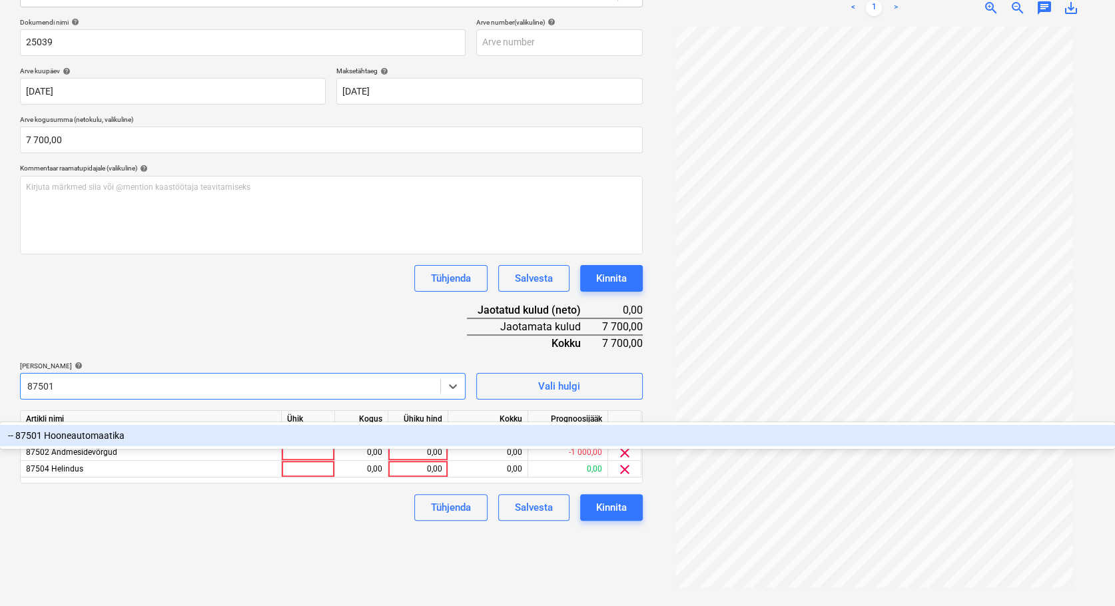
click at [104, 425] on div "-- 87501 Hooneautomaatika" at bounding box center [557, 435] width 1115 height 21
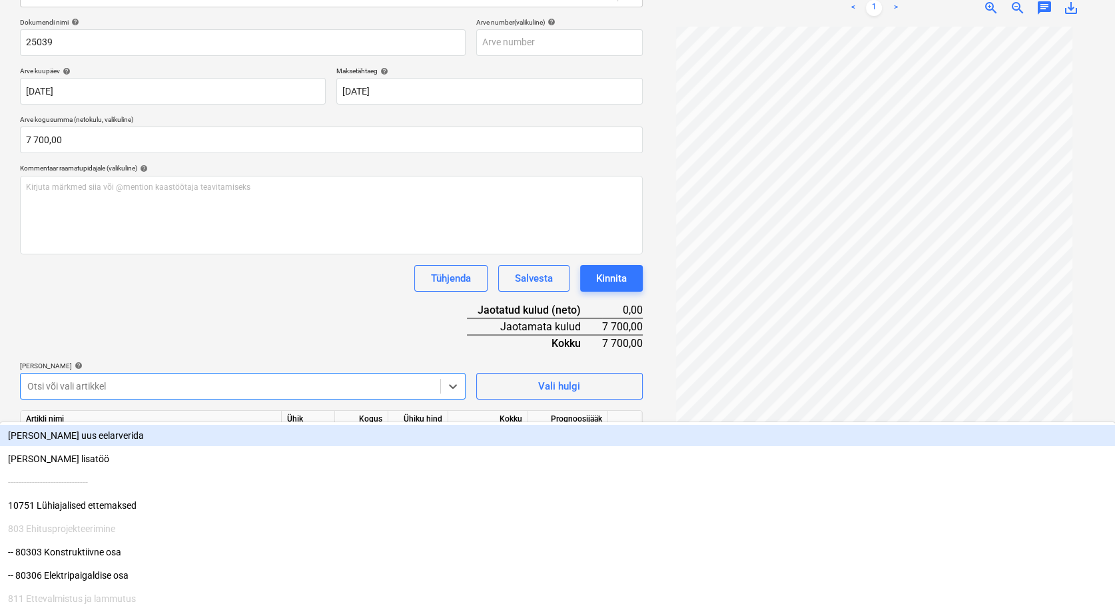
click at [90, 385] on div at bounding box center [230, 386] width 406 height 13
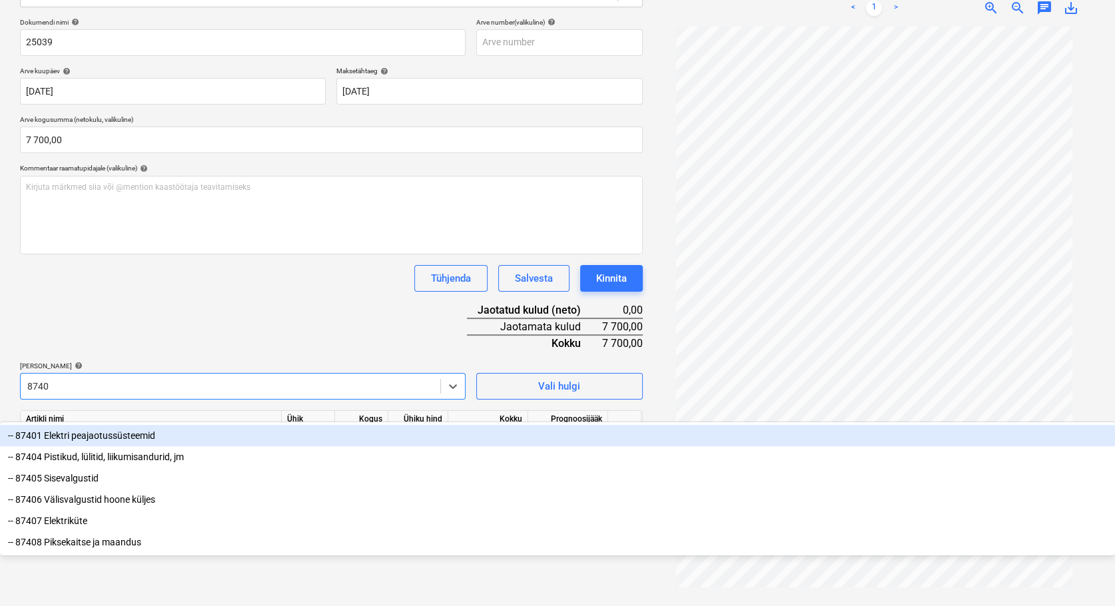
type input "87407"
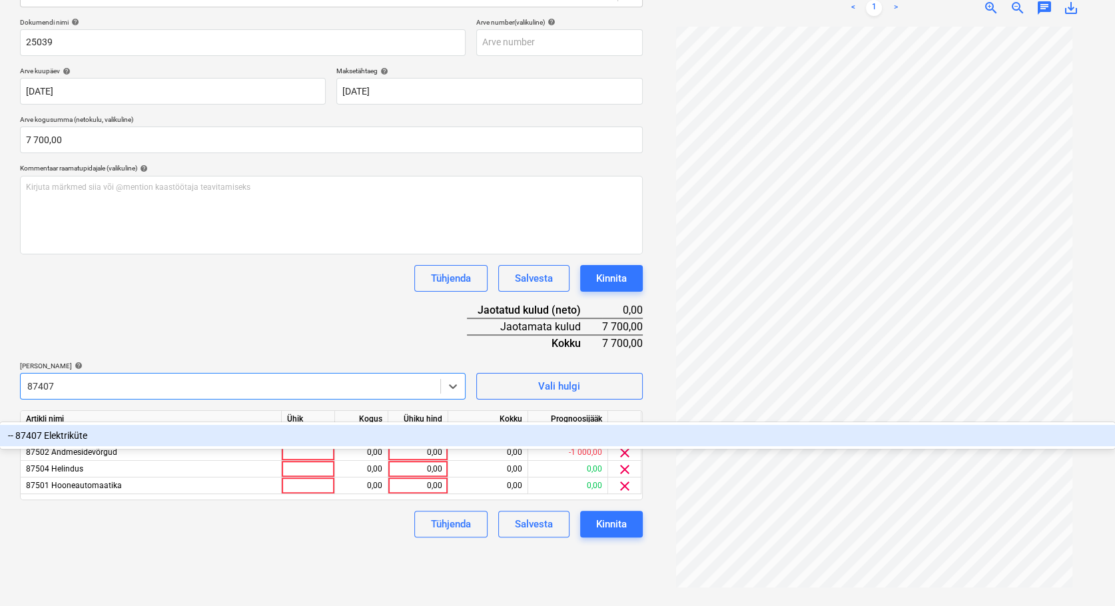
click at [49, 425] on div "-- 87407 Elektriküte" at bounding box center [557, 435] width 1115 height 21
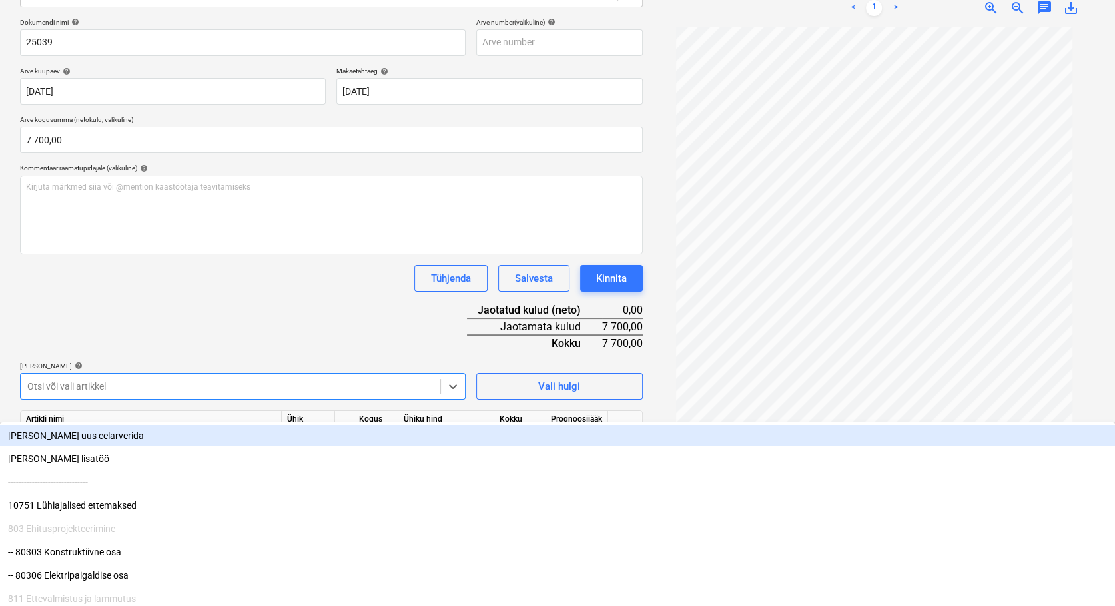
click at [256, 358] on div "Dokumendi nimi help 25039 Arve number (valikuline) help Arve kuupäev help [DATE…" at bounding box center [331, 286] width 623 height 536
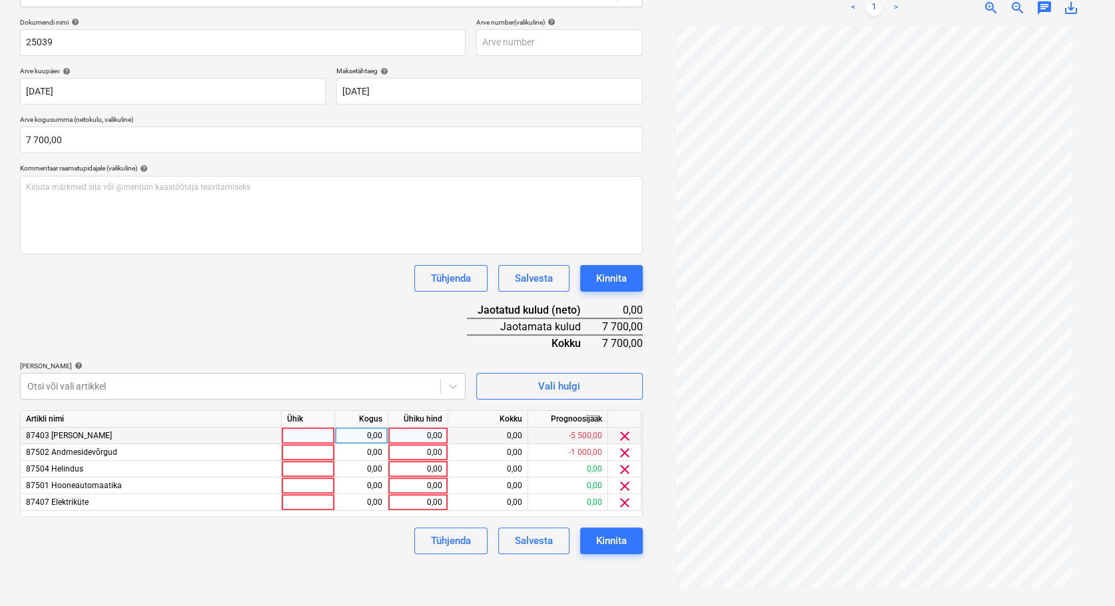
click at [315, 433] on div at bounding box center [308, 436] width 53 height 17
type input "TK"
click at [325, 454] on div at bounding box center [308, 452] width 53 height 17
type input "Y"
type input "TK"
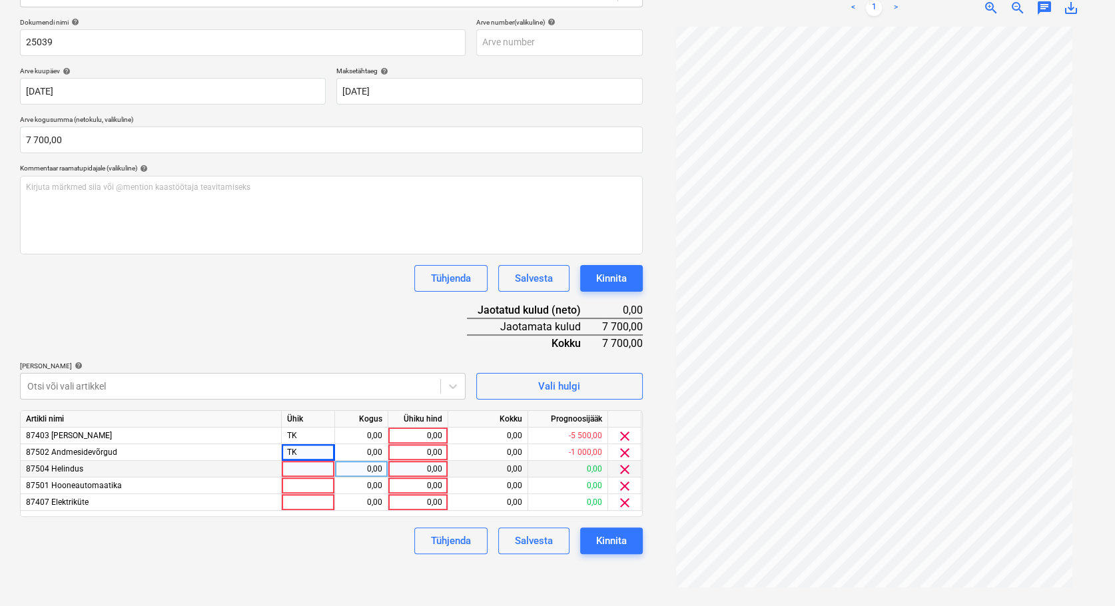
click at [320, 473] on div at bounding box center [308, 469] width 53 height 17
type input "TK"
click at [313, 480] on div at bounding box center [308, 485] width 53 height 17
type input "TK"
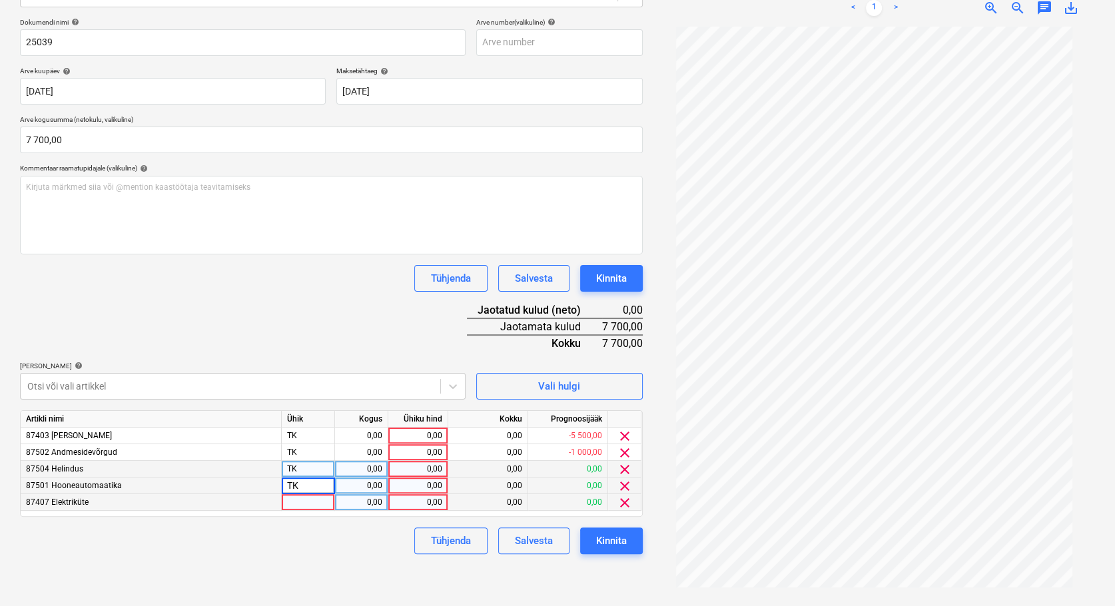
click at [308, 503] on div at bounding box center [308, 502] width 53 height 17
type input "TK"
click at [364, 433] on div "0,00" at bounding box center [361, 436] width 42 height 17
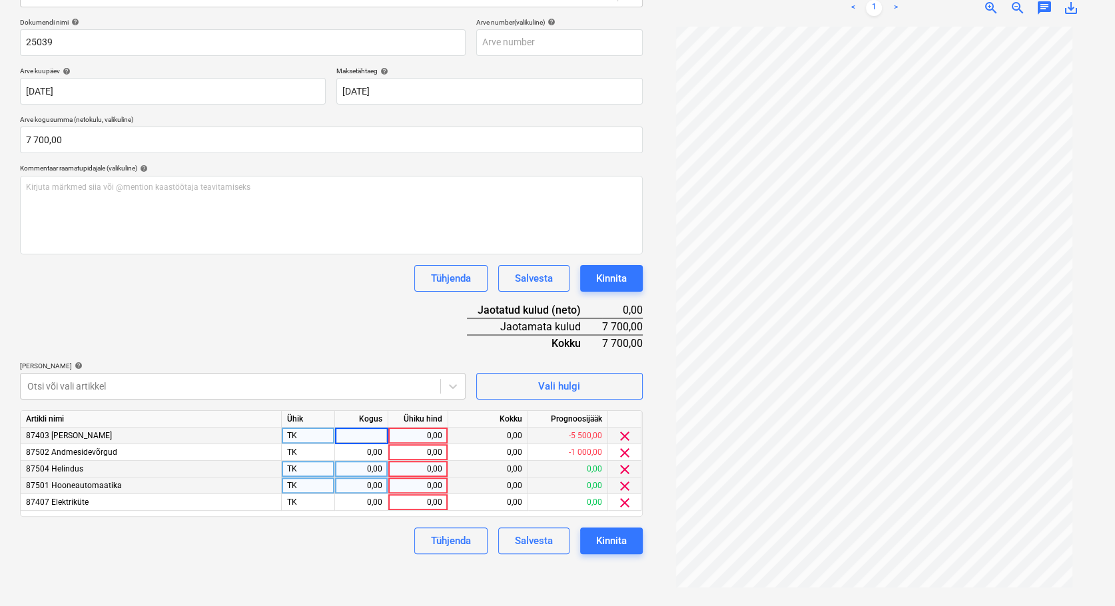
type input "1"
click at [363, 446] on div "0,00" at bounding box center [361, 452] width 42 height 17
type input "1"
click at [370, 473] on div "0,00" at bounding box center [361, 469] width 42 height 17
type input "1"
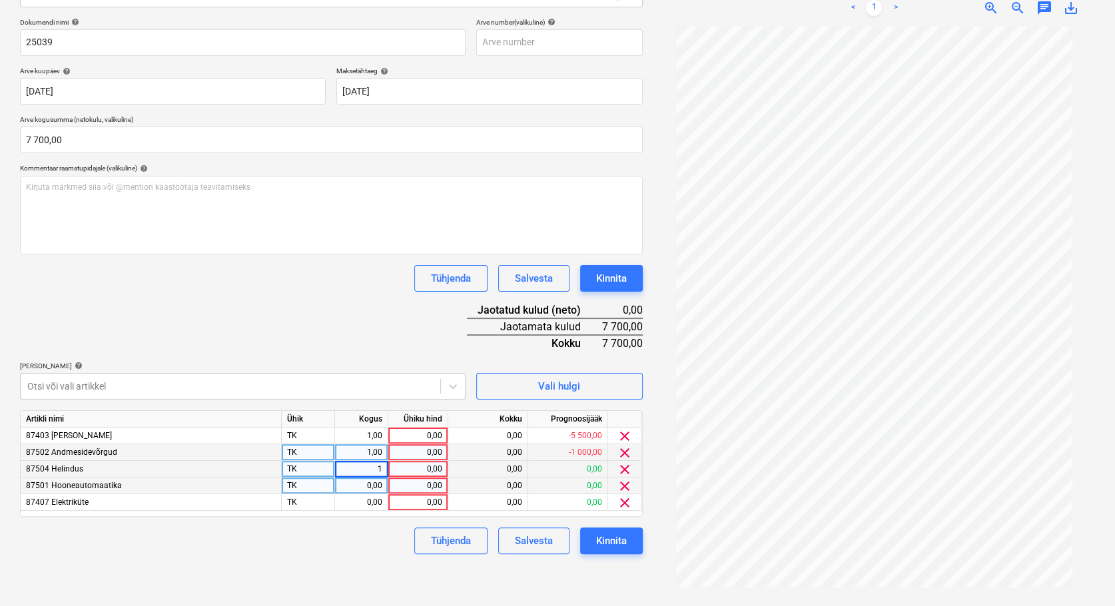
click at [368, 483] on div "0,00" at bounding box center [361, 485] width 42 height 17
type input "1"
click at [368, 503] on div "0,00" at bounding box center [361, 502] width 42 height 17
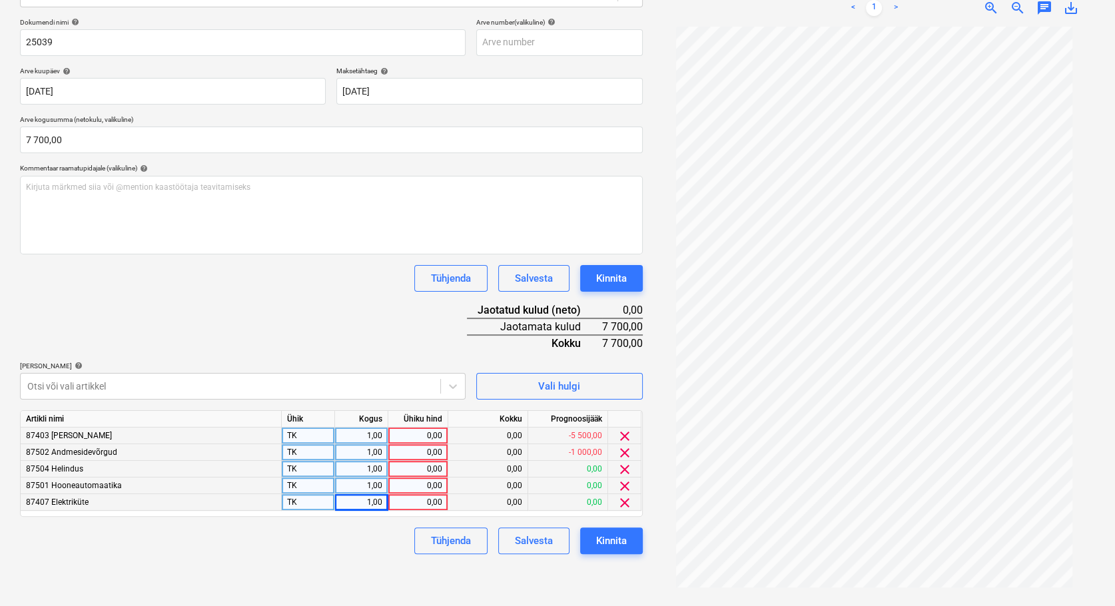
click at [420, 437] on div "0,00" at bounding box center [418, 436] width 49 height 17
type input "6000"
click at [426, 453] on div "0,00" at bounding box center [418, 452] width 49 height 17
type input "300"
click at [425, 468] on div "0,00" at bounding box center [418, 469] width 49 height 17
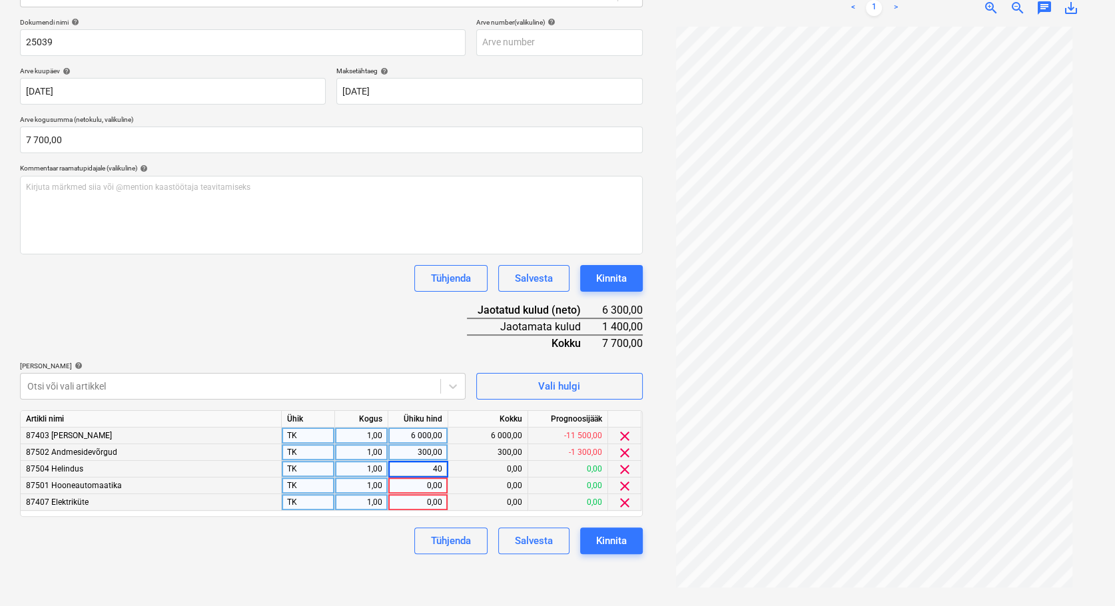
type input "400"
click at [405, 489] on div "0,00" at bounding box center [418, 485] width 49 height 17
click at [422, 485] on div "0,00" at bounding box center [418, 485] width 49 height 17
type input "700"
click at [408, 499] on div "0,00" at bounding box center [418, 502] width 49 height 17
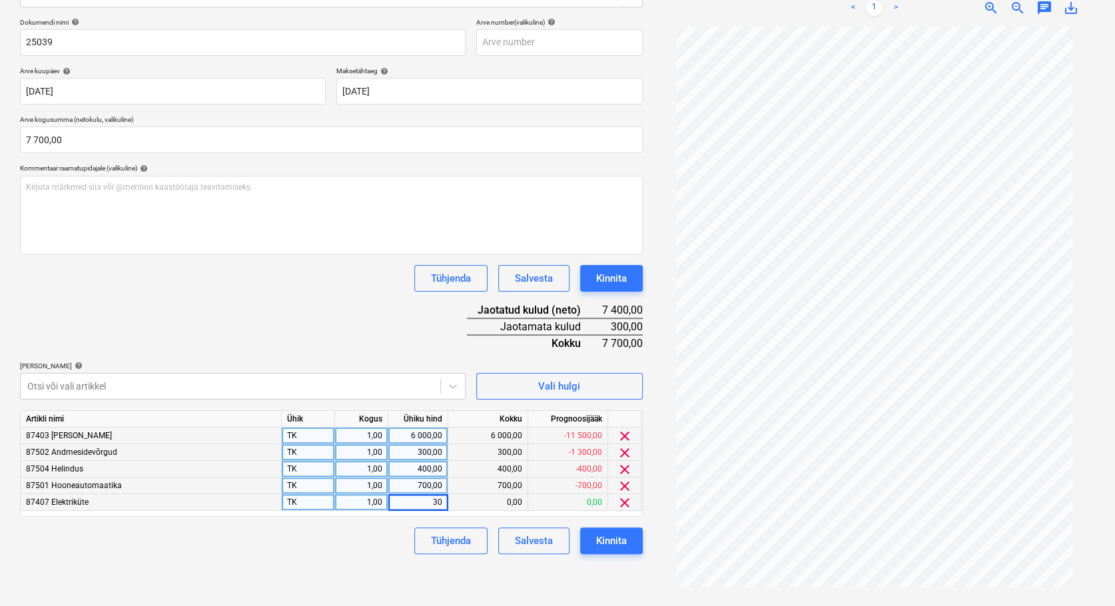
type input "300"
click at [344, 541] on div "Tühjenda Salvesta Kinnita" at bounding box center [331, 540] width 623 height 27
click at [621, 539] on div "Kinnita" at bounding box center [611, 540] width 31 height 17
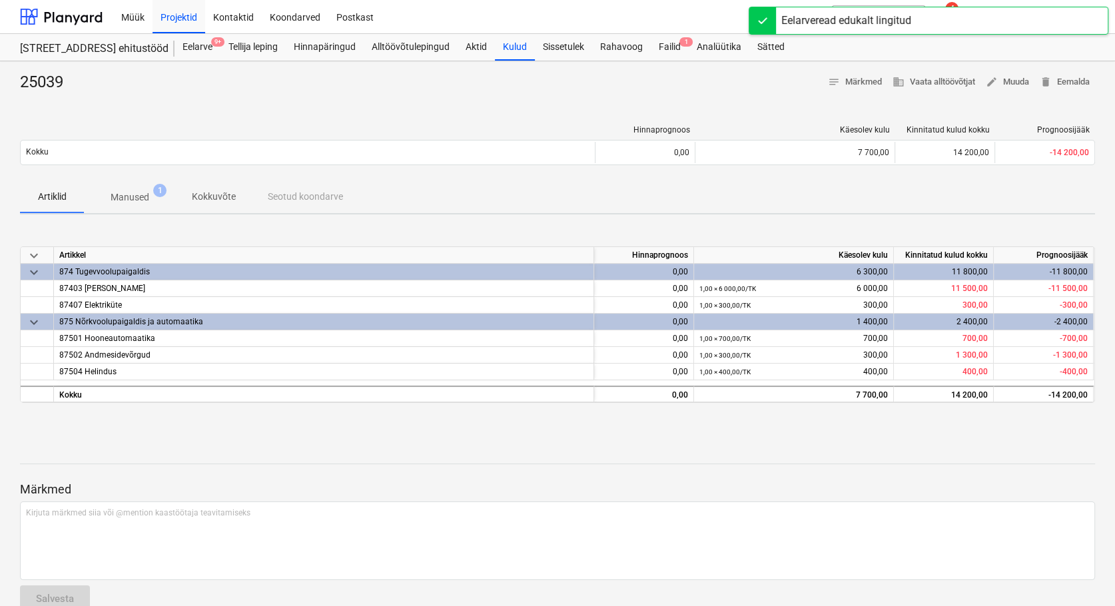
drag, startPoint x: 178, startPoint y: 19, endPoint x: 178, endPoint y: 48, distance: 29.3
click at [178, 19] on div "Projektid" at bounding box center [179, 16] width 53 height 34
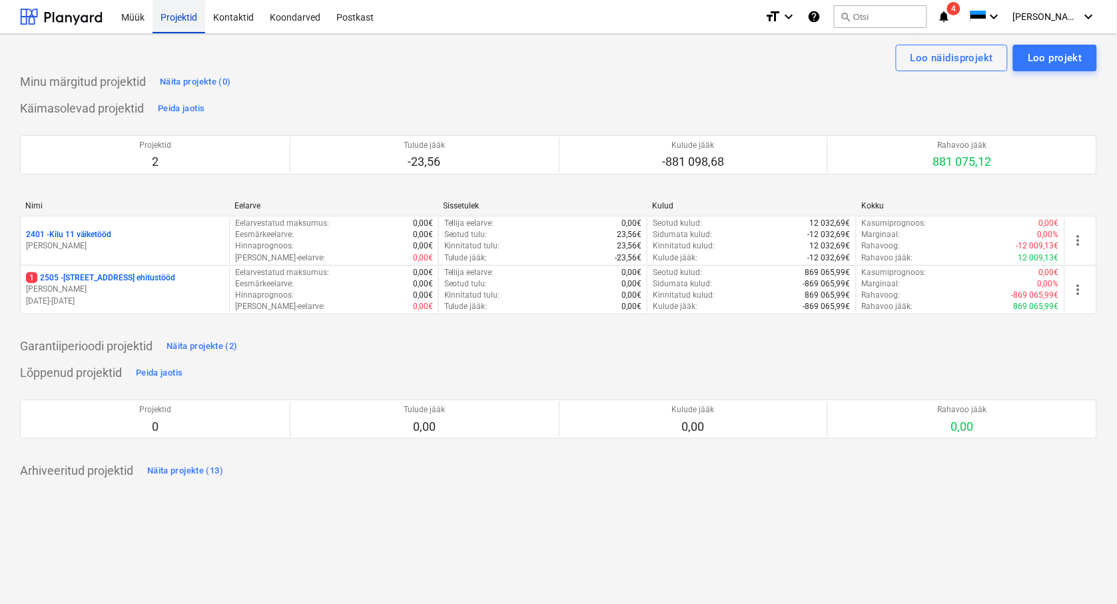
click at [177, 17] on div "Projektid" at bounding box center [179, 16] width 53 height 34
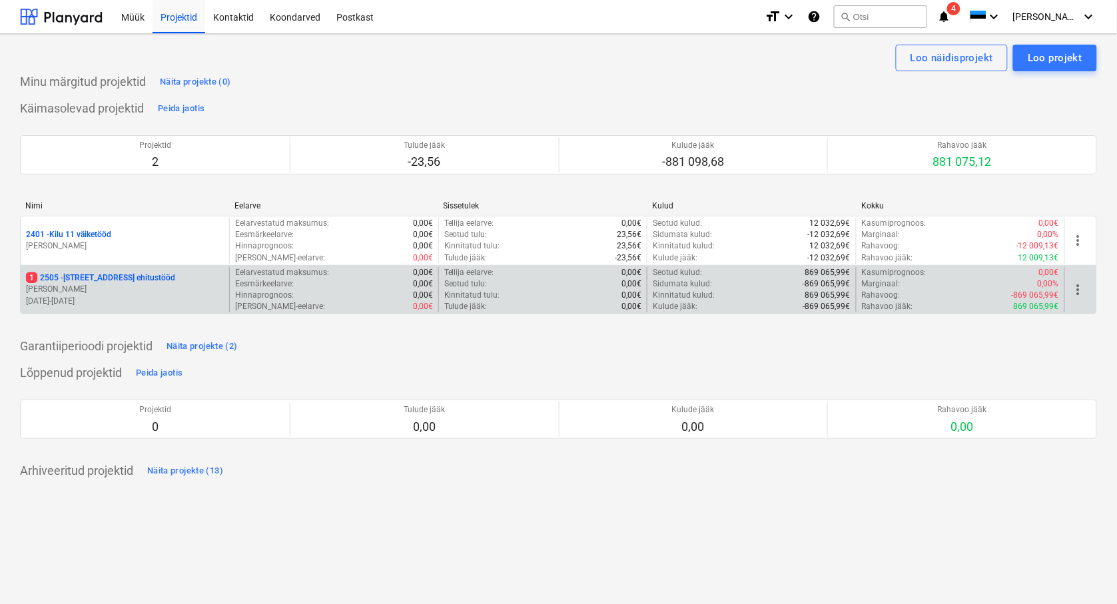
click at [144, 281] on p "[STREET_ADDRESS] ehitustööd" at bounding box center [100, 277] width 149 height 11
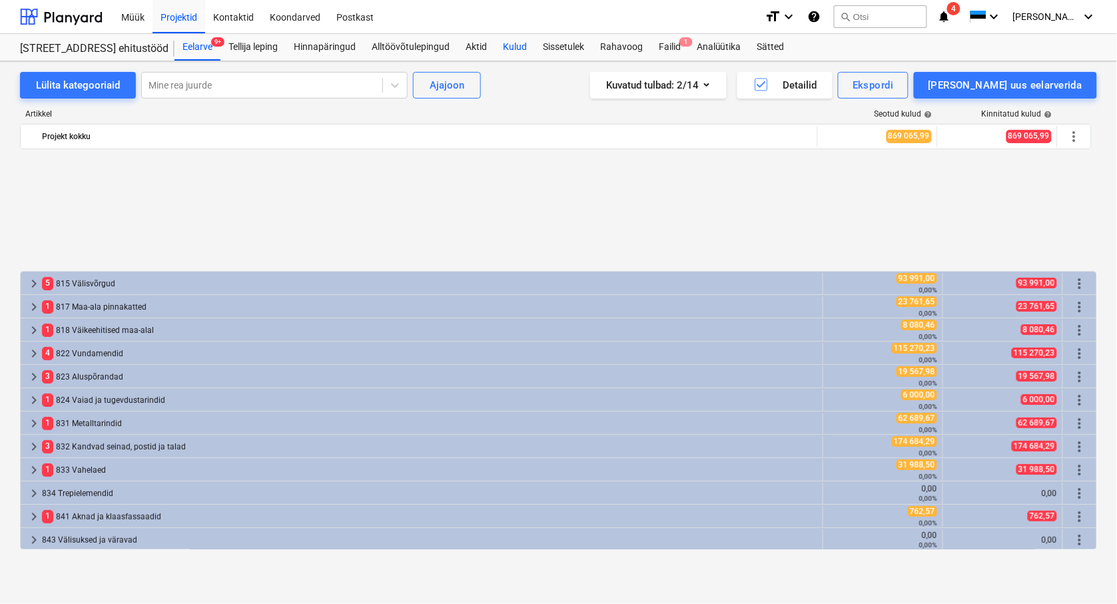
click at [525, 47] on div "Kulud" at bounding box center [515, 47] width 40 height 27
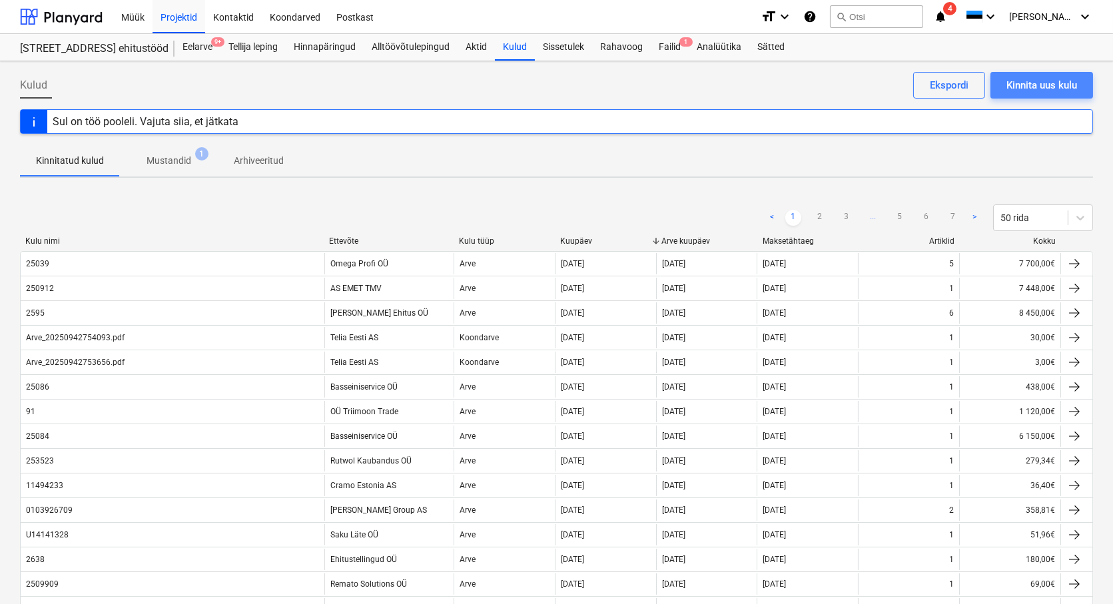
click at [1036, 83] on div "Kinnita uus kulu" at bounding box center [1041, 85] width 71 height 17
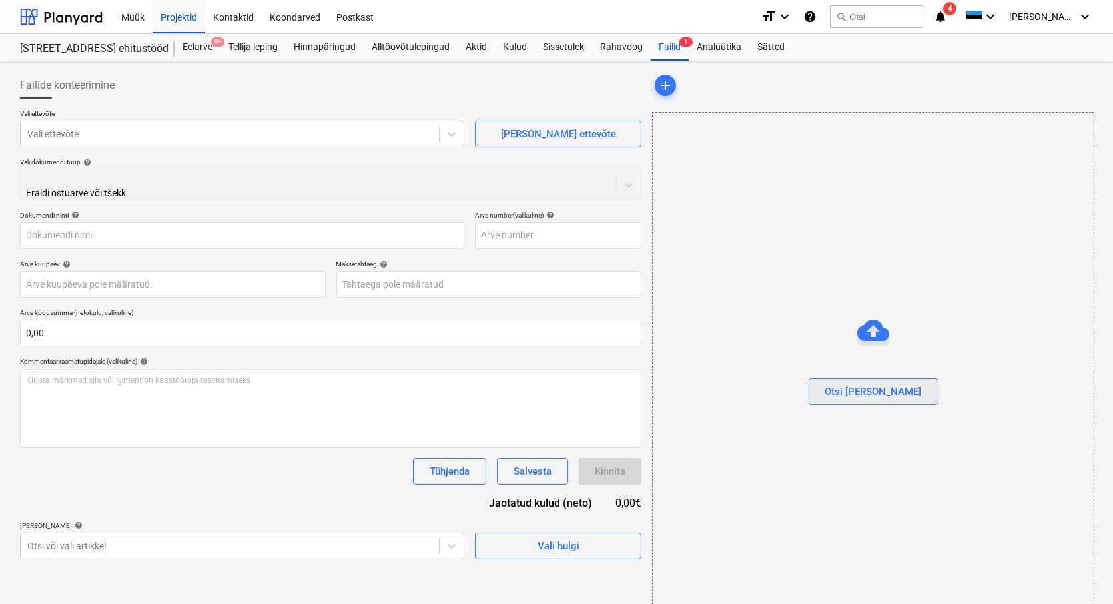
click at [861, 394] on div "Otsi [PERSON_NAME]" at bounding box center [873, 391] width 97 height 17
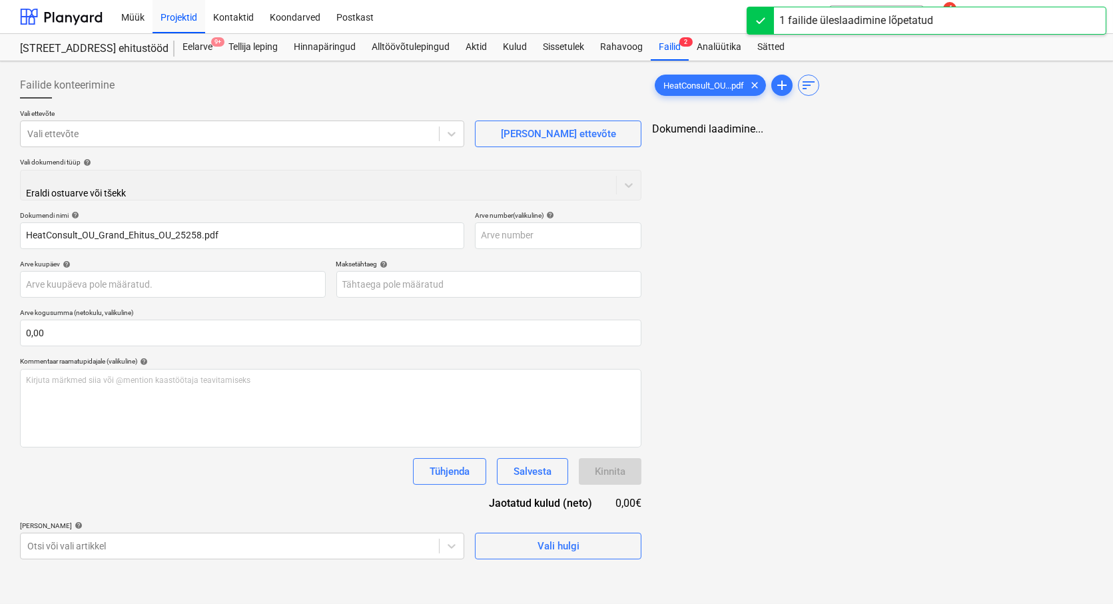
type input "HeatConsult_OU_Grand_Ehitus_OU_25258.pdf"
click at [58, 138] on div at bounding box center [229, 133] width 405 height 13
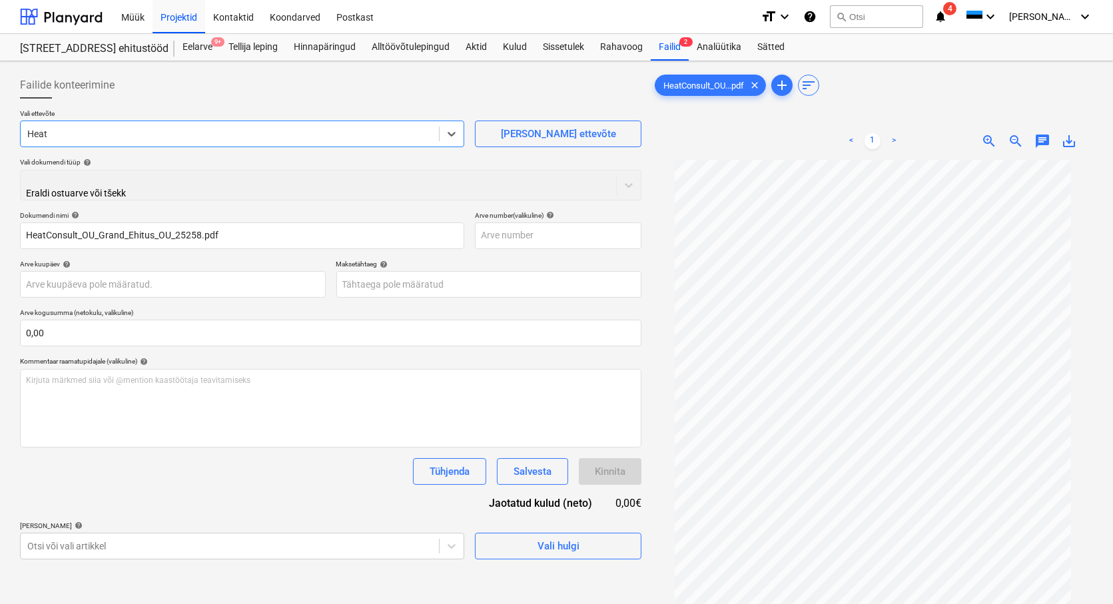
type input "Heat"
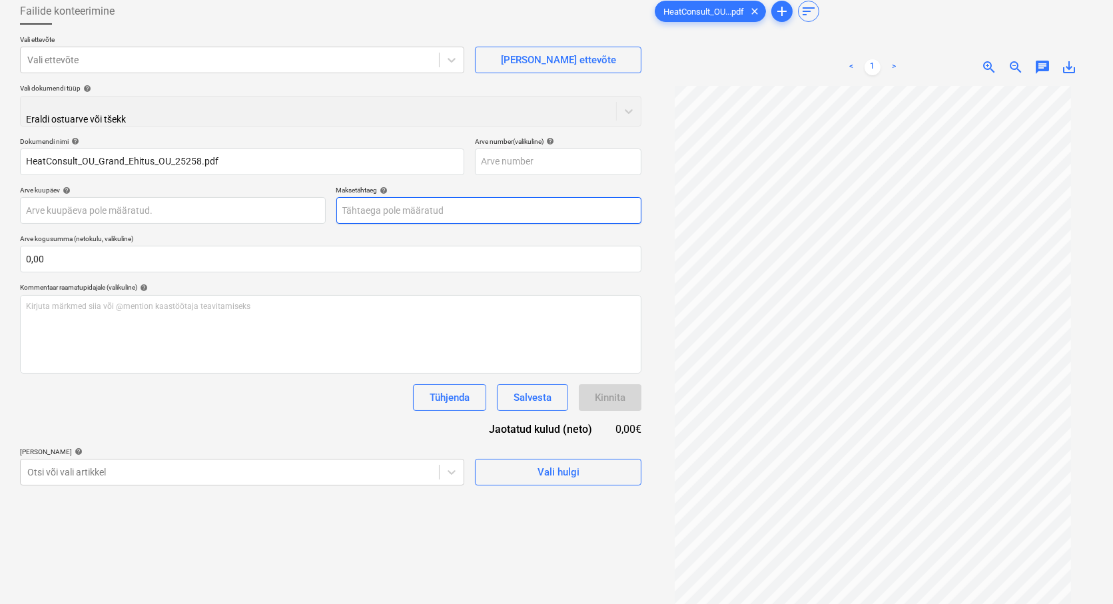
scroll to position [133, 0]
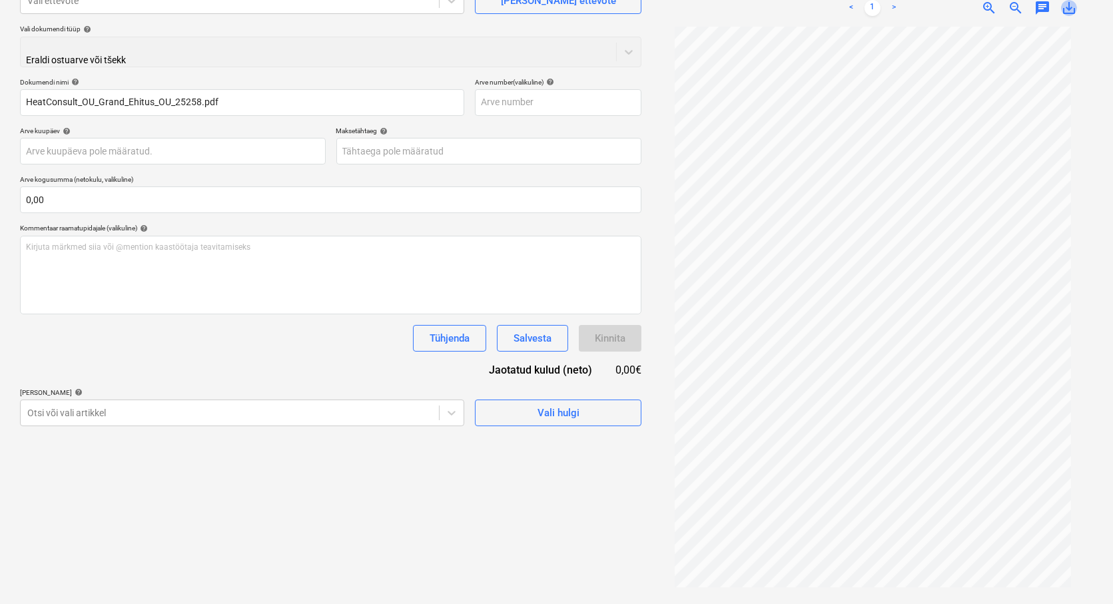
click at [1069, 11] on span "save_alt" at bounding box center [1069, 8] width 16 height 16
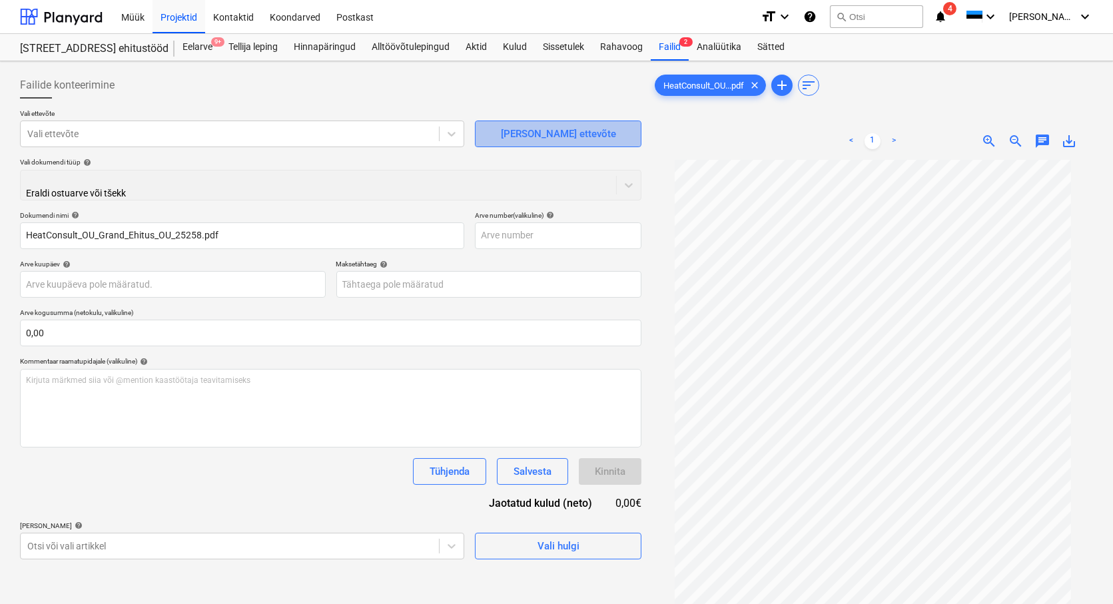
click at [551, 131] on div "[PERSON_NAME] ettevõte" at bounding box center [558, 133] width 115 height 17
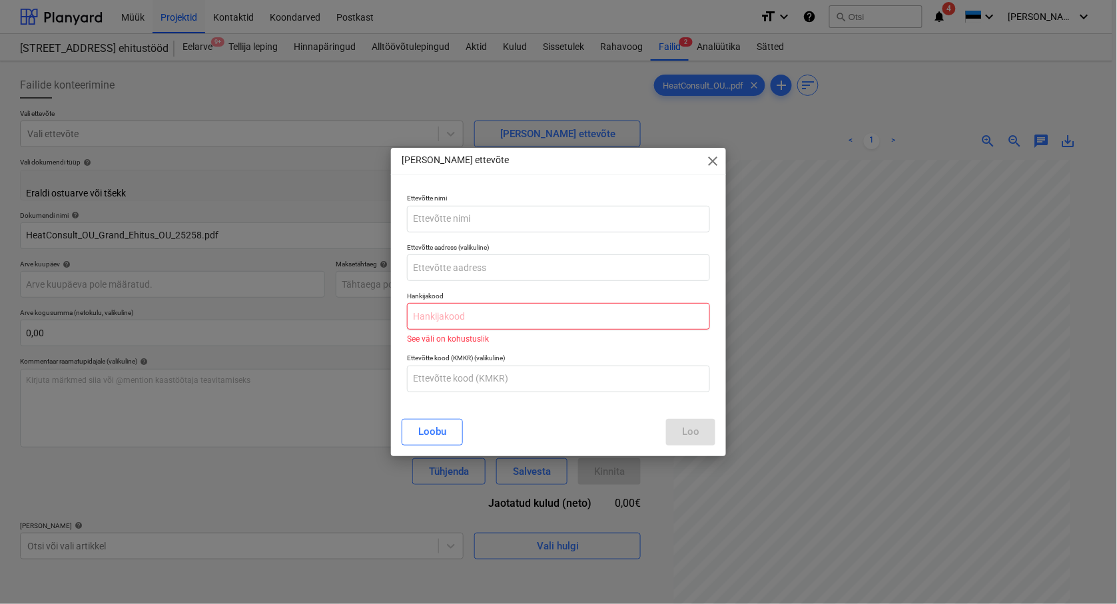
click at [431, 322] on input "text" at bounding box center [558, 316] width 303 height 27
paste input "12049862"
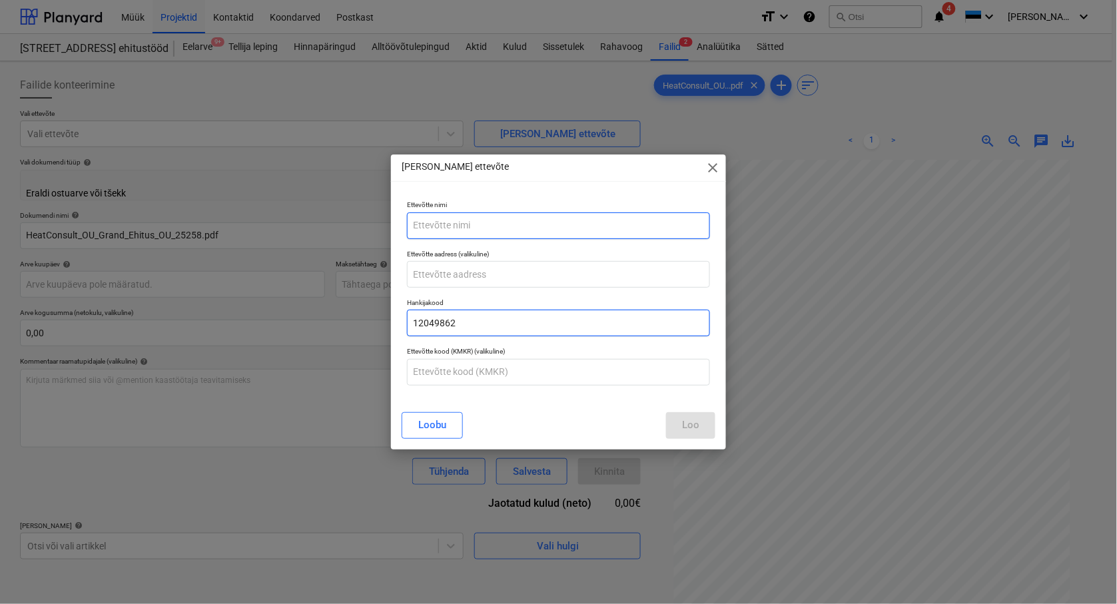
type input "12049862"
click at [421, 229] on input "text" at bounding box center [558, 225] width 303 height 27
type input "HeatConsult OÜ"
click at [693, 428] on div "Loo" at bounding box center [690, 424] width 17 height 17
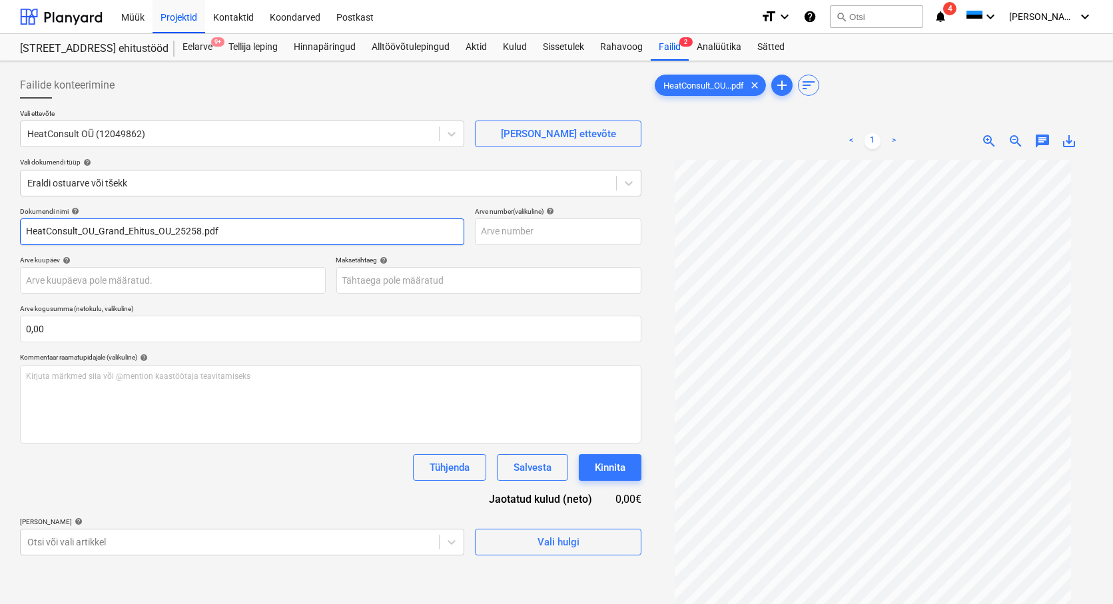
drag, startPoint x: 175, startPoint y: 231, endPoint x: 5, endPoint y: 242, distance: 170.2
click at [5, 242] on div "Failide konteerimine Vali ettevõte HeatConsult OÜ (12049862) [PERSON_NAME] uus …" at bounding box center [556, 399] width 1113 height 676
drag, startPoint x: 83, startPoint y: 238, endPoint x: 51, endPoint y: 235, distance: 32.1
click at [51, 235] on input "25258.pdf" at bounding box center [242, 231] width 444 height 27
type input "25258"
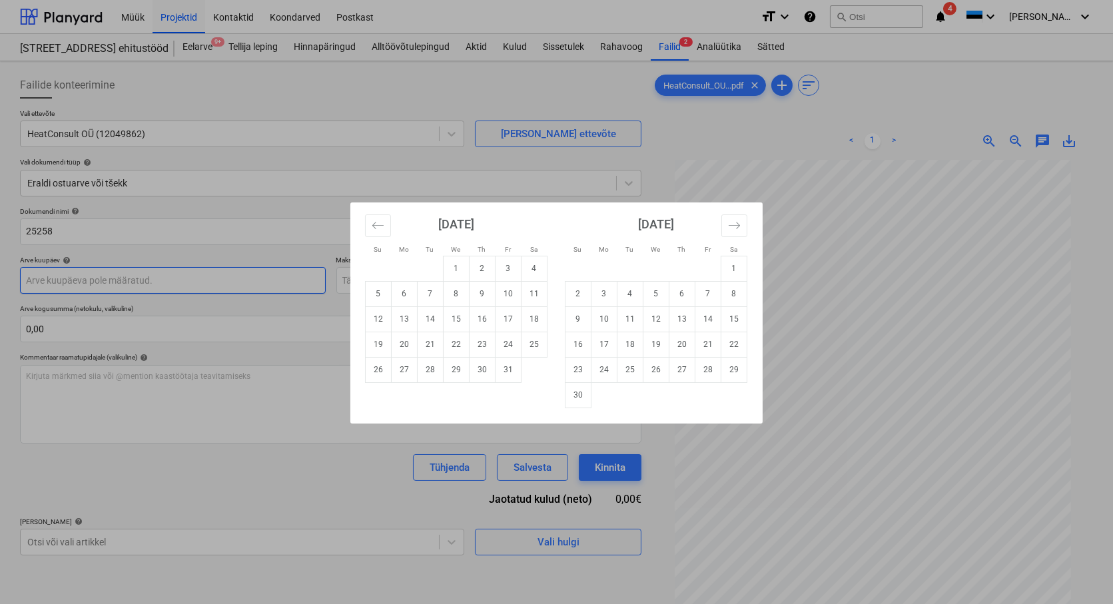
click at [47, 280] on body "Müük Projektid Kontaktid Koondarved Postkast format_size keyboard_arrow_down he…" at bounding box center [556, 302] width 1113 height 604
click at [223, 418] on div "Su Mo Tu We Th Fr Sa Su Mo Tu We Th Fr Sa [DATE] 1 2 3 4 5 6 7 8 9 10 11 12 13 …" at bounding box center [556, 302] width 1113 height 604
drag, startPoint x: 55, startPoint y: 284, endPoint x: 165, endPoint y: 280, distance: 110.0
click at [21, 280] on body "Müük Projektid Kontaktid Koondarved Postkast format_size keyboard_arrow_down he…" at bounding box center [556, 302] width 1113 height 604
click at [374, 220] on icon "Move backward to switch to the previous month." at bounding box center [378, 225] width 13 height 13
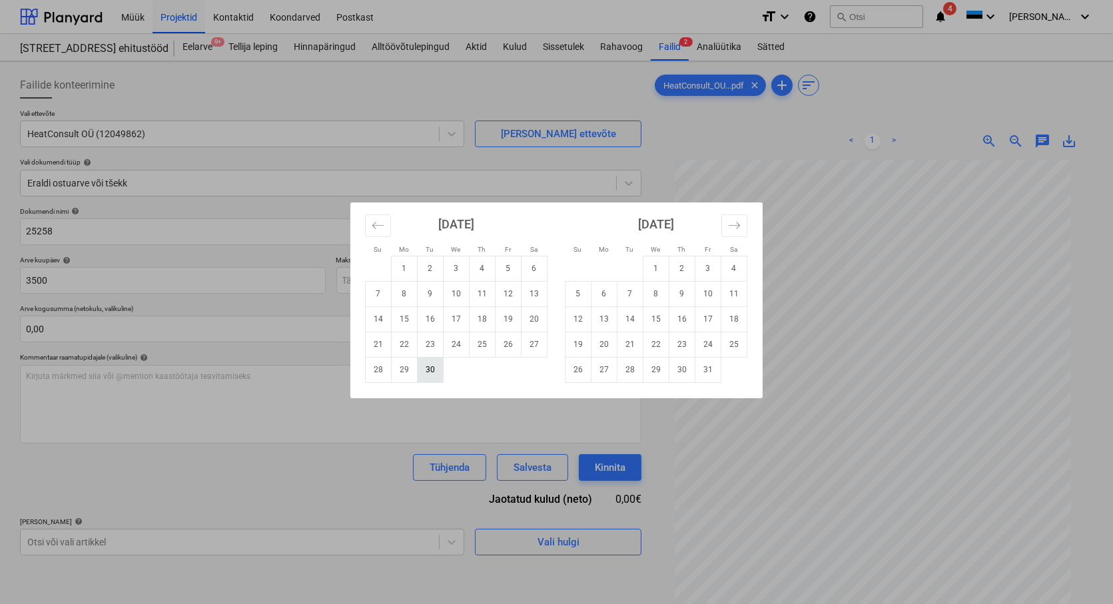
click at [432, 369] on td "30" at bounding box center [431, 369] width 26 height 25
type input "[DATE]"
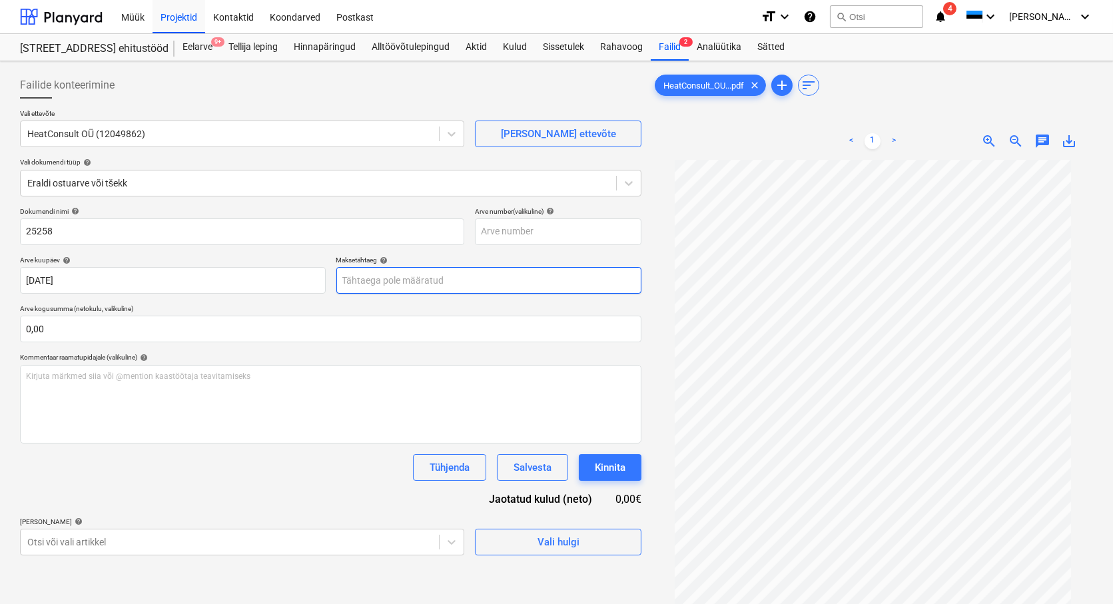
click at [454, 282] on body "Müük Projektid Kontaktid Koondarved Postkast format_size keyboard_arrow_down he…" at bounding box center [556, 302] width 1113 height 604
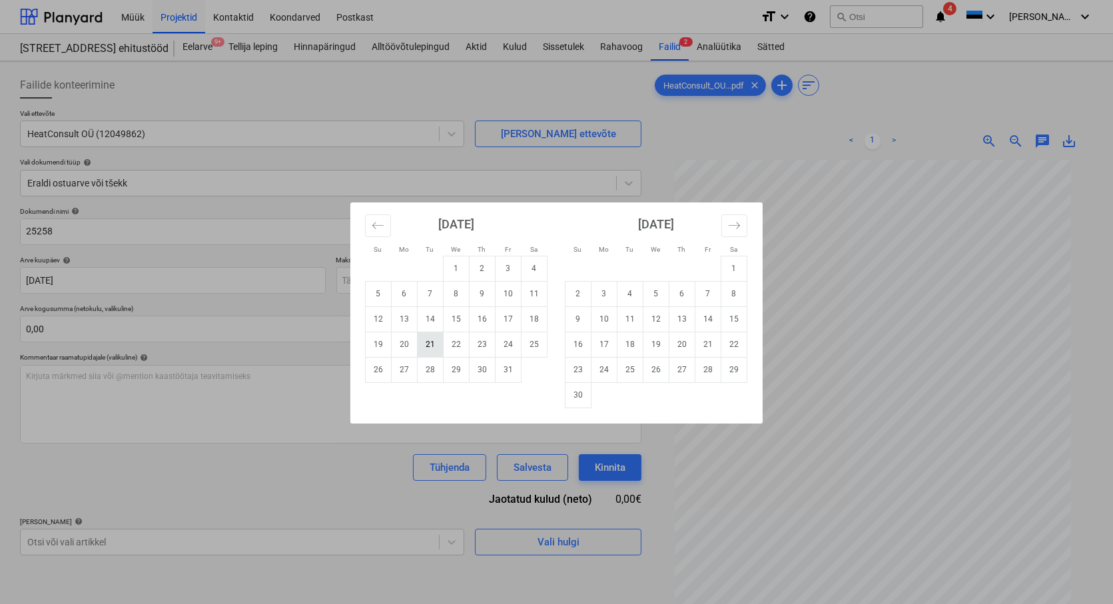
click at [432, 343] on td "21" at bounding box center [431, 344] width 26 height 25
type input "[DATE]"
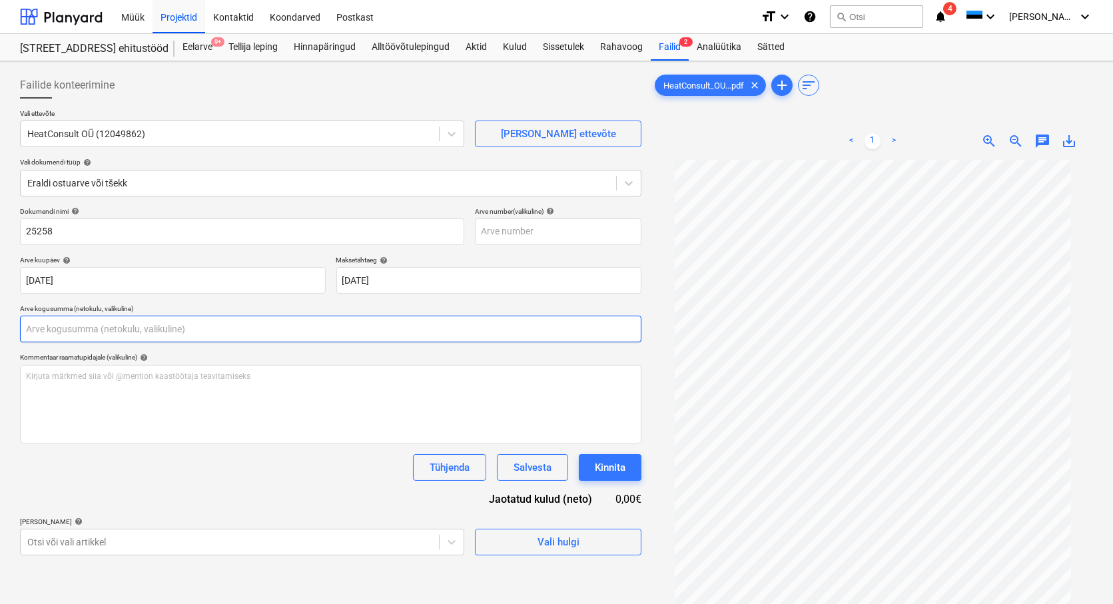
click at [58, 333] on input "text" at bounding box center [330, 329] width 621 height 27
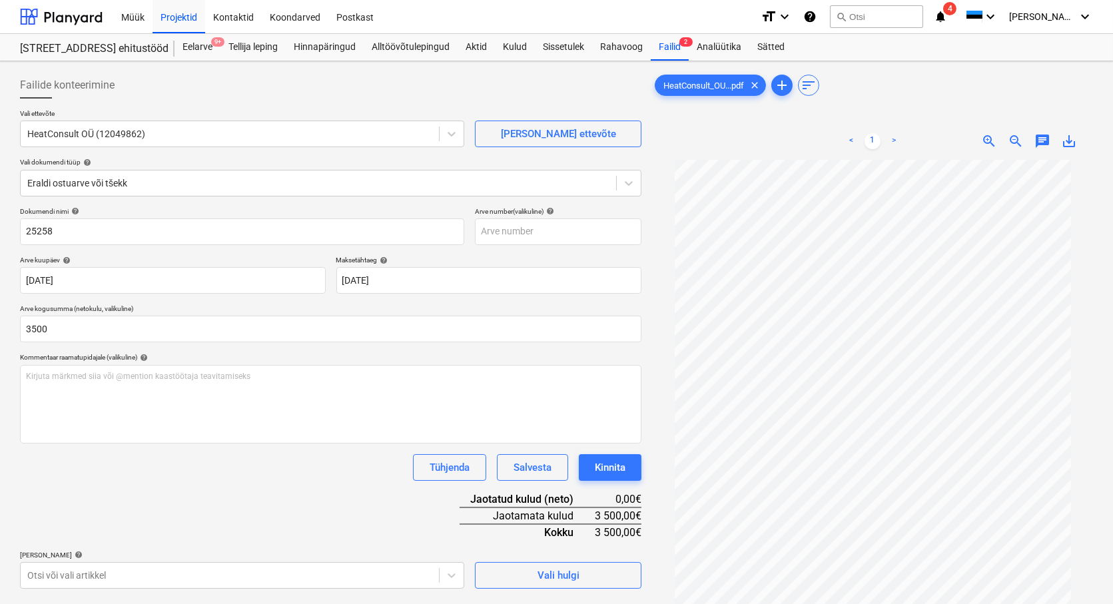
type input "3 500,00"
drag, startPoint x: 167, startPoint y: 444, endPoint x: 182, endPoint y: 436, distance: 17.0
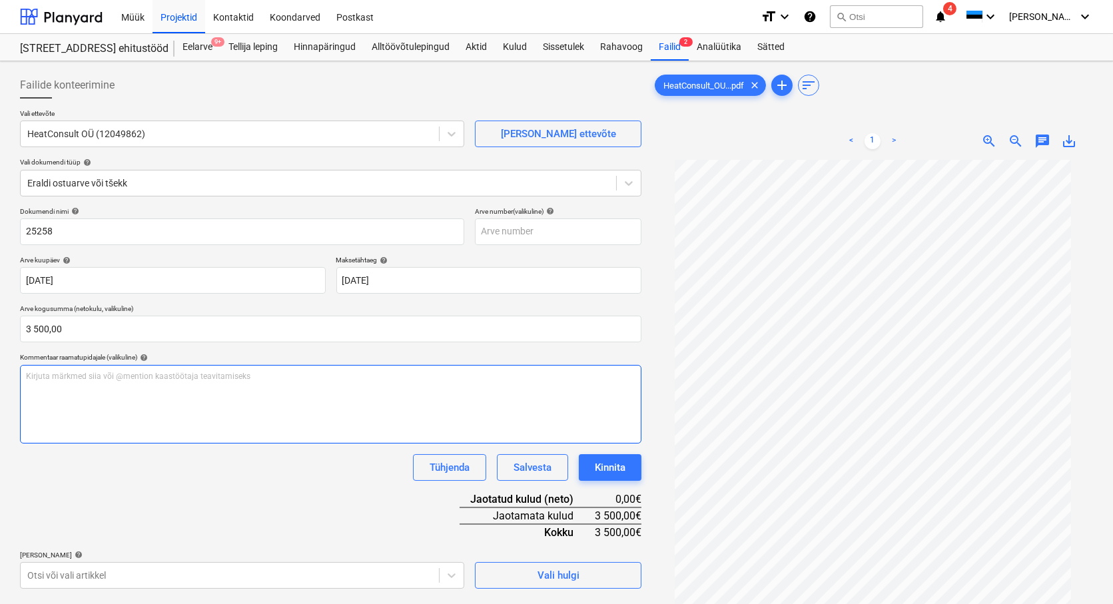
click at [168, 446] on div "Dokumendi nimi help 25258 Arve number (valikuline) help Arve kuupäev help [DATE…" at bounding box center [330, 398] width 621 height 382
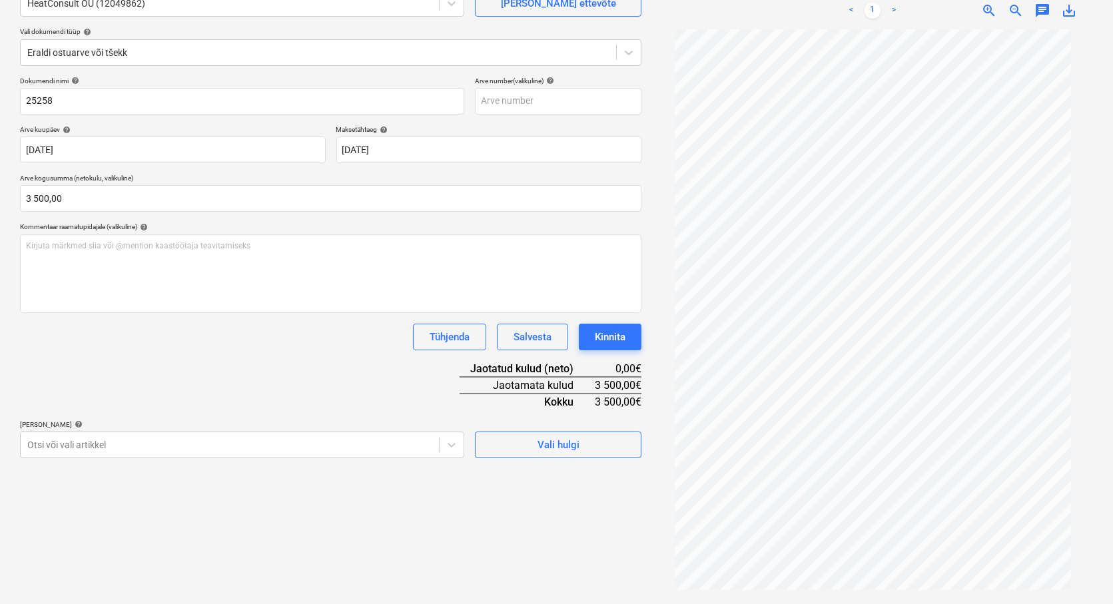
scroll to position [133, 0]
drag, startPoint x: 102, startPoint y: 381, endPoint x: 103, endPoint y: 374, distance: 6.8
click at [102, 381] on div "Dokumendi nimi help 25258 Arve number (valikuline) help Arve kuupäev help [DATE…" at bounding box center [330, 265] width 621 height 382
click at [187, 346] on div "Tühjenda Salvesta Kinnita" at bounding box center [330, 334] width 621 height 27
click at [68, 436] on body "Müük Projektid Kontaktid Koondarved Postkast format_size keyboard_arrow_down he…" at bounding box center [556, 169] width 1113 height 604
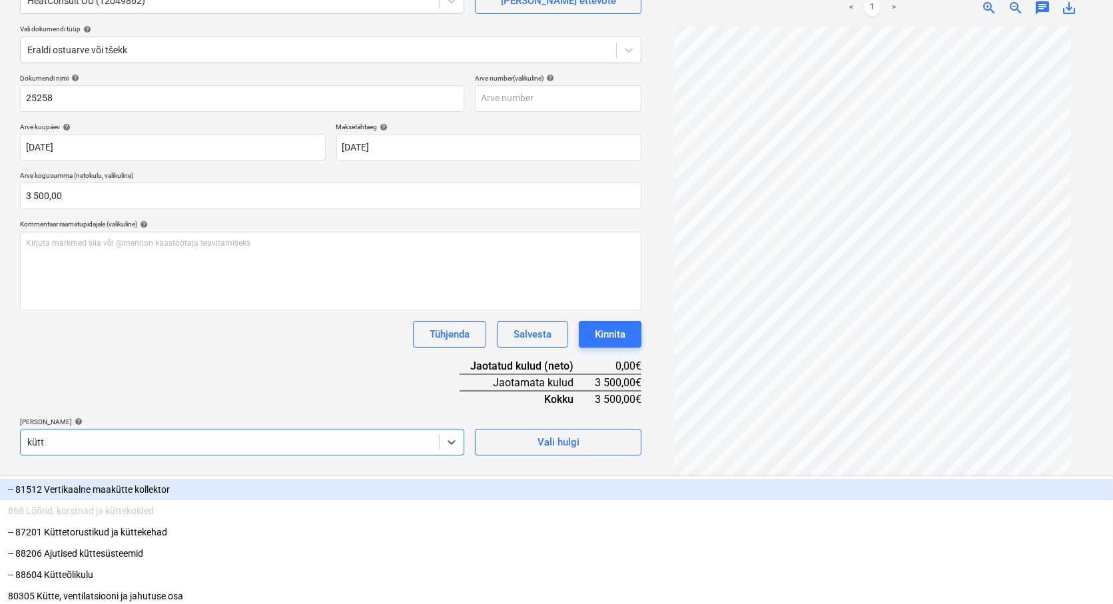
type input "kütte"
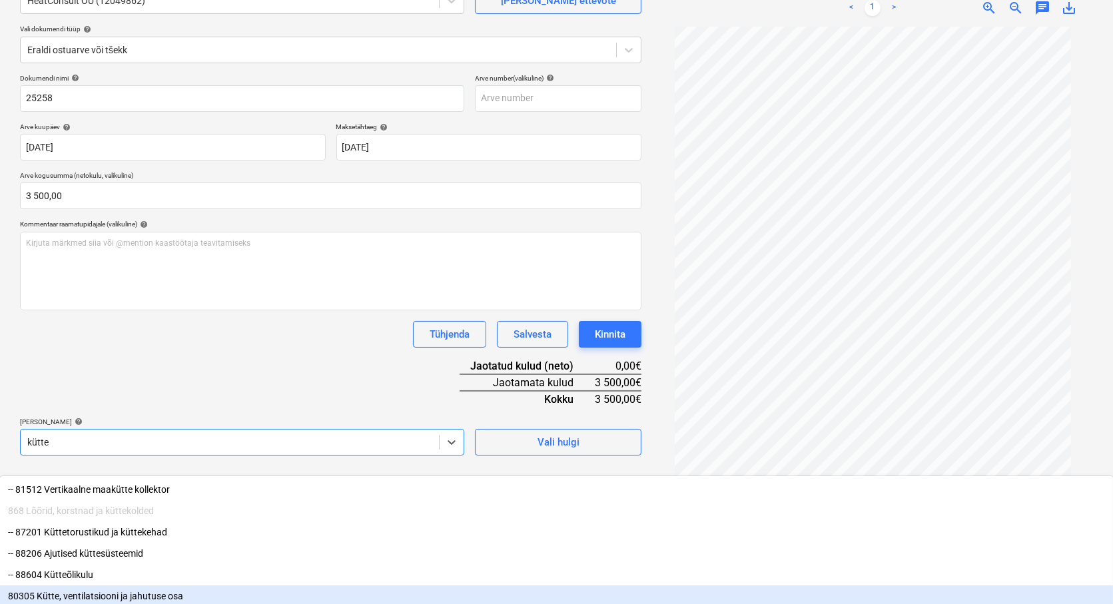
click at [119, 587] on div "80305 Kütte, ventilatsiooni ja jahutuse osa" at bounding box center [556, 595] width 1113 height 21
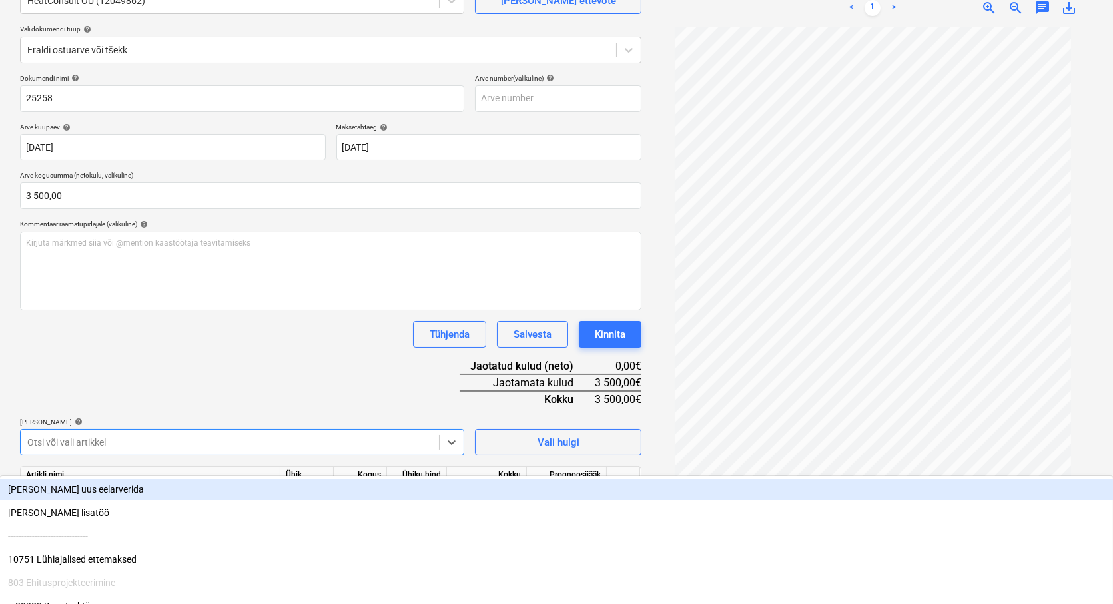
click at [206, 357] on div "Dokumendi nimi help 25258 Arve number (valikuline) help Arve kuupäev help [DATE…" at bounding box center [330, 308] width 621 height 469
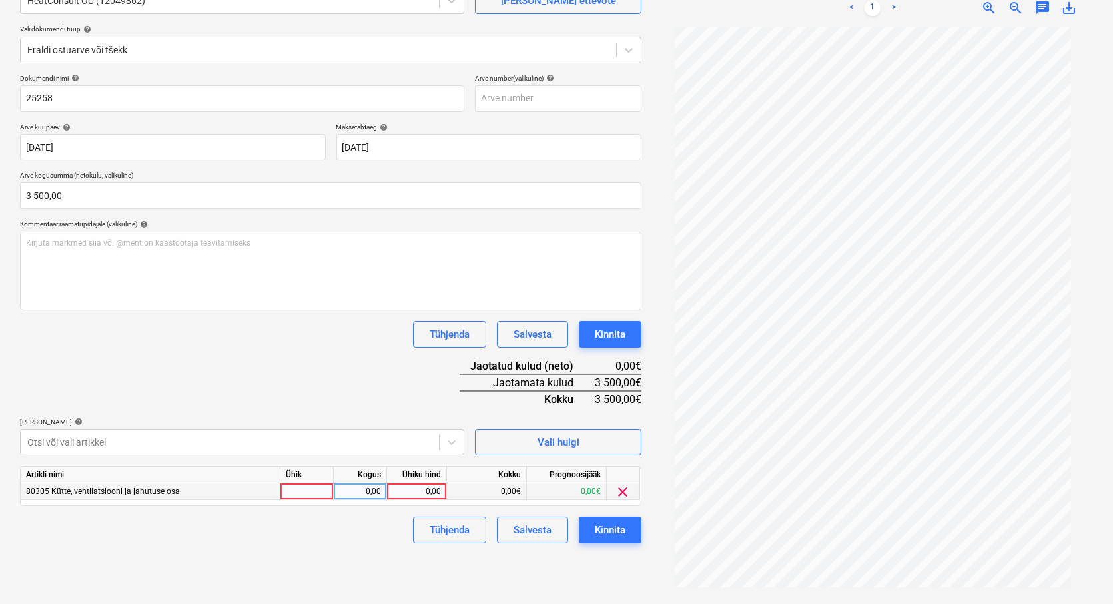
click at [296, 493] on div at bounding box center [306, 491] width 53 height 17
type input "tk"
click at [346, 489] on div "0,00" at bounding box center [360, 491] width 42 height 17
type input "1"
click at [400, 483] on div "Ühiku hind" at bounding box center [417, 475] width 60 height 17
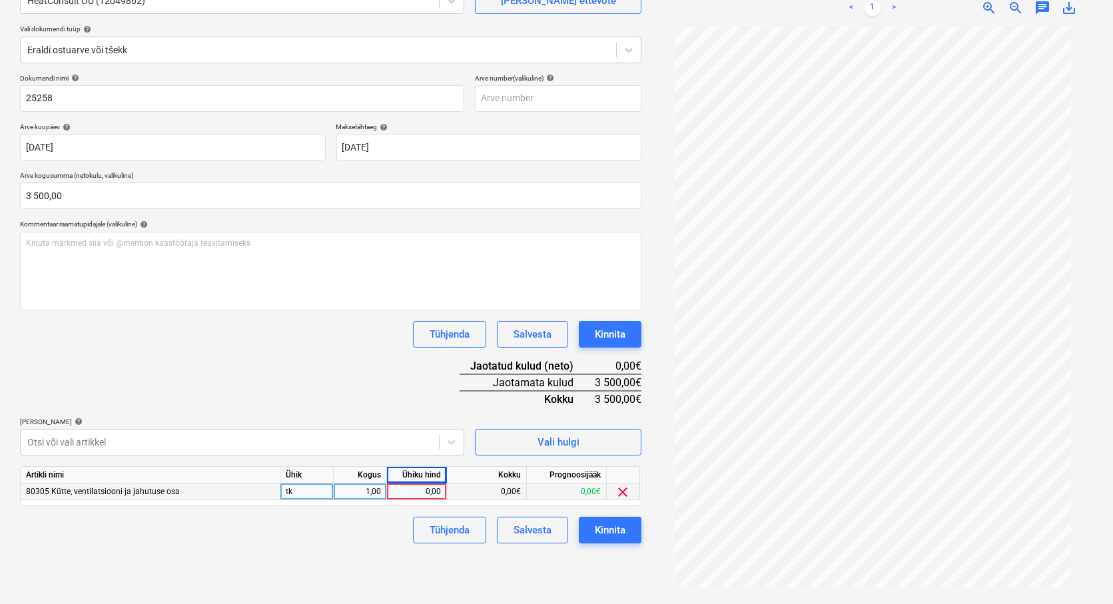
click at [407, 489] on div "0,00" at bounding box center [416, 491] width 49 height 17
type input "3500"
click at [343, 423] on div "[PERSON_NAME] artiklid help" at bounding box center [242, 422] width 444 height 9
click at [601, 536] on div "Kinnita" at bounding box center [610, 529] width 31 height 17
